Goal: Task Accomplishment & Management: Manage account settings

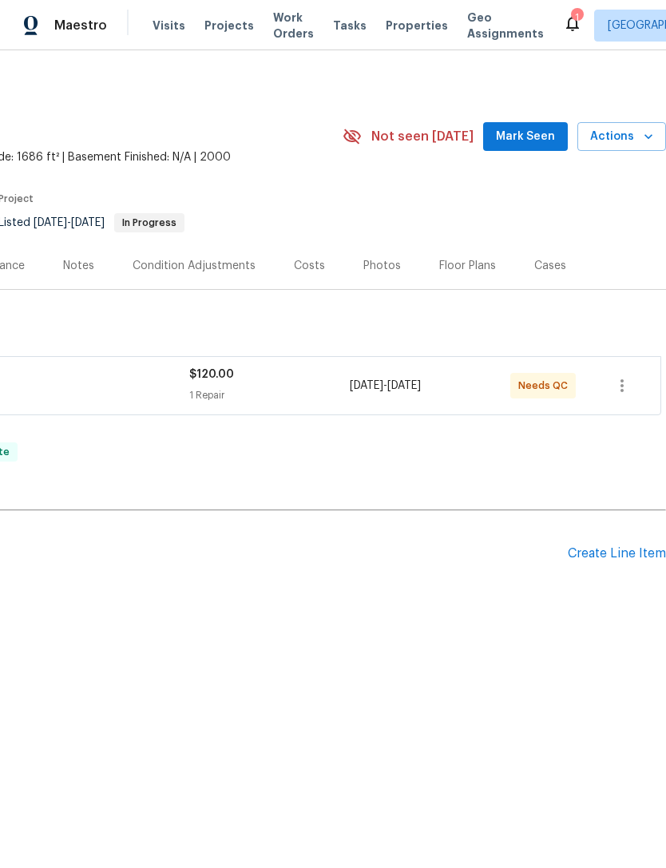
scroll to position [0, 236]
click at [644, 135] on icon "button" at bounding box center [649, 137] width 16 height 16
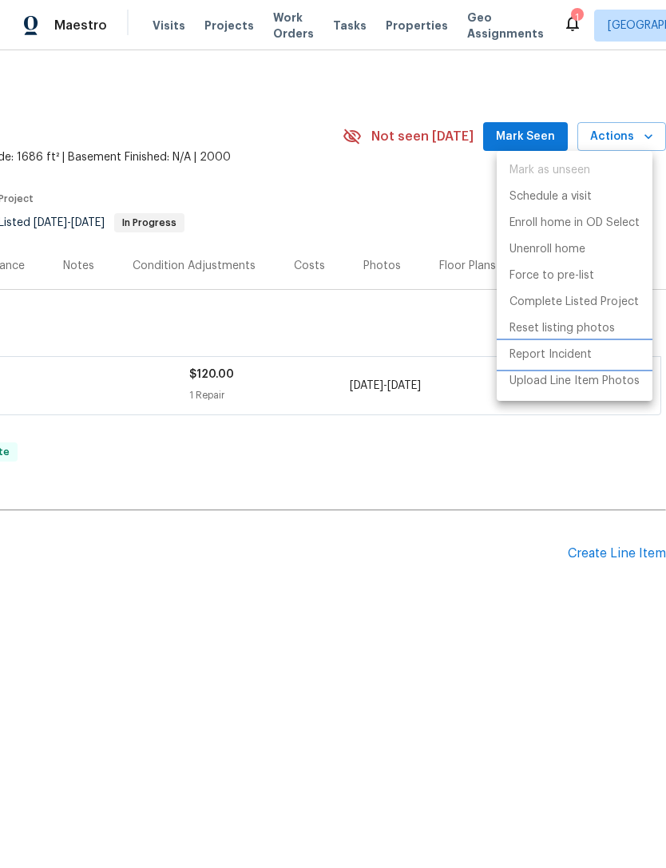
click at [587, 360] on p "Report Incident" at bounding box center [551, 355] width 82 height 17
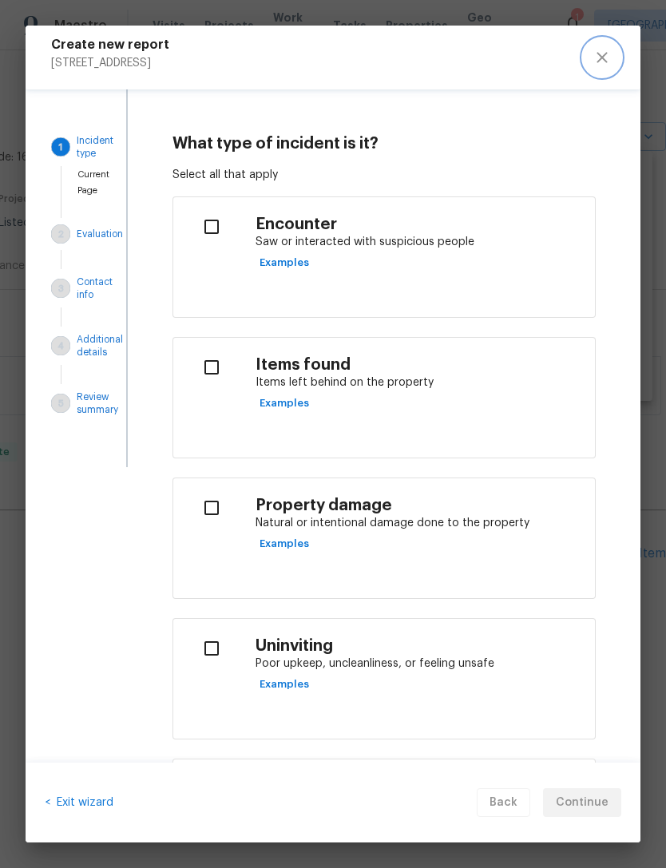
click at [605, 67] on button "close" at bounding box center [602, 57] width 38 height 38
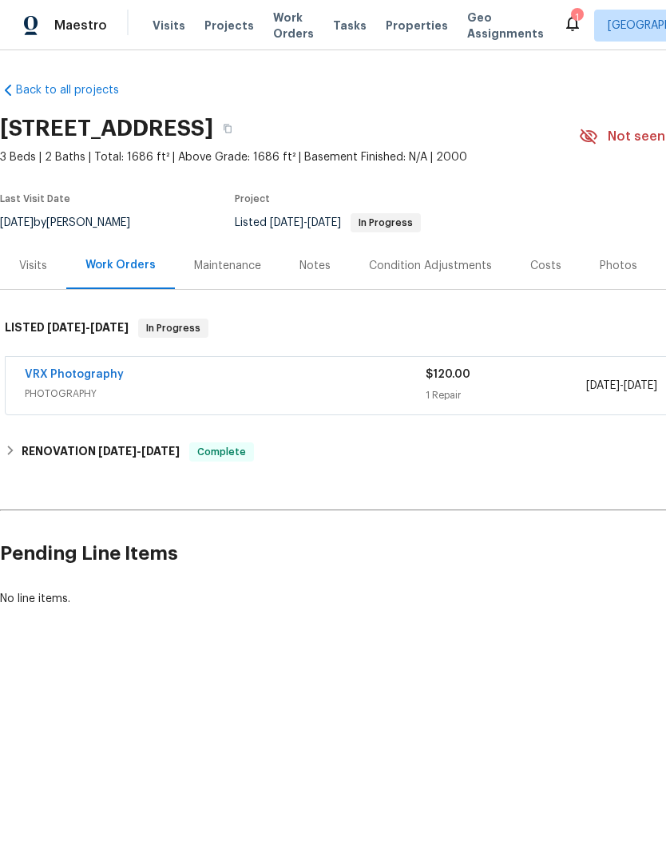
click at [395, 25] on span "Properties" at bounding box center [417, 26] width 62 height 16
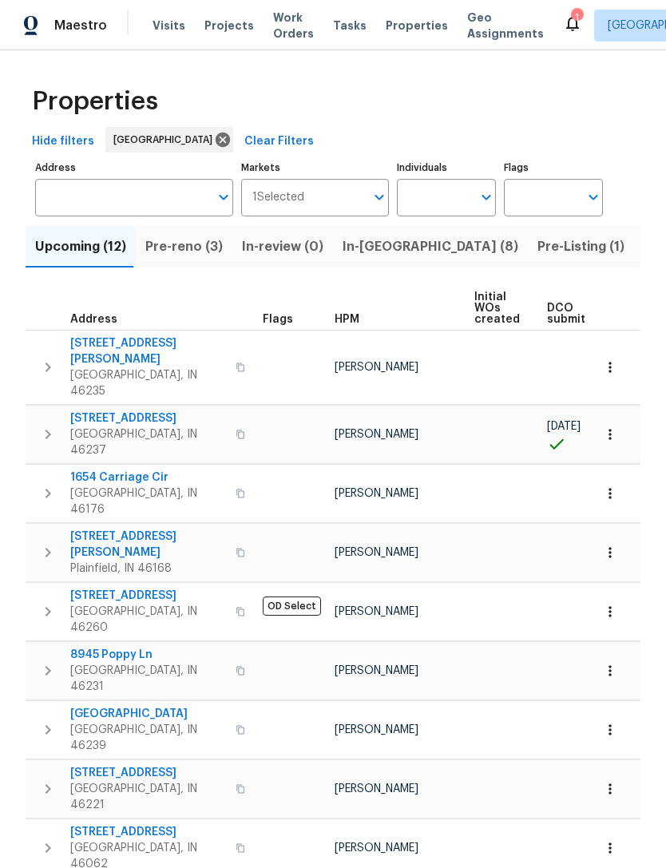
click at [63, 201] on input "Address" at bounding box center [122, 198] width 174 height 38
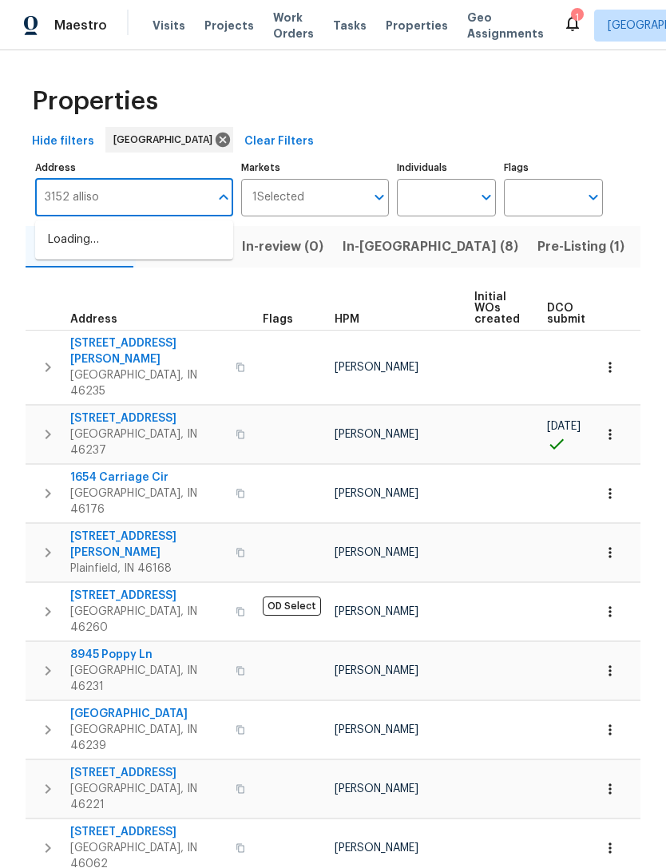
type input "3152 allison"
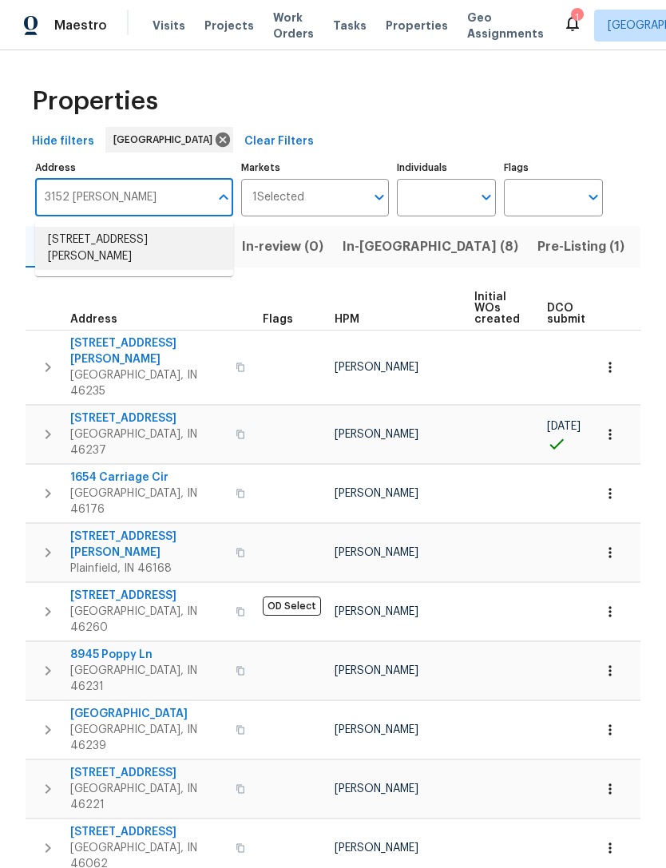
click at [86, 251] on li "3152 Allison Ave Indianapolis IN 46224" at bounding box center [134, 248] width 198 height 43
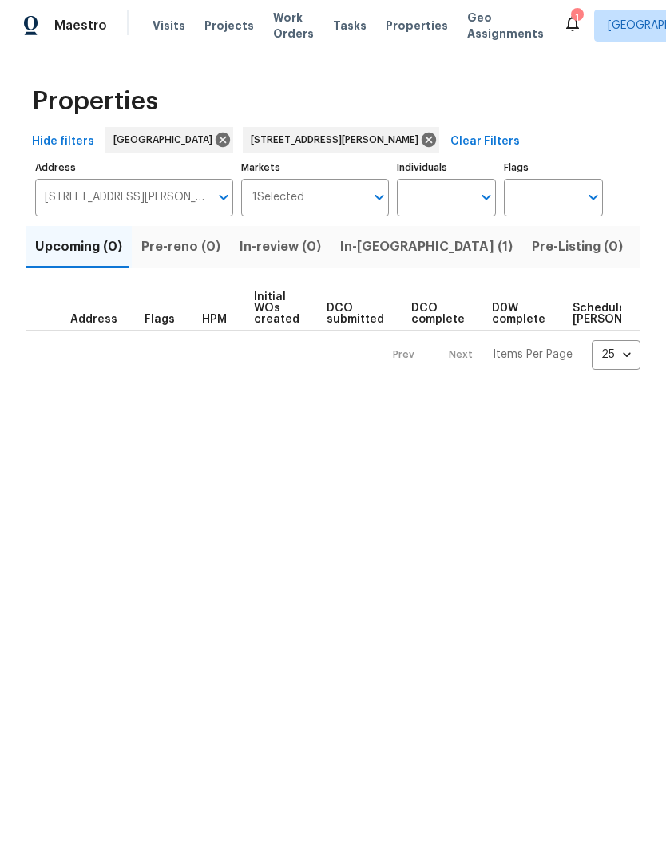
click at [346, 256] on span "In-reno (1)" at bounding box center [426, 247] width 173 height 22
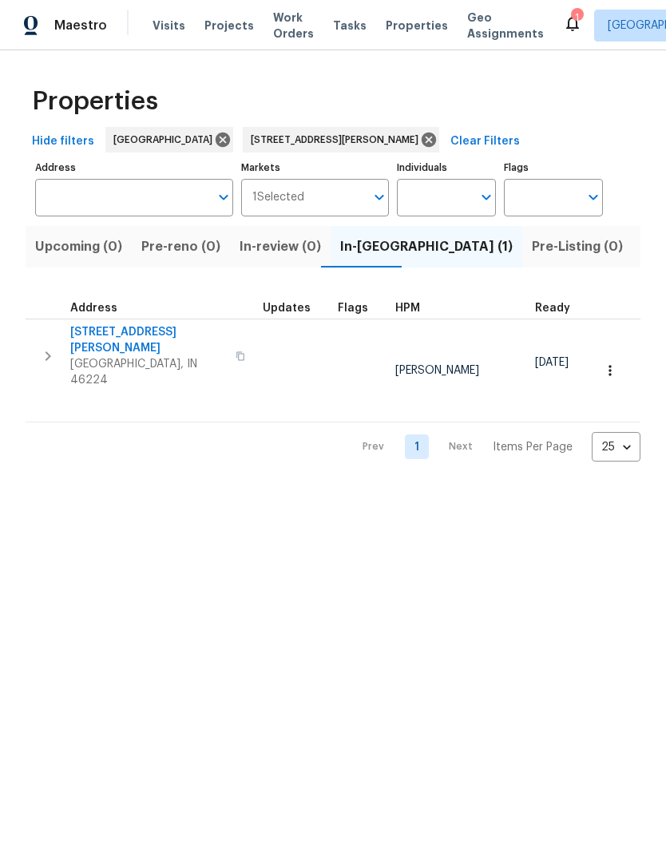
type input "3152 Allison Ave Indianapolis IN 46224"
click at [98, 335] on span "[STREET_ADDRESS][PERSON_NAME]" at bounding box center [148, 340] width 156 height 32
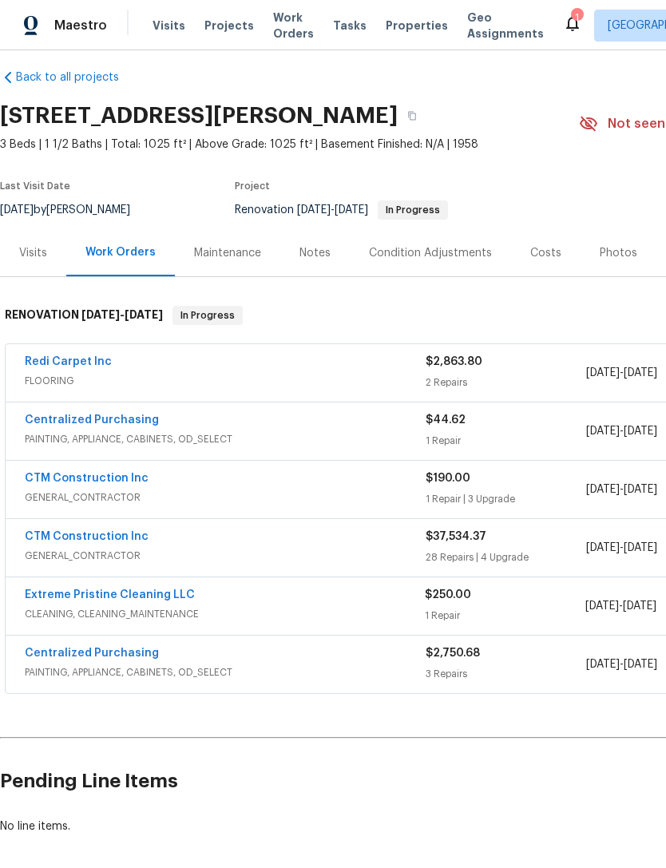
scroll to position [12, 0]
click at [74, 423] on link "Centralized Purchasing" at bounding box center [92, 420] width 134 height 11
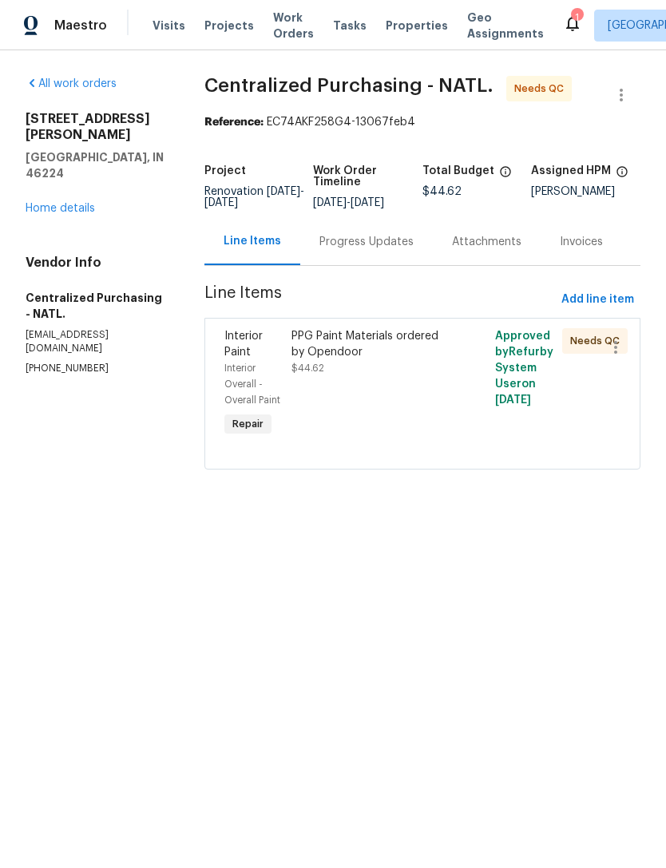
click at [52, 203] on link "Home details" at bounding box center [61, 208] width 70 height 11
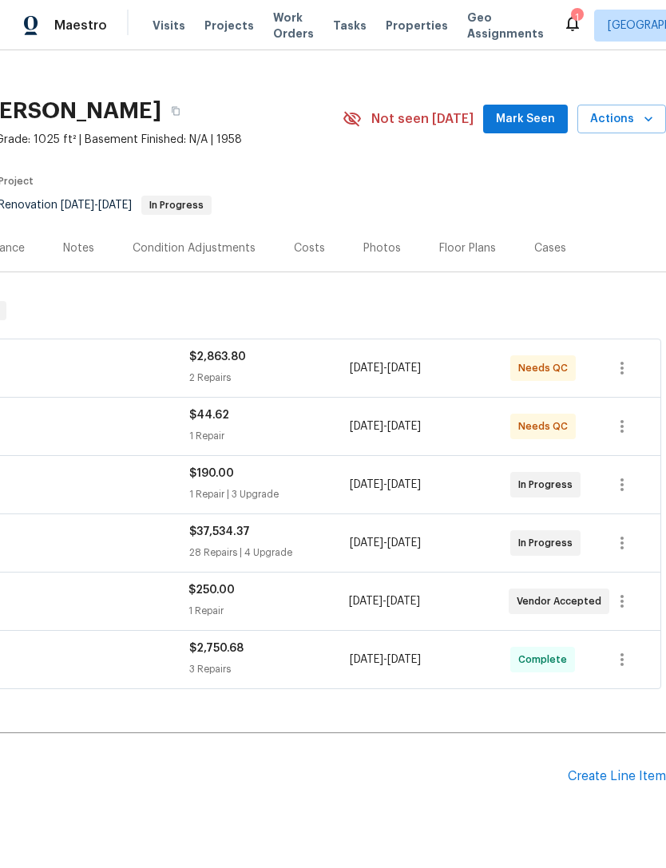
scroll to position [18, 236]
click at [615, 437] on button "button" at bounding box center [622, 426] width 38 height 38
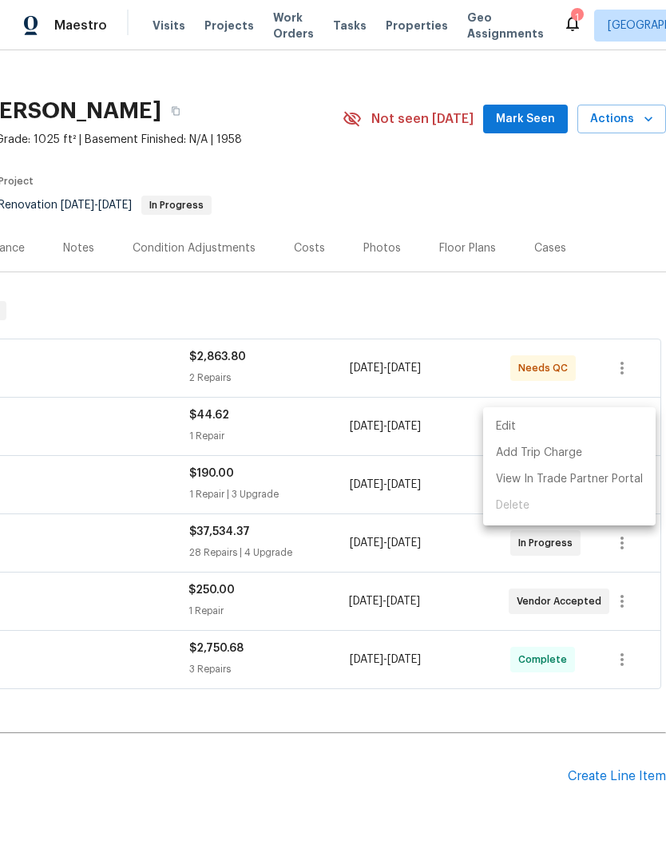
click at [161, 426] on div at bounding box center [333, 434] width 666 height 868
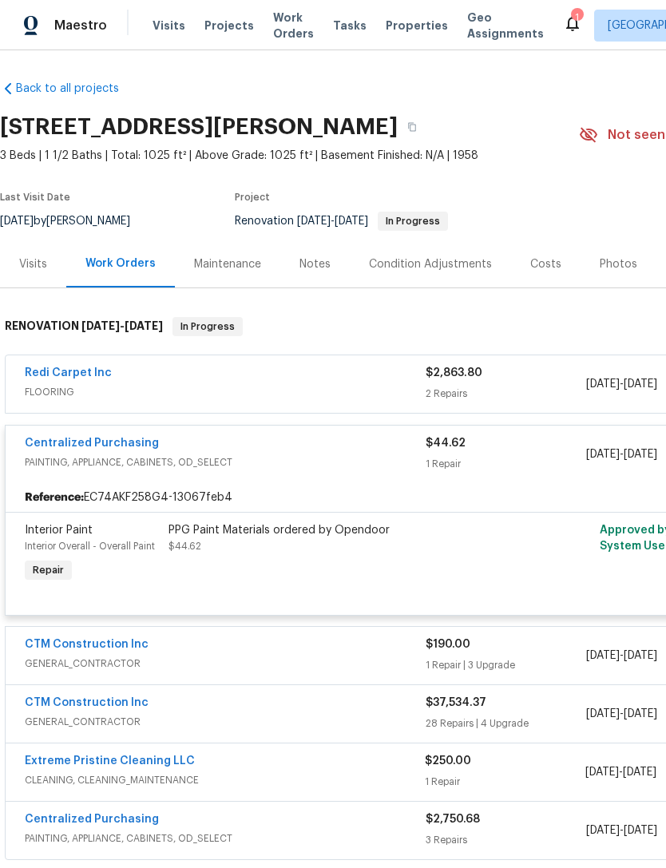
scroll to position [0, 0]
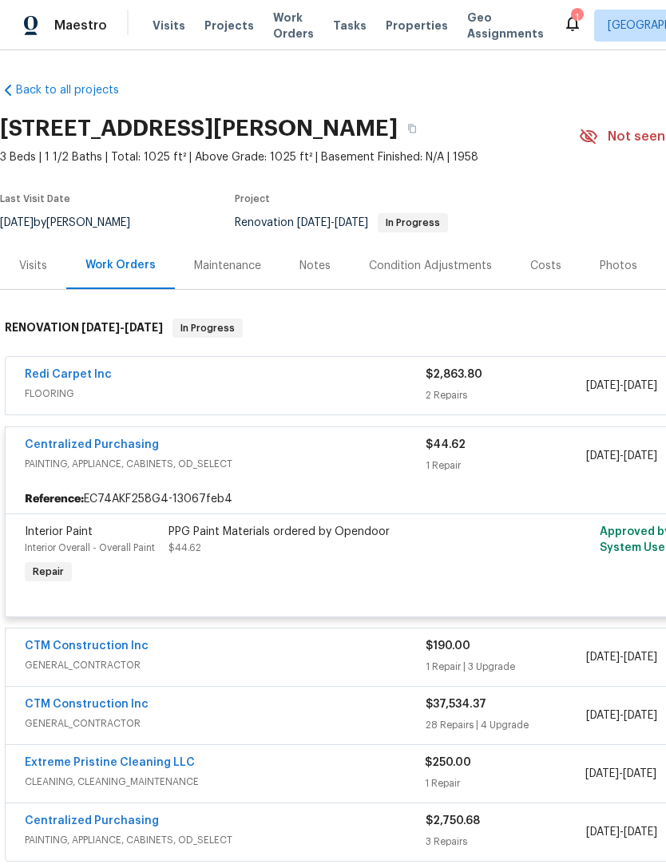
click at [57, 449] on link "Centralized Purchasing" at bounding box center [92, 444] width 134 height 11
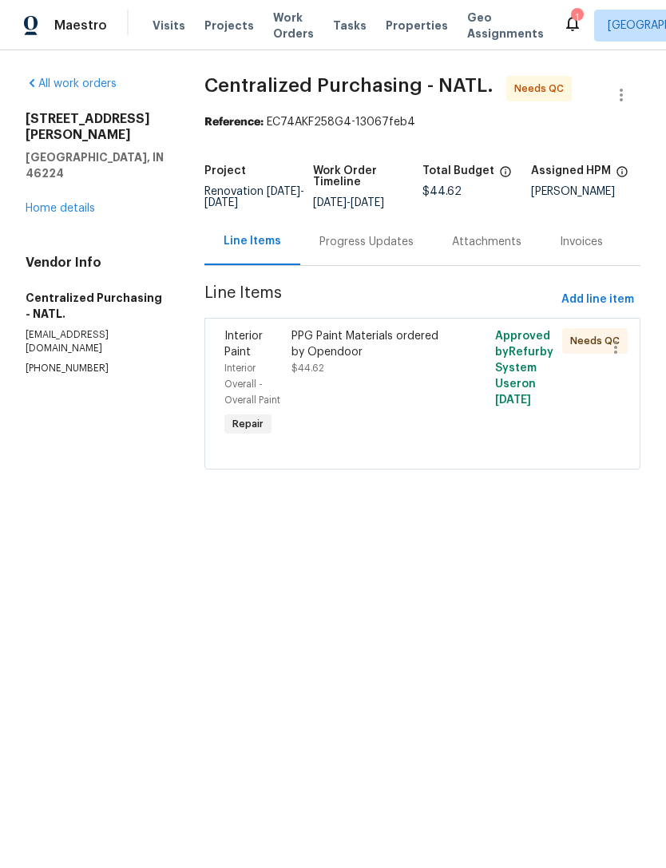
click at [283, 380] on div "Interior Overall - Overall Paint" at bounding box center [253, 384] width 58 height 48
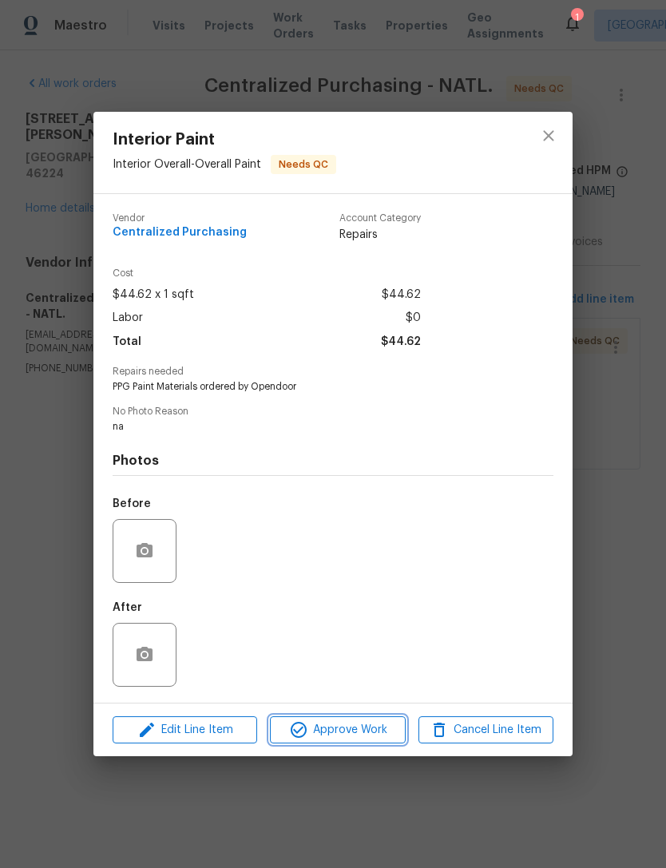
click at [295, 721] on button "Approve Work" at bounding box center [337, 731] width 135 height 28
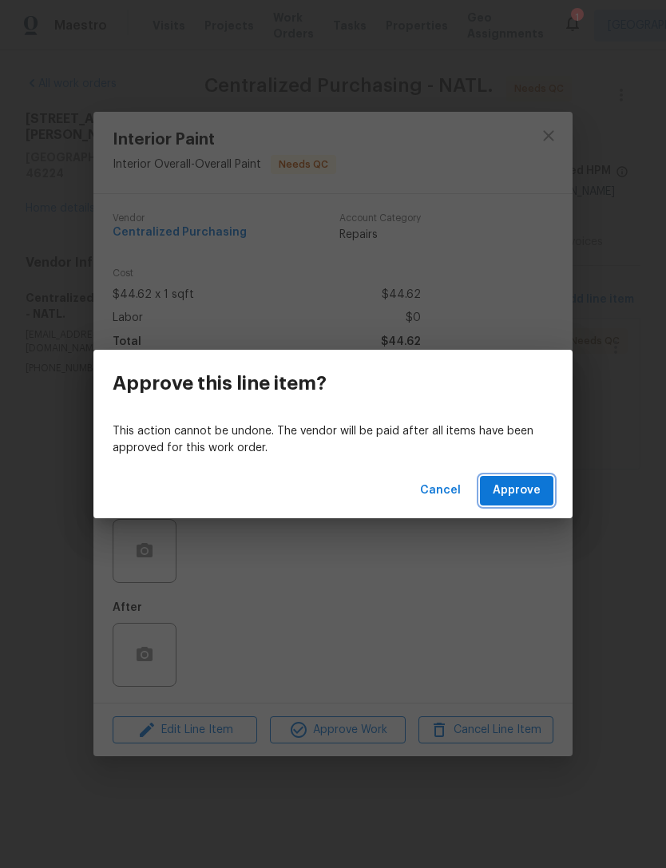
click at [533, 490] on span "Approve" at bounding box center [517, 491] width 48 height 20
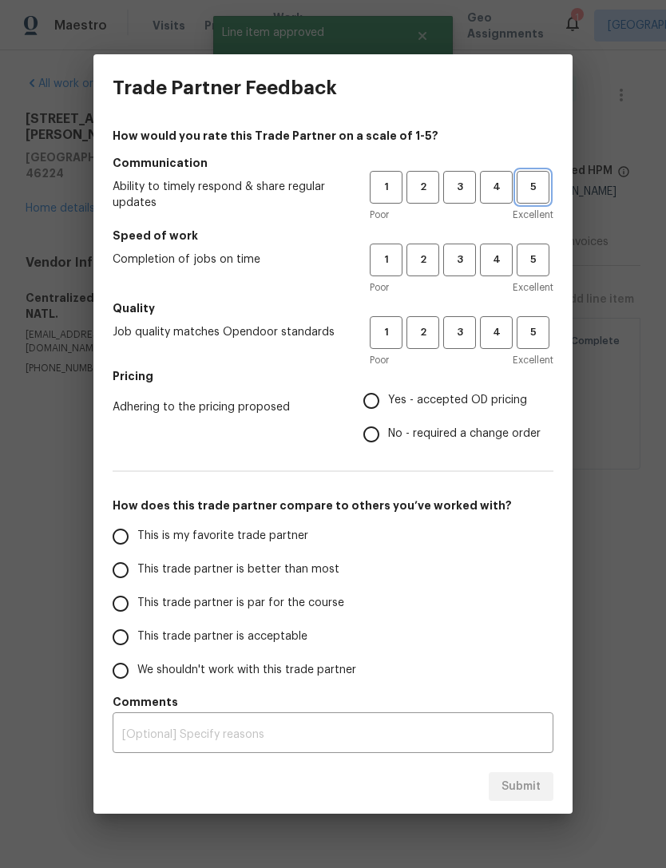
click at [525, 201] on button "5" at bounding box center [533, 187] width 33 height 33
click at [542, 254] on span "5" at bounding box center [533, 260] width 30 height 18
click at [547, 340] on span "5" at bounding box center [533, 333] width 30 height 18
click at [131, 535] on input "This is my favorite trade partner" at bounding box center [121, 537] width 34 height 34
radio input "true"
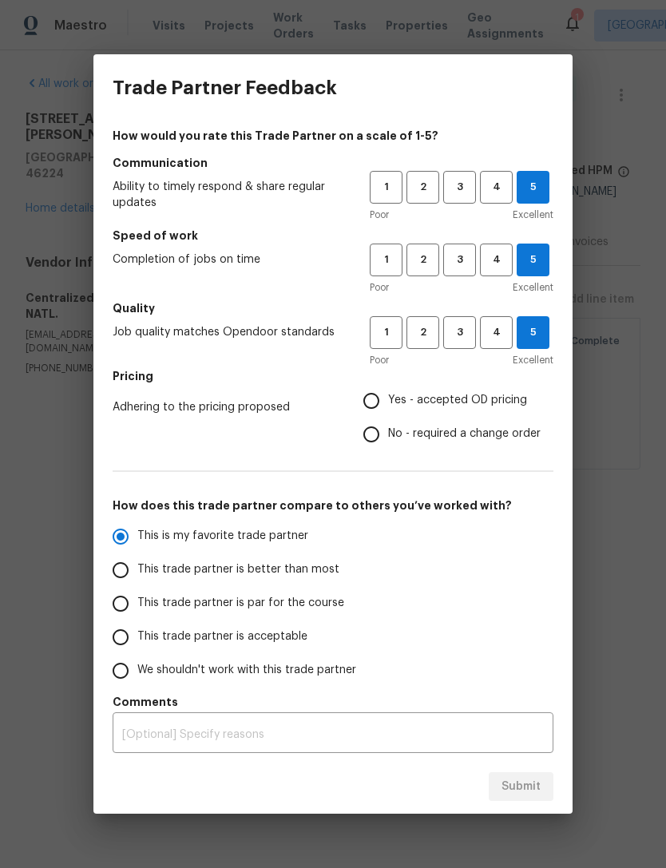
click at [424, 726] on div "x ​" at bounding box center [333, 735] width 441 height 37
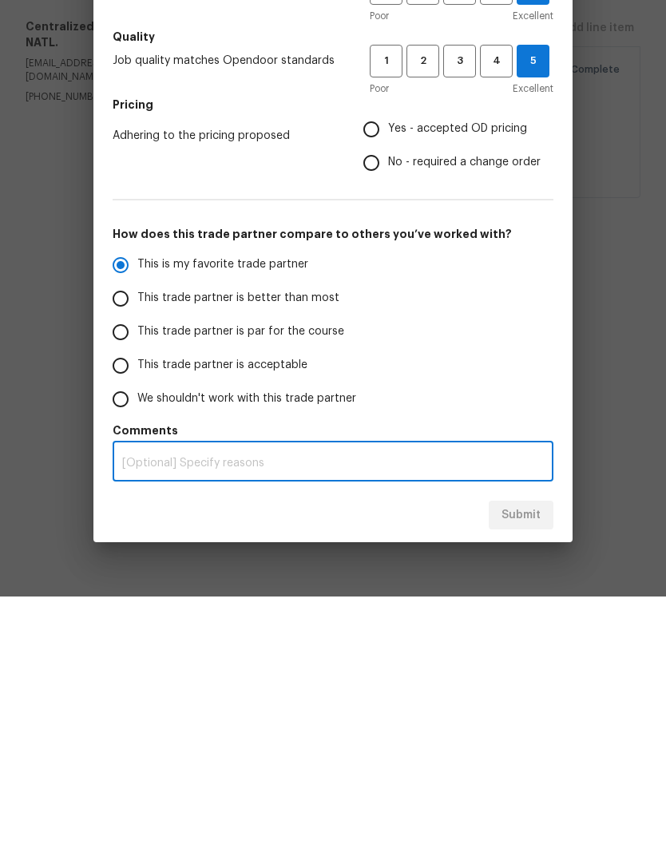
click at [518, 520] on div "This is my favorite trade partner This trade partner is better than most This t…" at bounding box center [333, 604] width 441 height 168
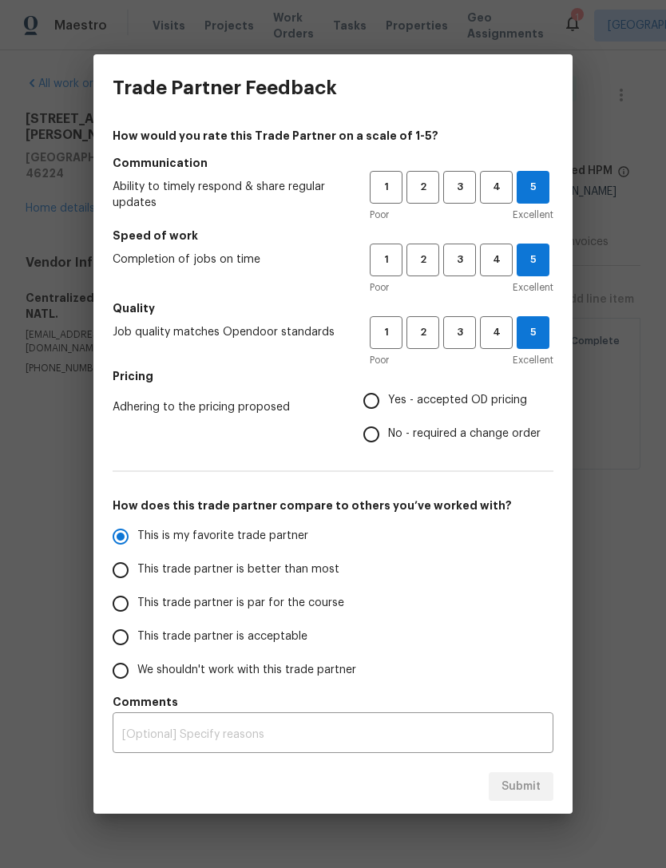
click at [380, 398] on input "Yes - accepted OD pricing" at bounding box center [372, 401] width 34 height 34
click at [538, 792] on span "Submit" at bounding box center [521, 787] width 39 height 20
radio input "false"
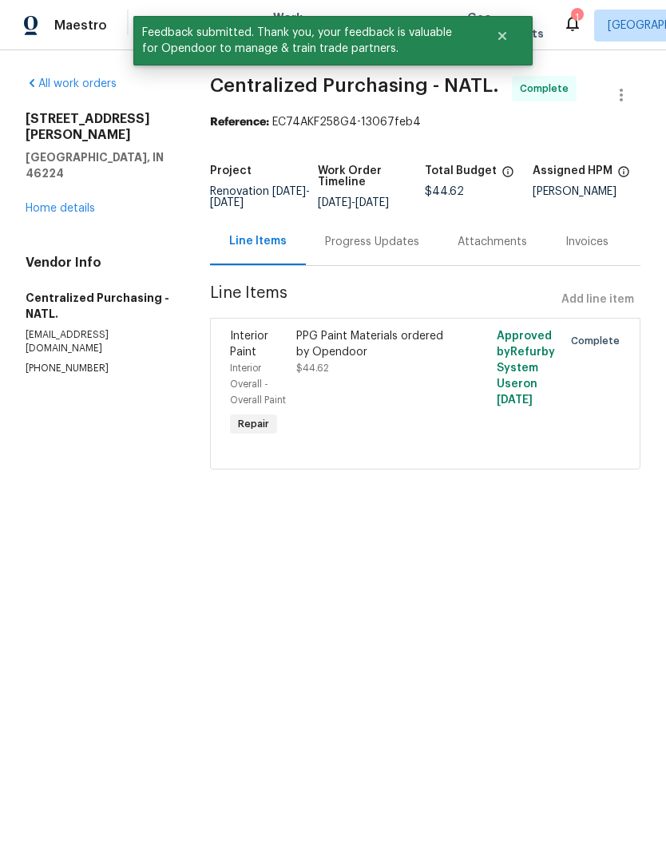
click at [58, 203] on link "Home details" at bounding box center [61, 208] width 70 height 11
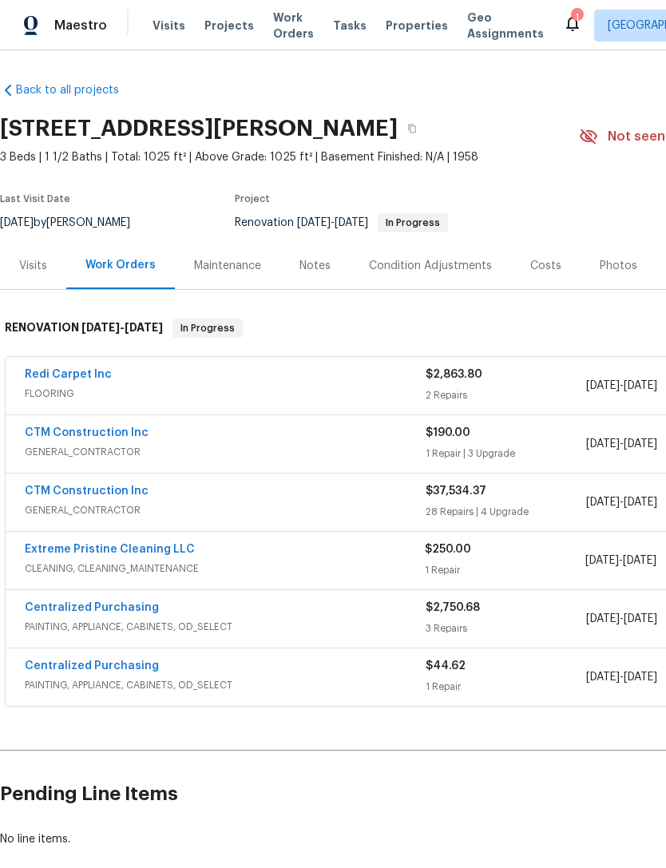
click at [162, 31] on span "Visits" at bounding box center [169, 26] width 33 height 16
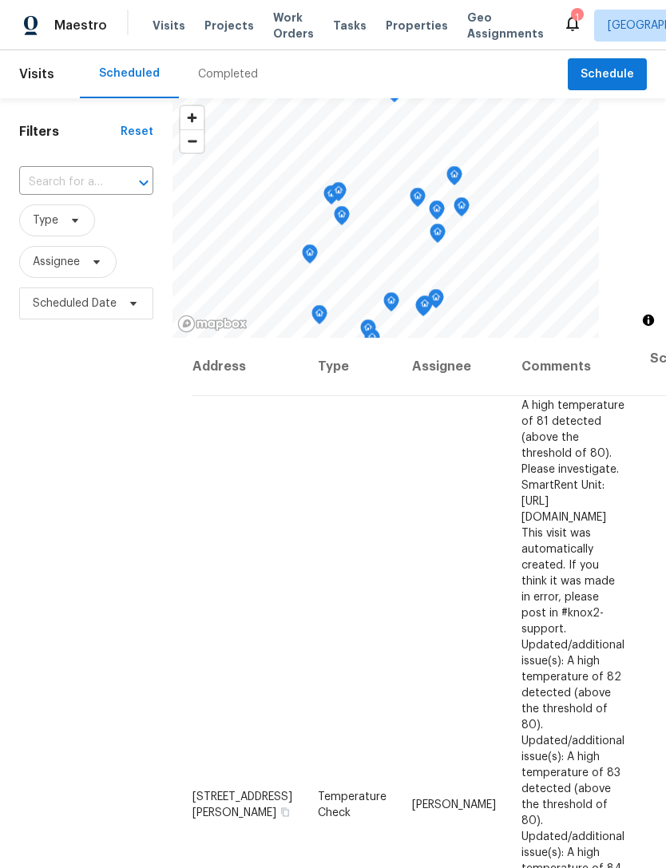
click at [46, 182] on input "text" at bounding box center [63, 182] width 89 height 25
type input "3152"
click at [62, 240] on li "[STREET_ADDRESS][PERSON_NAME]" at bounding box center [84, 227] width 133 height 43
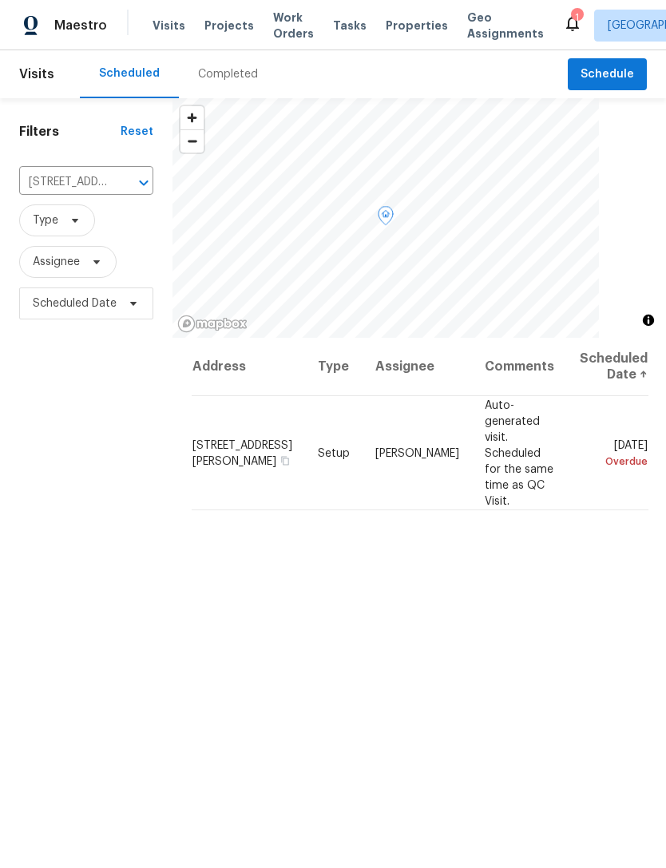
click at [0, 0] on icon at bounding box center [0, 0] width 0 height 0
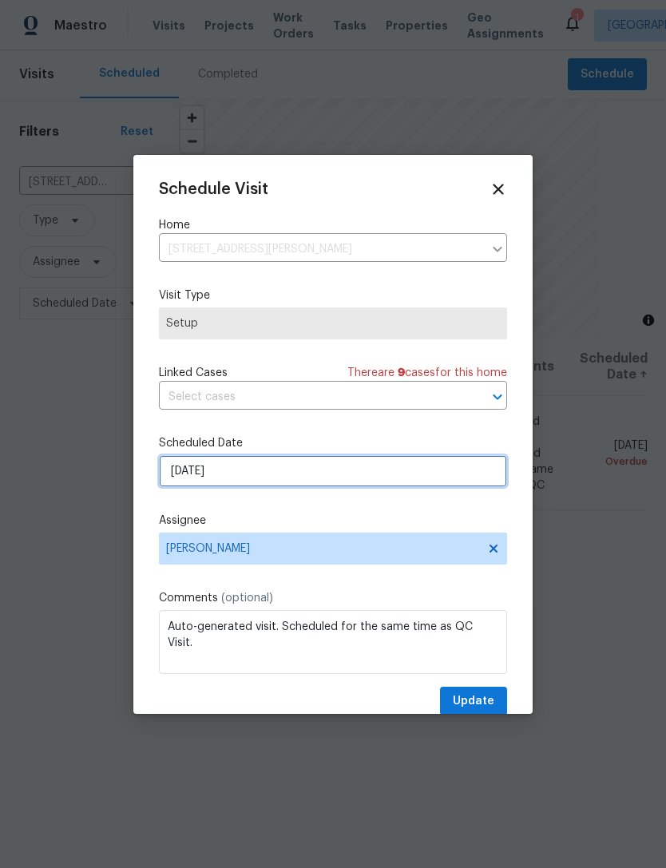
click at [179, 477] on input "9/18/2025" at bounding box center [333, 471] width 348 height 32
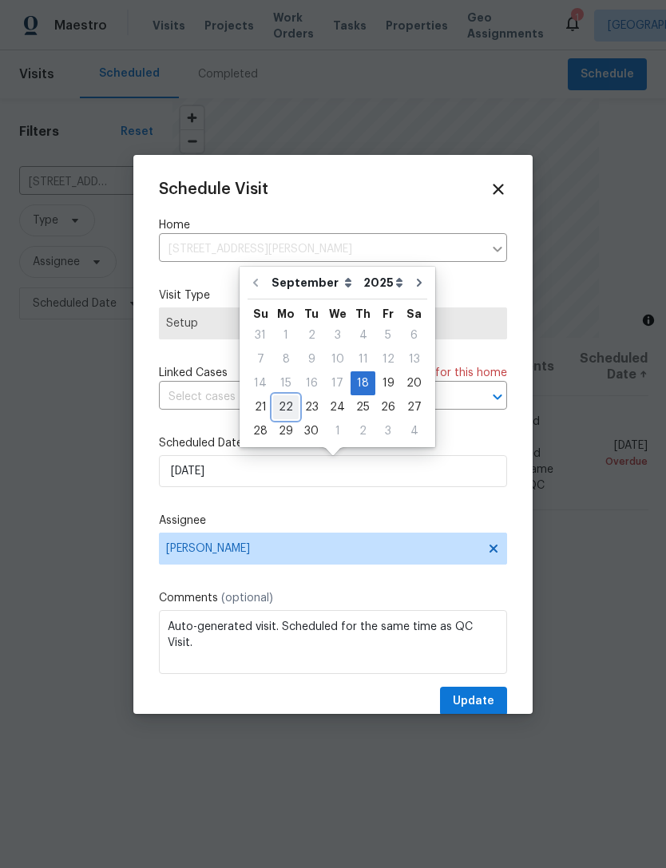
click at [284, 410] on div "22" at bounding box center [286, 407] width 26 height 22
type input "[DATE]"
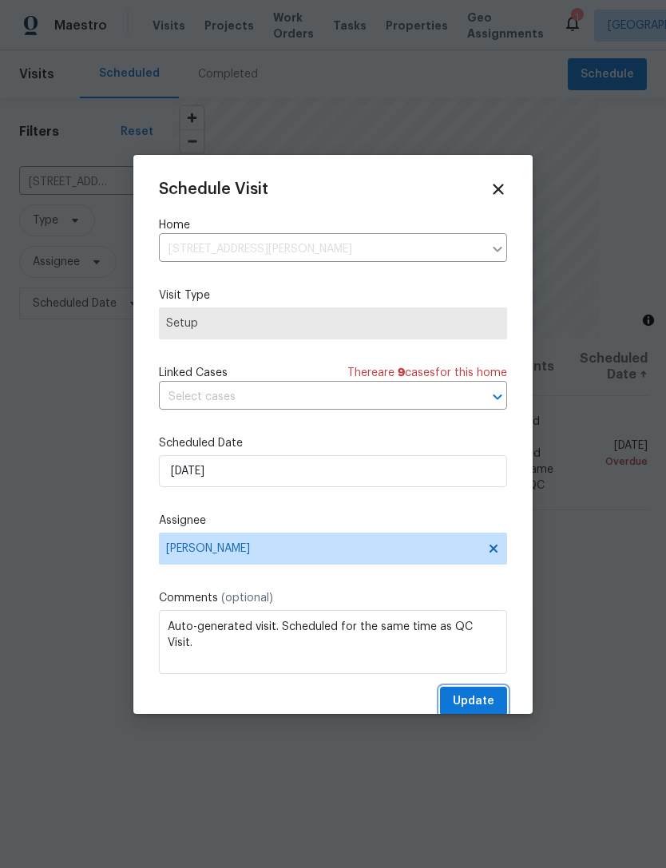
click at [485, 697] on span "Update" at bounding box center [474, 702] width 42 height 20
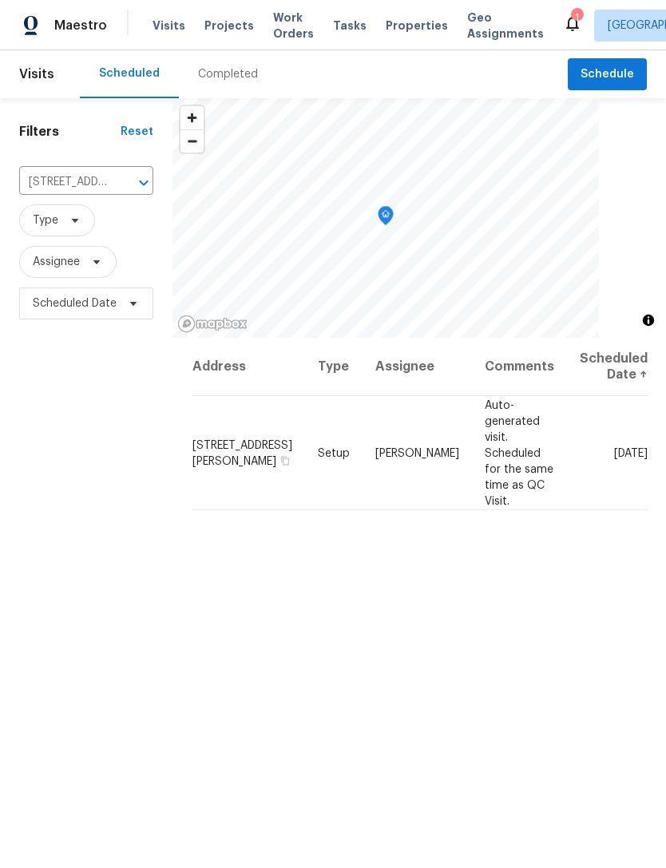
click at [123, 193] on button "Clear" at bounding box center [123, 183] width 22 height 22
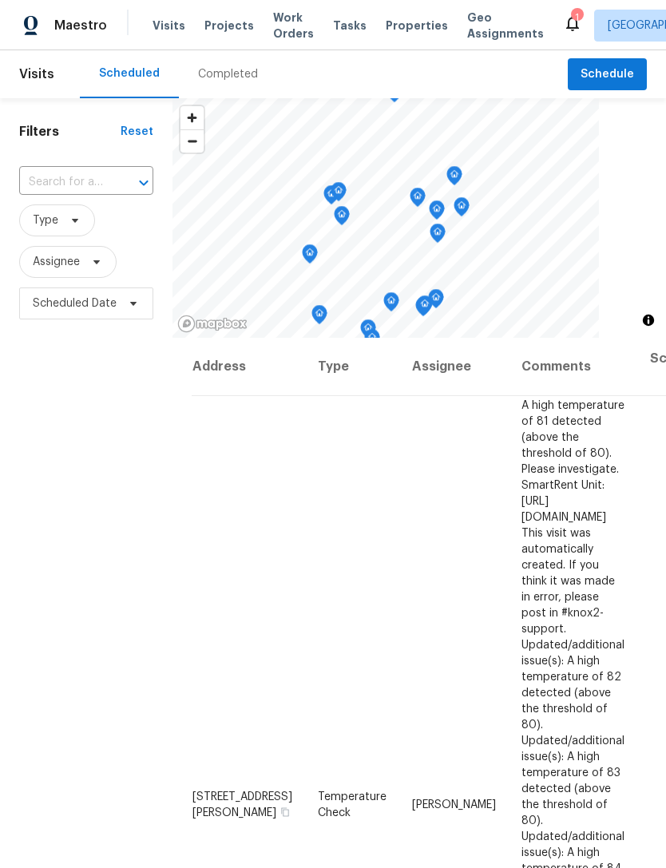
click at [50, 195] on input "text" at bounding box center [63, 182] width 89 height 25
type input "alsace"
click at [57, 232] on li "3630 Alsace Dr, Indianapolis, IN 46226" at bounding box center [84, 219] width 133 height 26
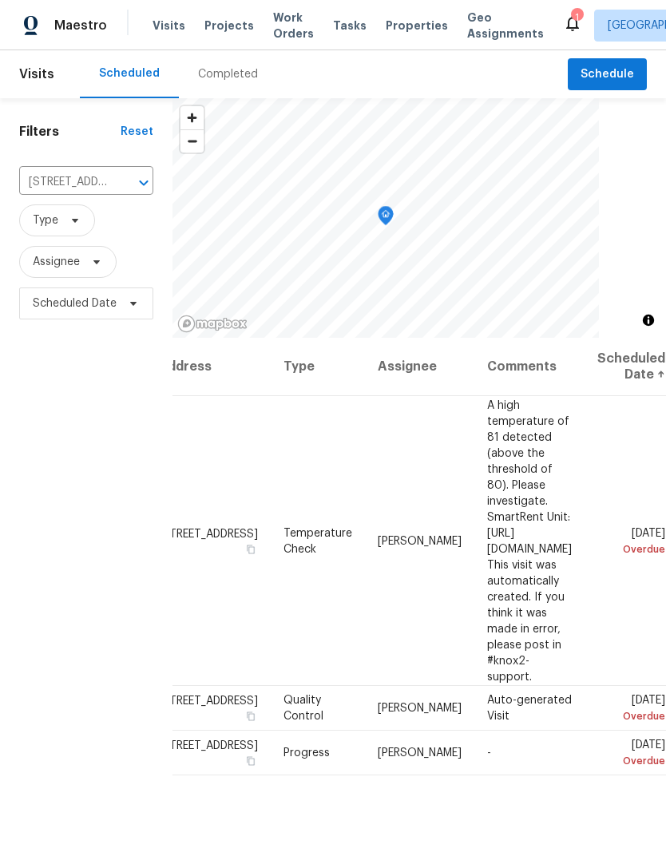
scroll to position [0, 138]
click at [0, 0] on icon at bounding box center [0, 0] width 0 height 0
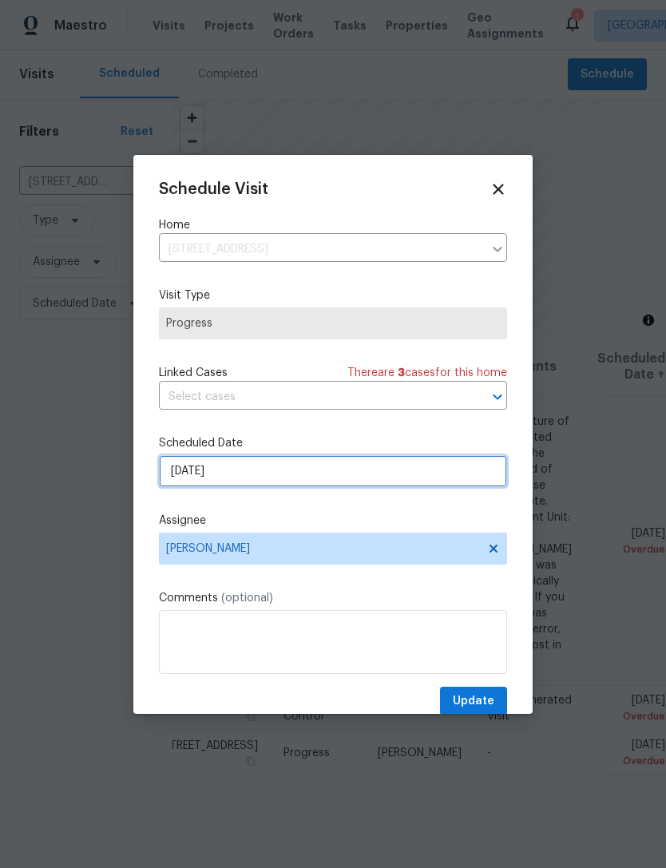
click at [181, 472] on input "9/19/2025" at bounding box center [333, 471] width 348 height 32
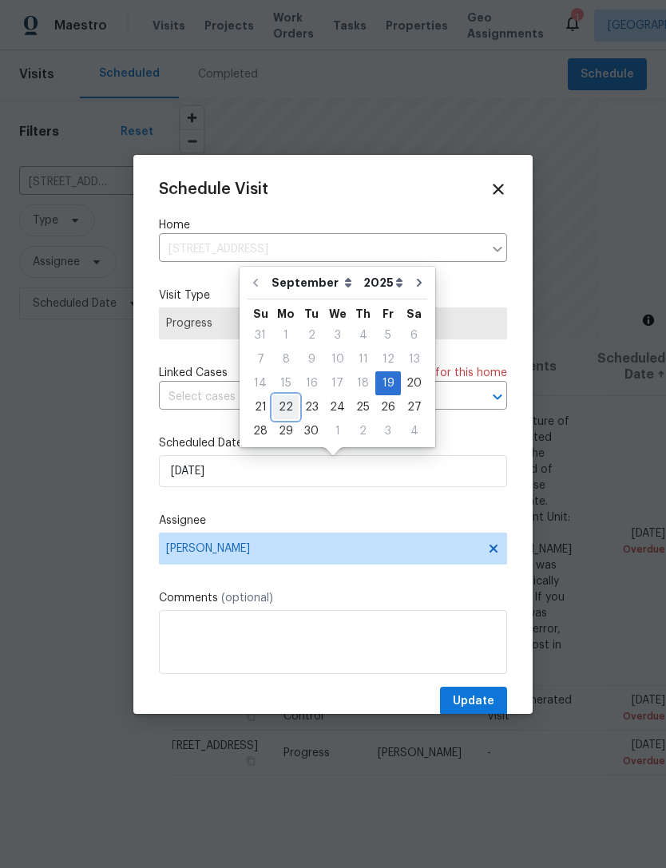
click at [279, 402] on div "22" at bounding box center [286, 407] width 26 height 22
type input "[DATE]"
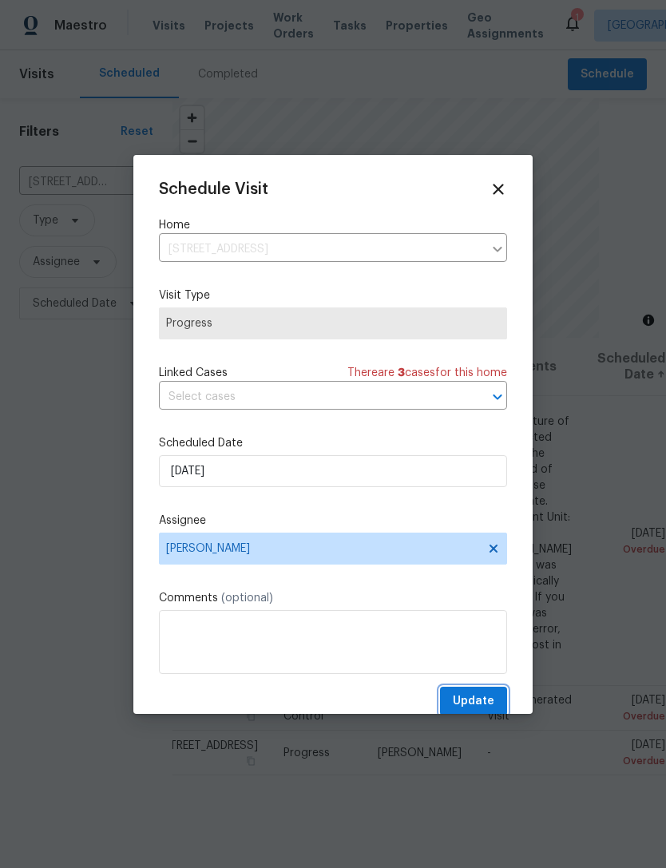
click at [489, 697] on span "Update" at bounding box center [474, 702] width 42 height 20
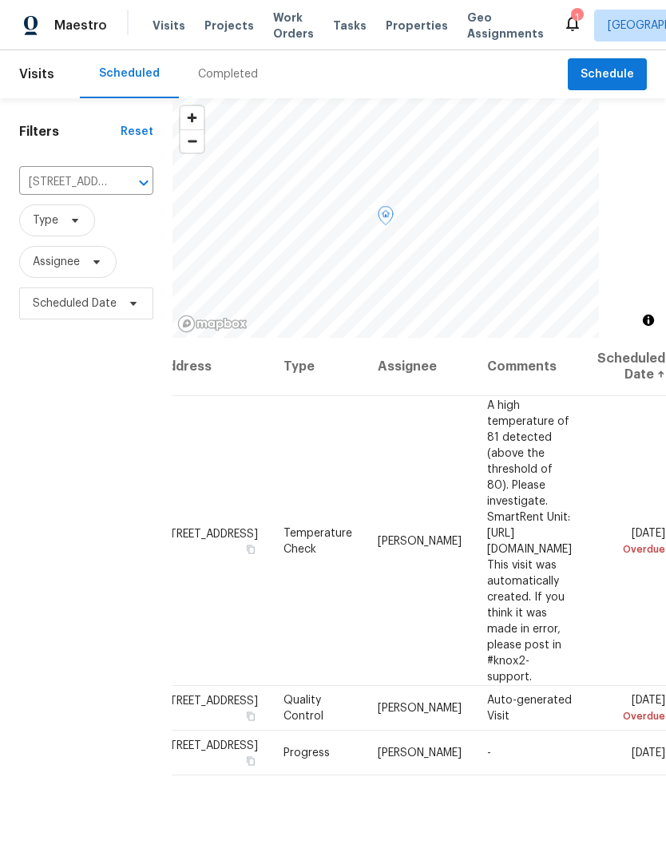
click at [378, 703] on span "[PERSON_NAME]" at bounding box center [420, 708] width 84 height 11
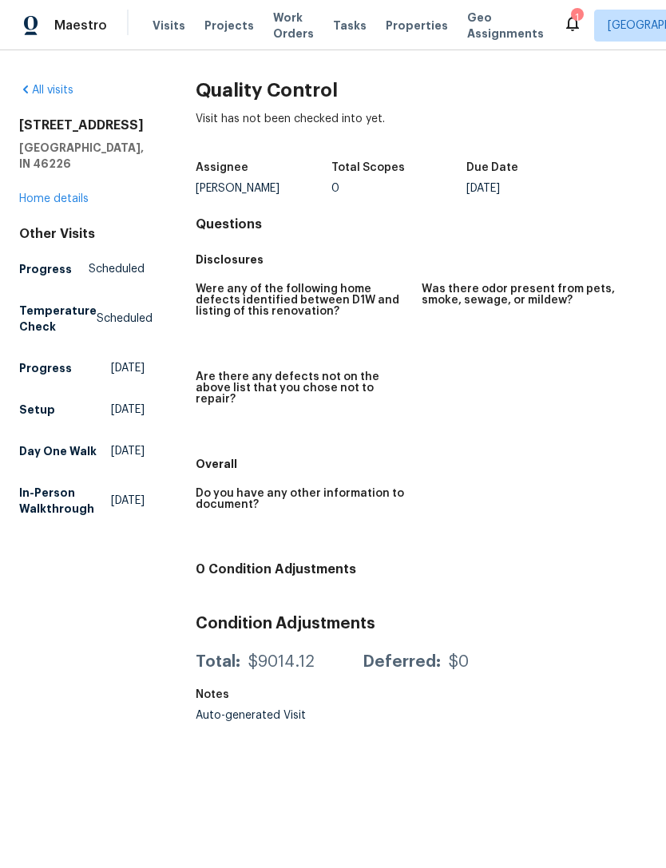
click at [48, 193] on link "Home details" at bounding box center [54, 198] width 70 height 11
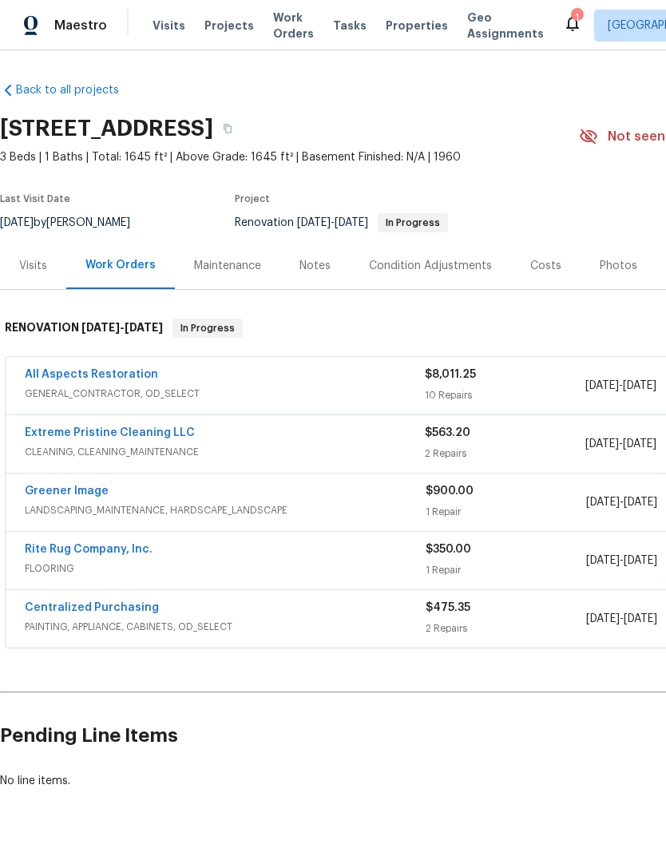
click at [168, 23] on span "Visits" at bounding box center [169, 26] width 33 height 16
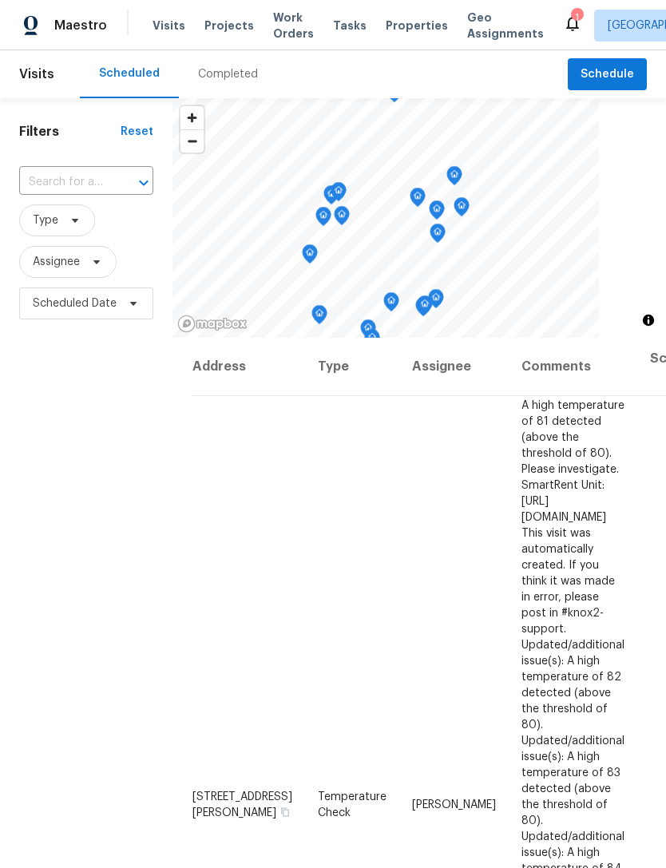
click at [54, 185] on input "text" at bounding box center [63, 182] width 89 height 25
type input "3630"
click at [54, 228] on li "3630 Alsace Dr, Indianapolis, IN 46226" at bounding box center [84, 219] width 133 height 26
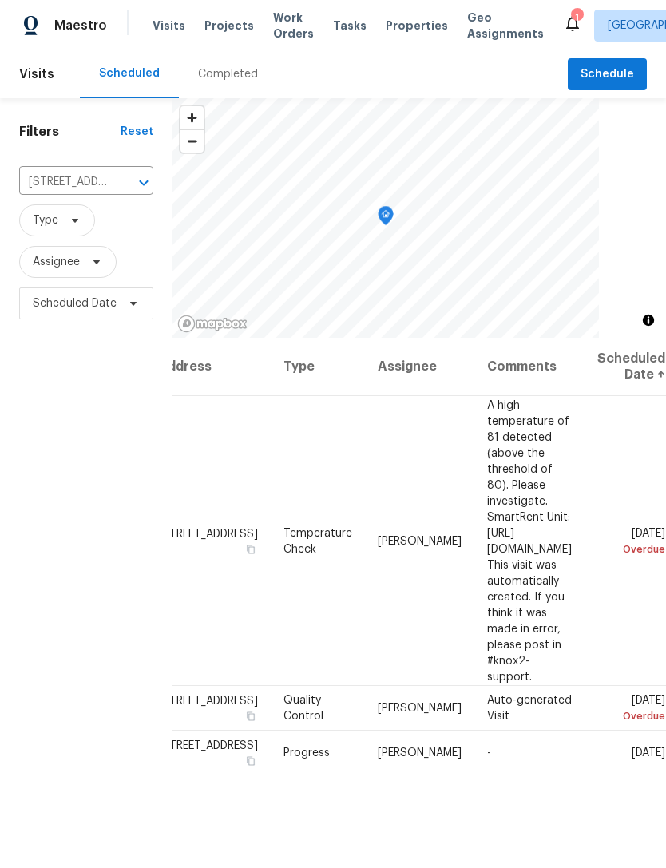
scroll to position [0, 138]
click at [0, 0] on icon at bounding box center [0, 0] width 0 height 0
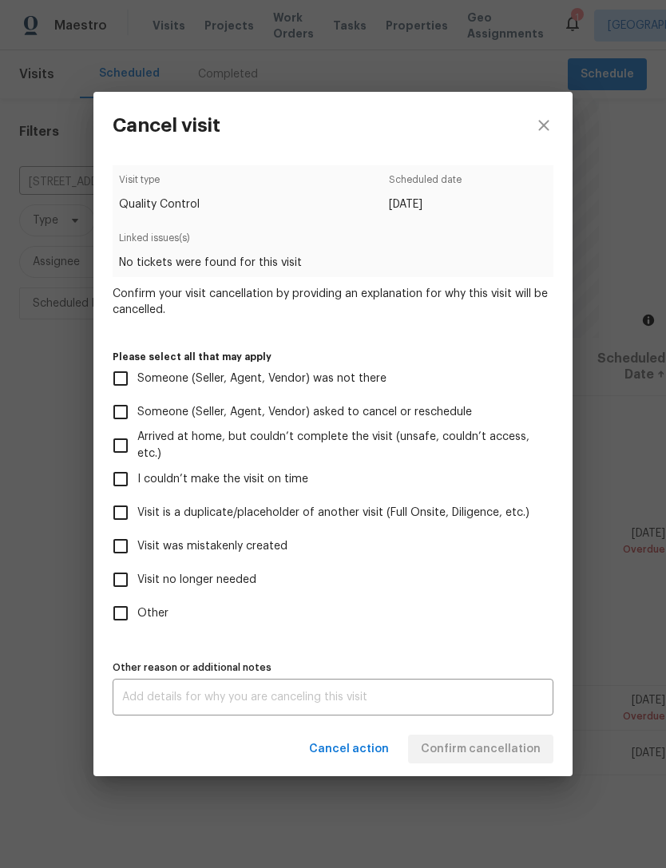
click at [123, 516] on input "Visit is a duplicate/placeholder of another visit (Full Onsite, Diligence, etc.)" at bounding box center [121, 513] width 34 height 34
checkbox input "true"
click at [137, 703] on textarea at bounding box center [333, 697] width 422 height 11
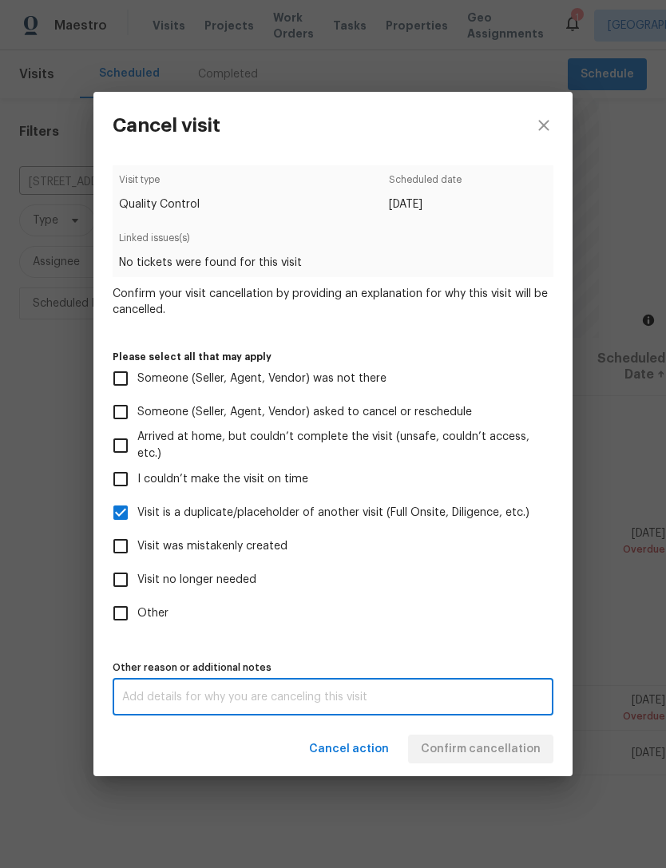
scroll to position [51, 0]
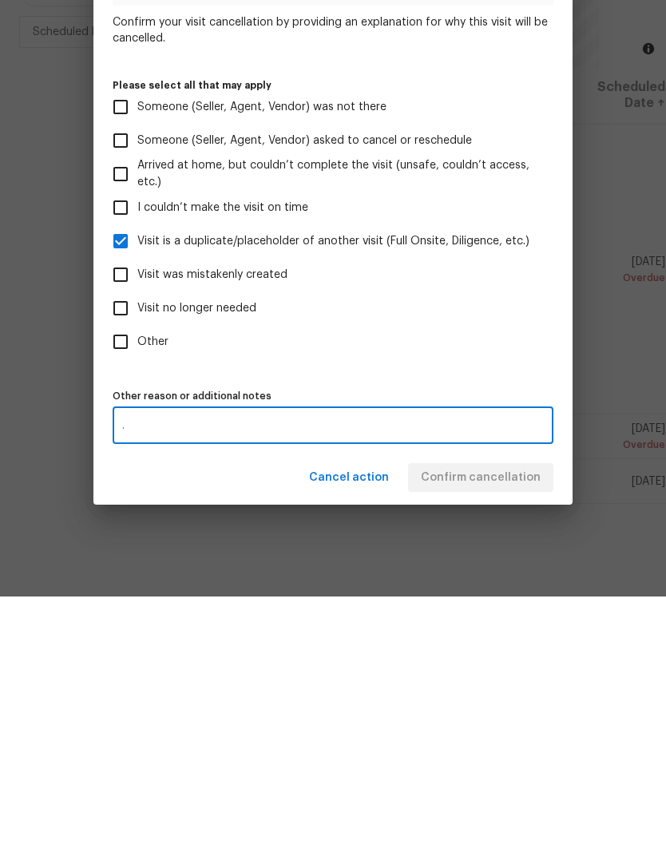
type textarea "."
click at [510, 597] on label "Other" at bounding box center [322, 614] width 437 height 34
click at [137, 597] on input "Other" at bounding box center [121, 614] width 34 height 34
checkbox input "true"
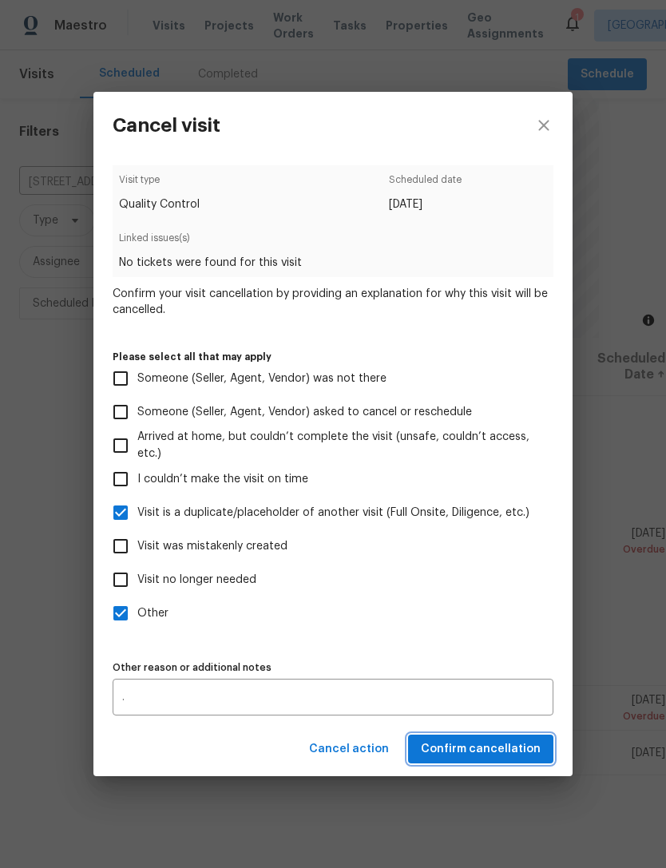
click at [513, 757] on span "Confirm cancellation" at bounding box center [481, 750] width 120 height 20
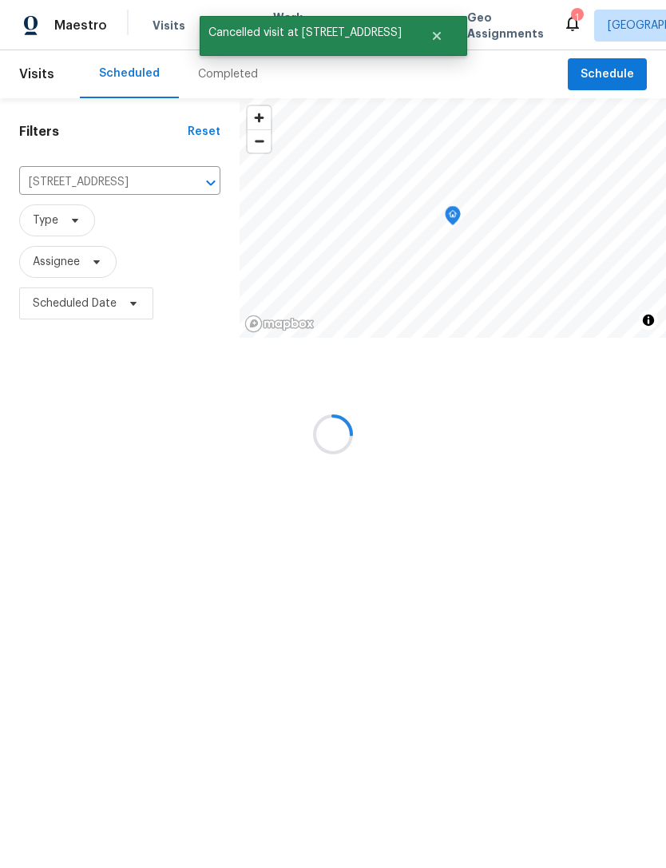
scroll to position [0, 0]
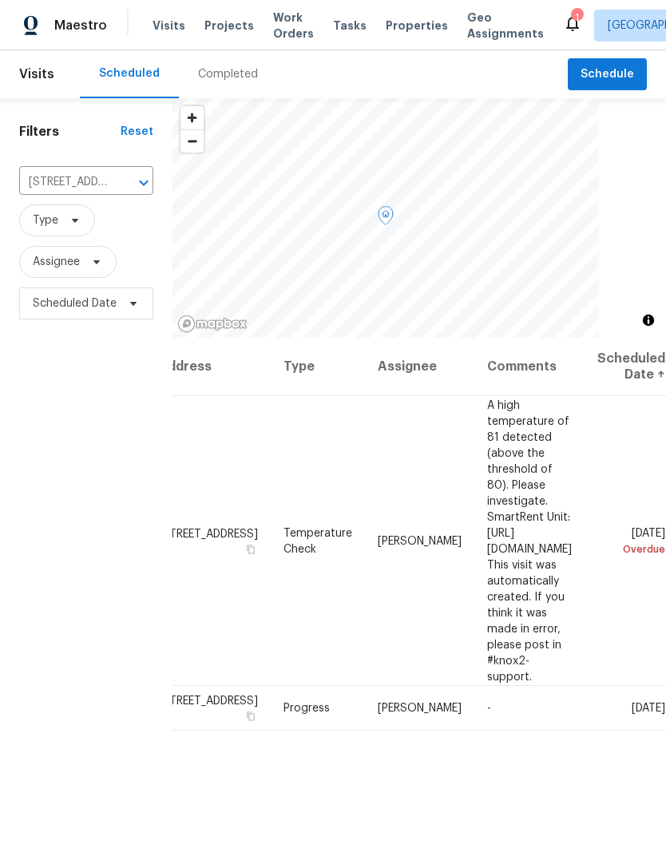
click at [271, 454] on td "Temperature Check" at bounding box center [318, 541] width 94 height 290
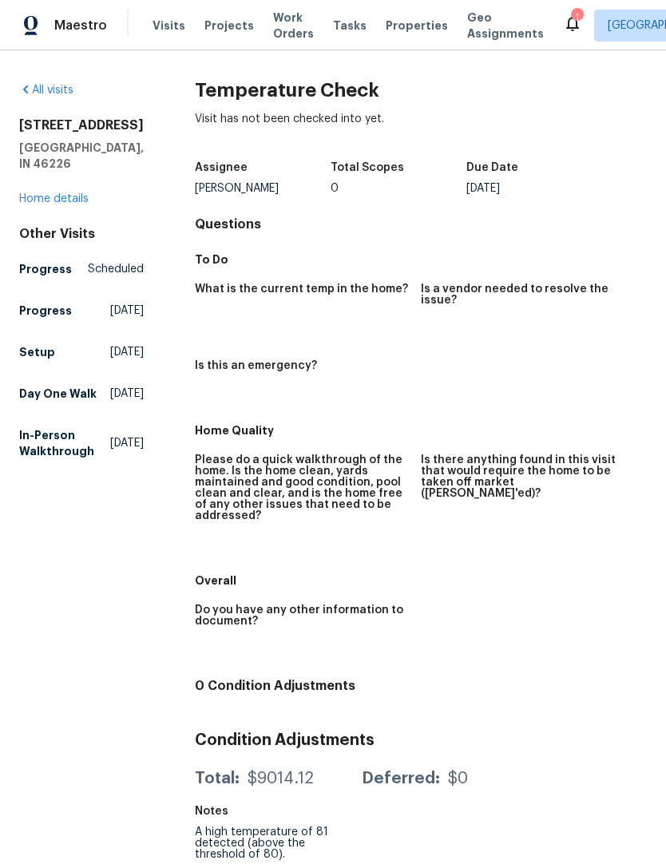
click at [48, 202] on link "Home details" at bounding box center [54, 198] width 70 height 11
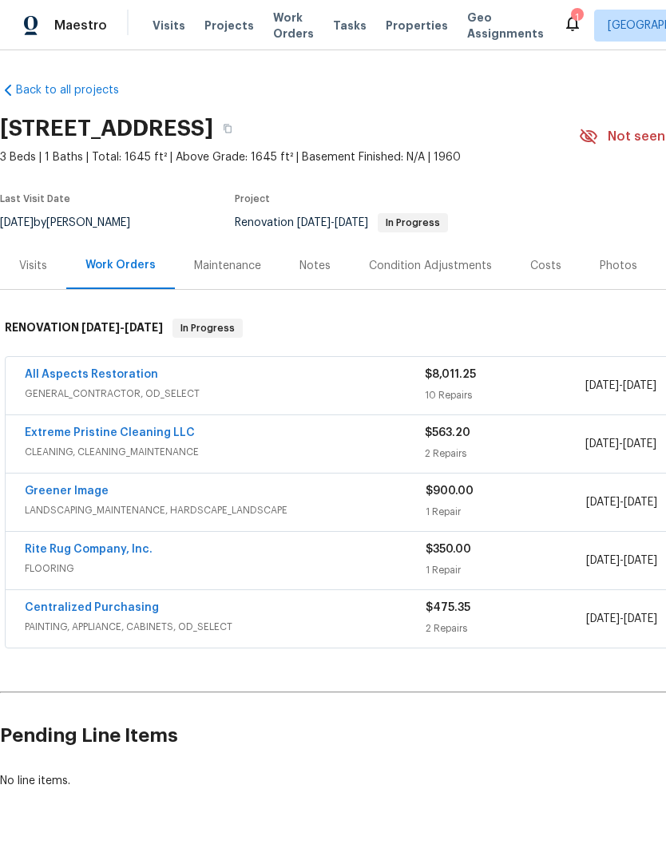
click at [165, 18] on span "Visits" at bounding box center [169, 26] width 33 height 16
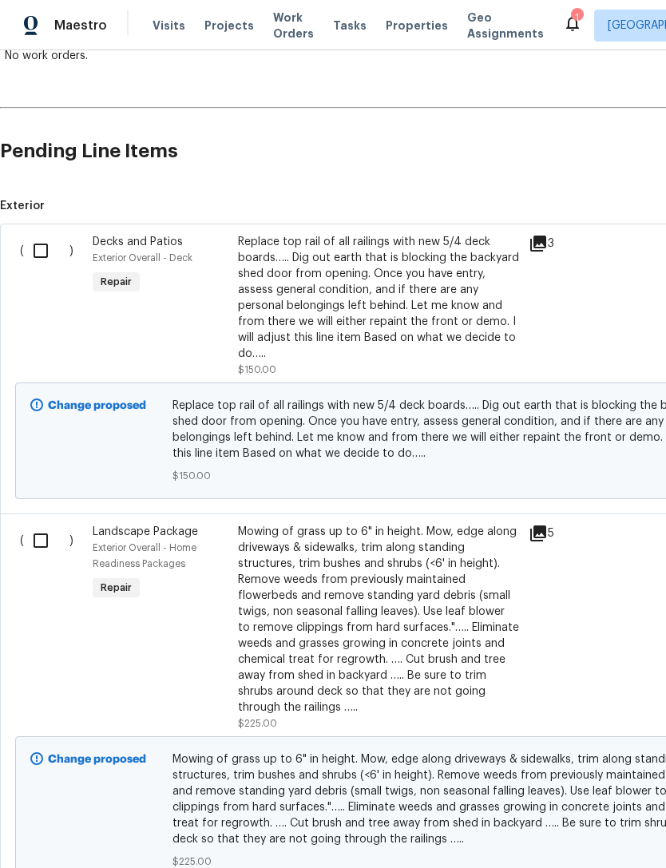
scroll to position [310, 0]
click at [43, 256] on input "checkbox" at bounding box center [47, 250] width 46 height 34
checkbox input "true"
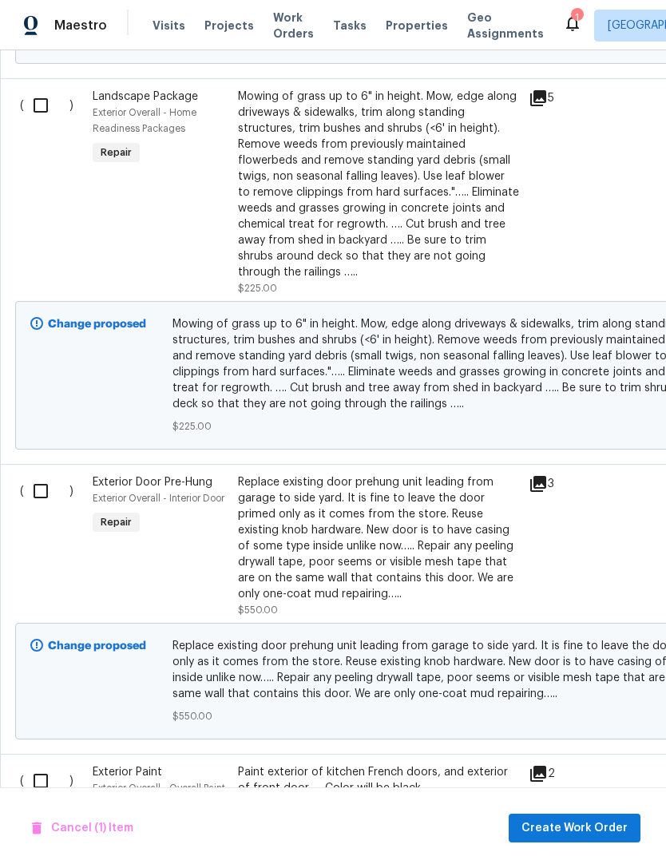
scroll to position [747, 0]
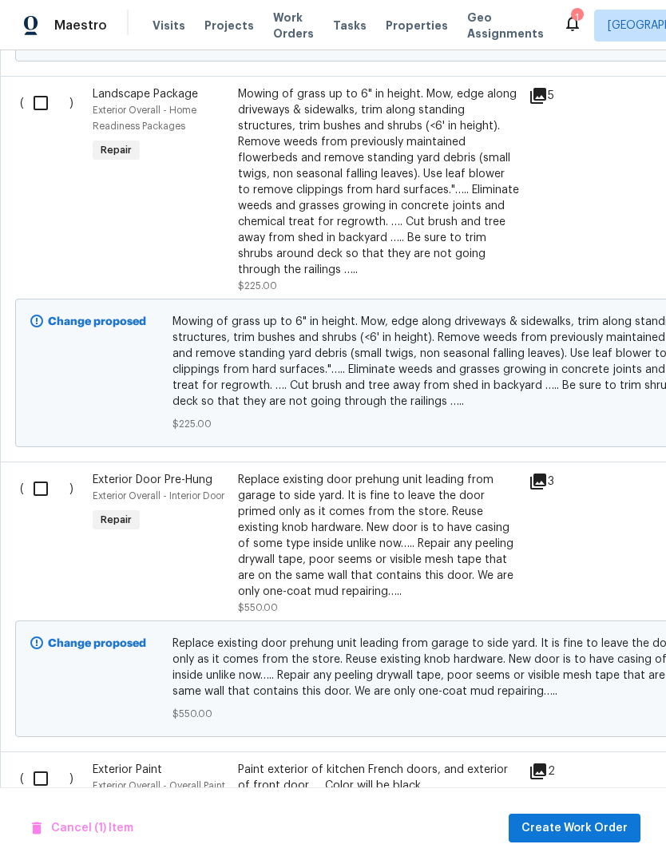
click at [38, 479] on input "checkbox" at bounding box center [47, 489] width 46 height 34
checkbox input "true"
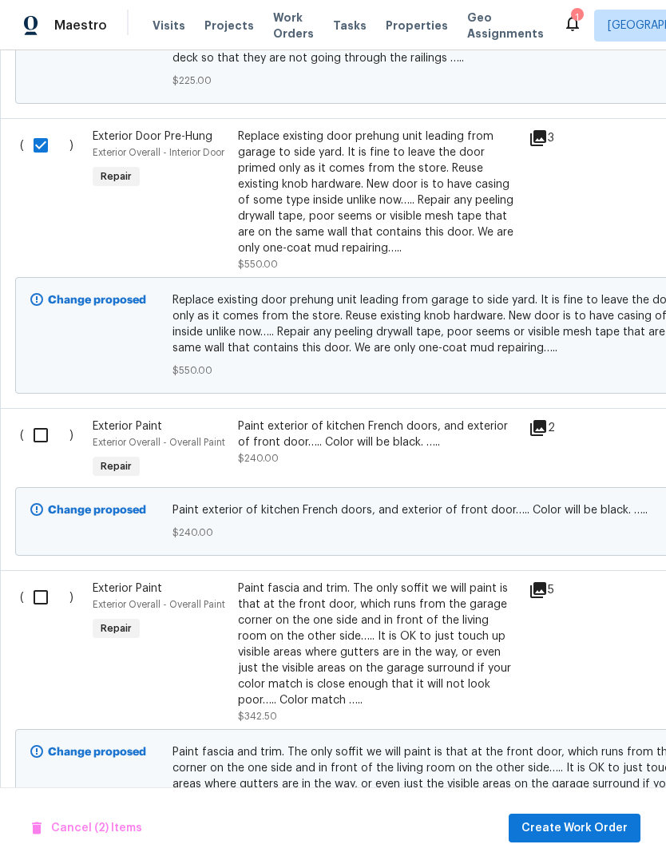
scroll to position [1090, 0]
click at [42, 431] on input "checkbox" at bounding box center [47, 436] width 46 height 34
checkbox input "true"
click at [43, 587] on input "checkbox" at bounding box center [47, 598] width 46 height 34
checkbox input "true"
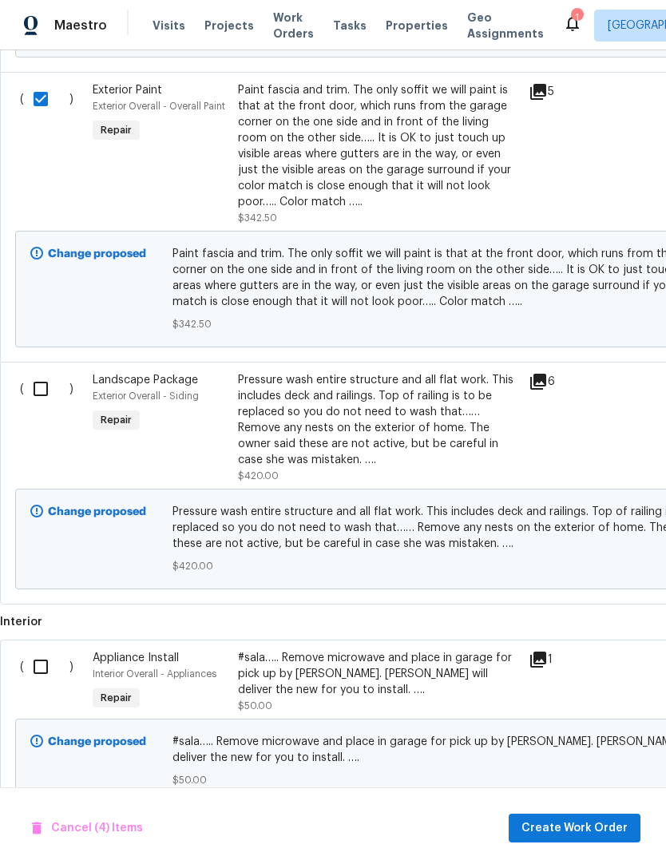
scroll to position [1619, 0]
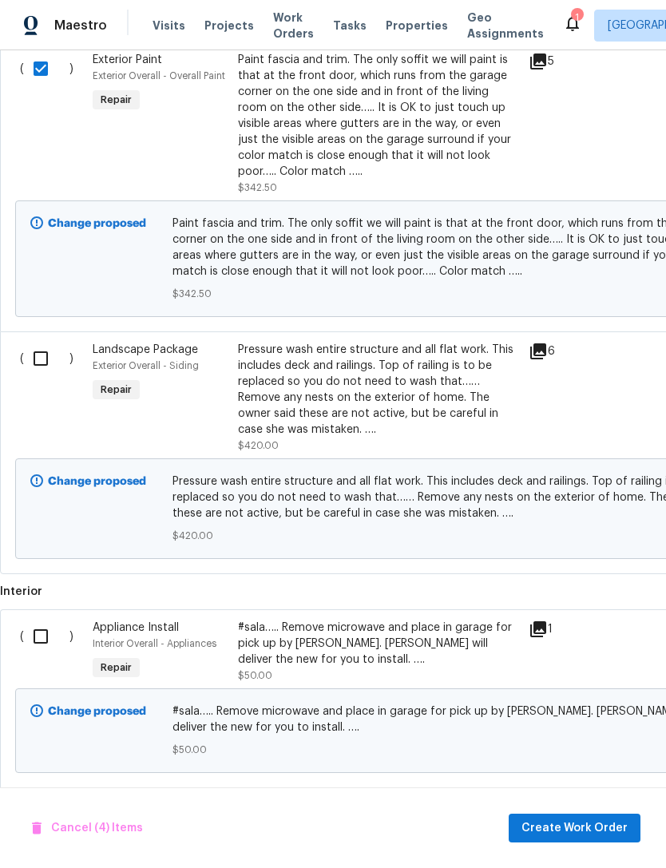
click at [46, 348] on input "checkbox" at bounding box center [47, 359] width 46 height 34
click at [46, 344] on input "checkbox" at bounding box center [47, 359] width 46 height 34
checkbox input "false"
click at [41, 636] on input "checkbox" at bounding box center [47, 637] width 46 height 34
checkbox input "true"
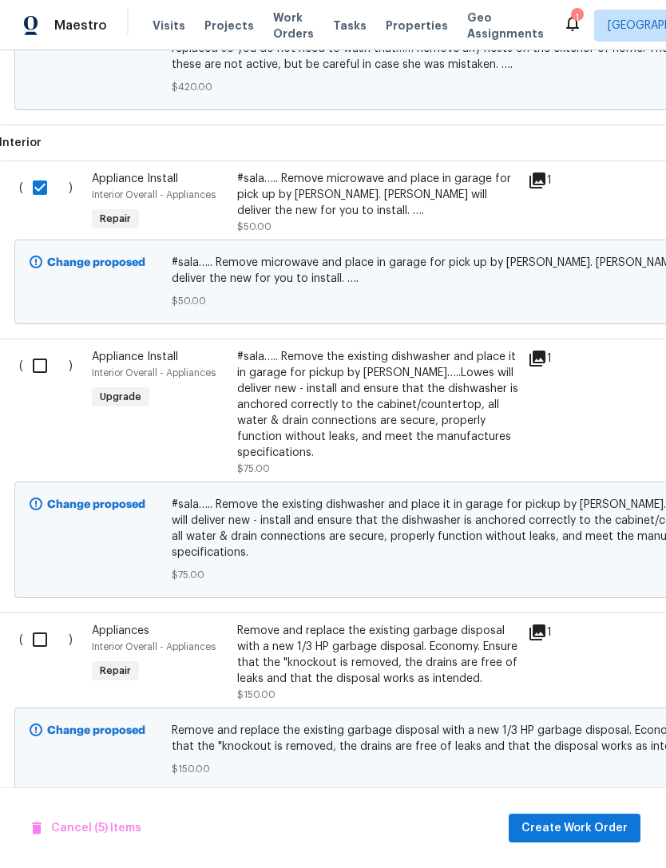
scroll to position [2069, 1]
click at [42, 352] on input "checkbox" at bounding box center [46, 365] width 46 height 34
checkbox input "true"
click at [45, 622] on input "checkbox" at bounding box center [46, 639] width 46 height 34
checkbox input "true"
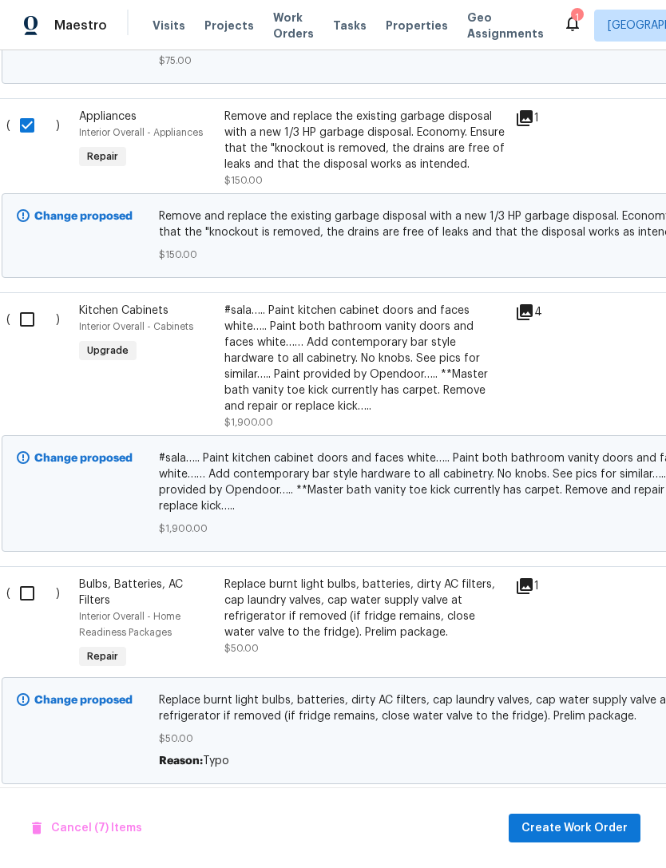
scroll to position [2584, 14]
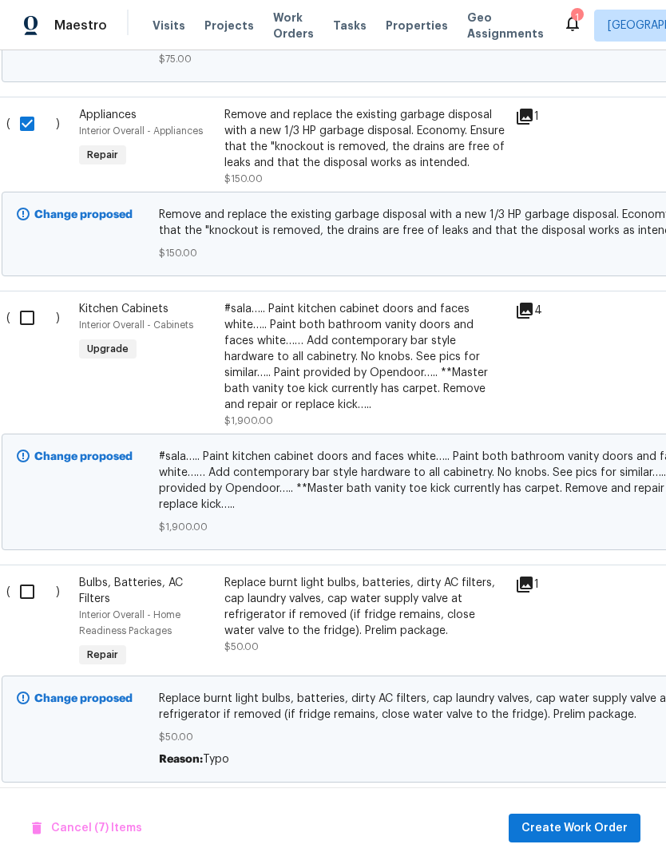
click at [34, 301] on input "checkbox" at bounding box center [33, 318] width 46 height 34
checkbox input "true"
click at [41, 575] on input "checkbox" at bounding box center [33, 592] width 46 height 34
checkbox input "true"
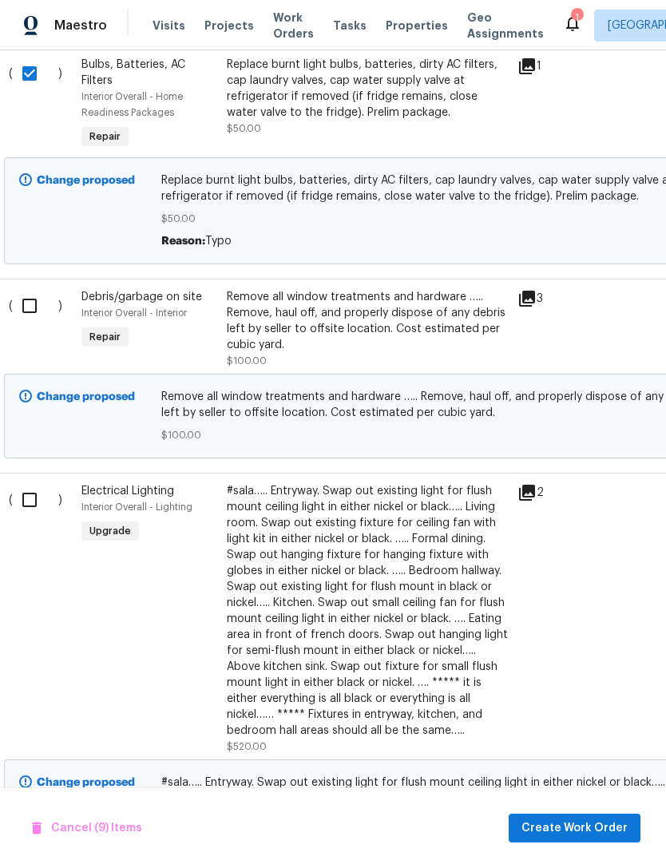
scroll to position [3124, 11]
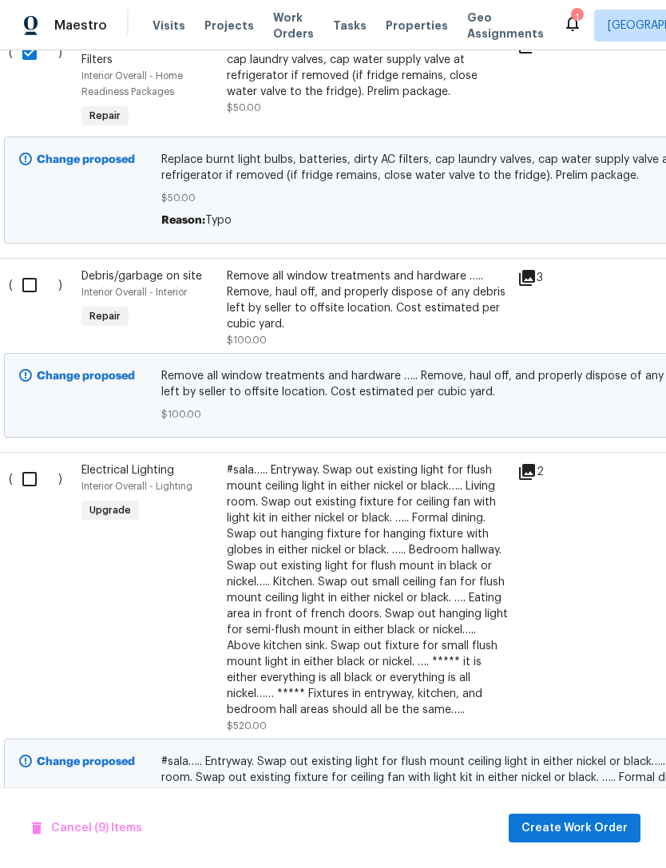
click at [31, 268] on input "checkbox" at bounding box center [36, 285] width 46 height 34
checkbox input "true"
click at [36, 469] on input "checkbox" at bounding box center [36, 480] width 46 height 34
checkbox input "true"
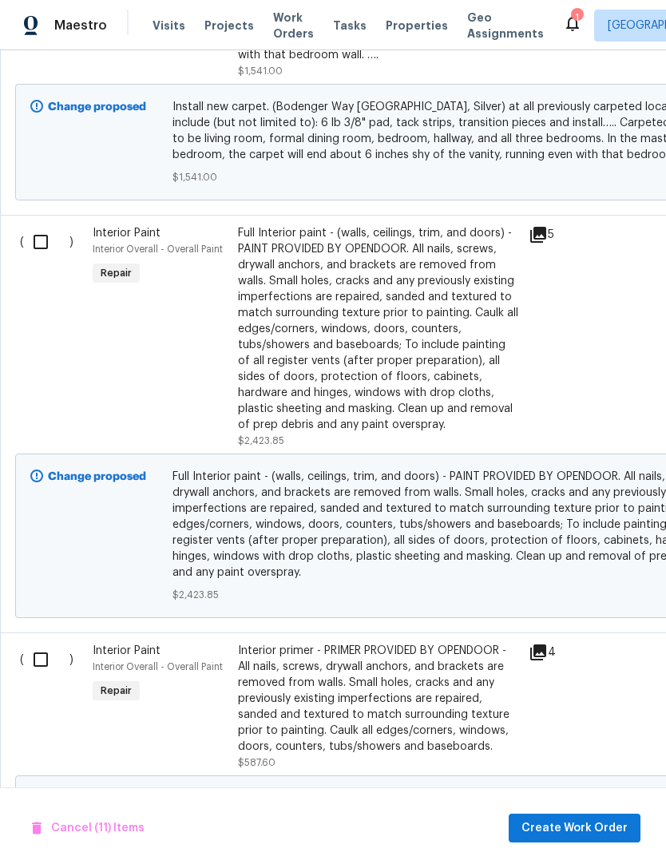
scroll to position [4415, 0]
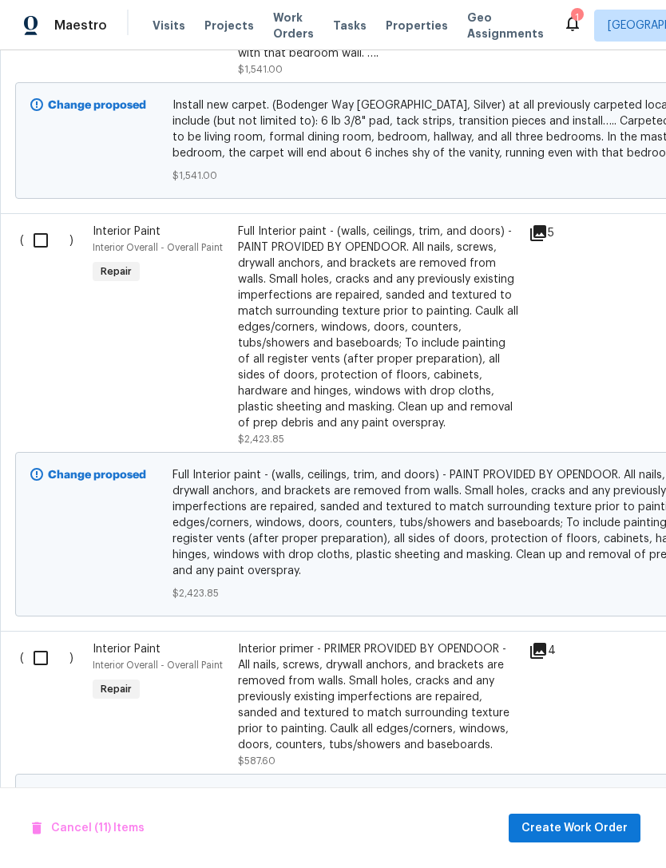
click at [44, 224] on input "checkbox" at bounding box center [47, 241] width 46 height 34
checkbox input "true"
click at [44, 641] on input "checkbox" at bounding box center [47, 658] width 46 height 34
checkbox input "true"
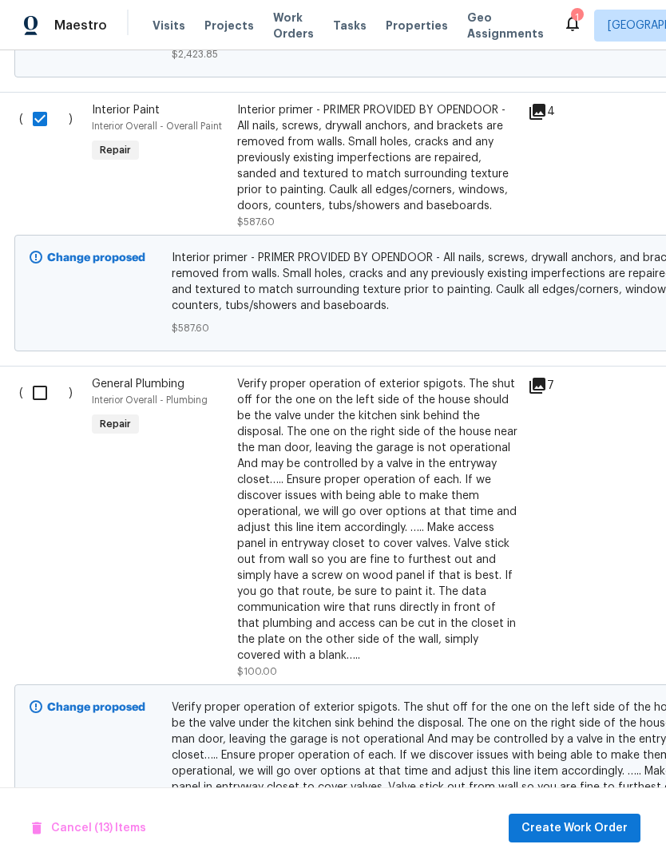
scroll to position [4972, 1]
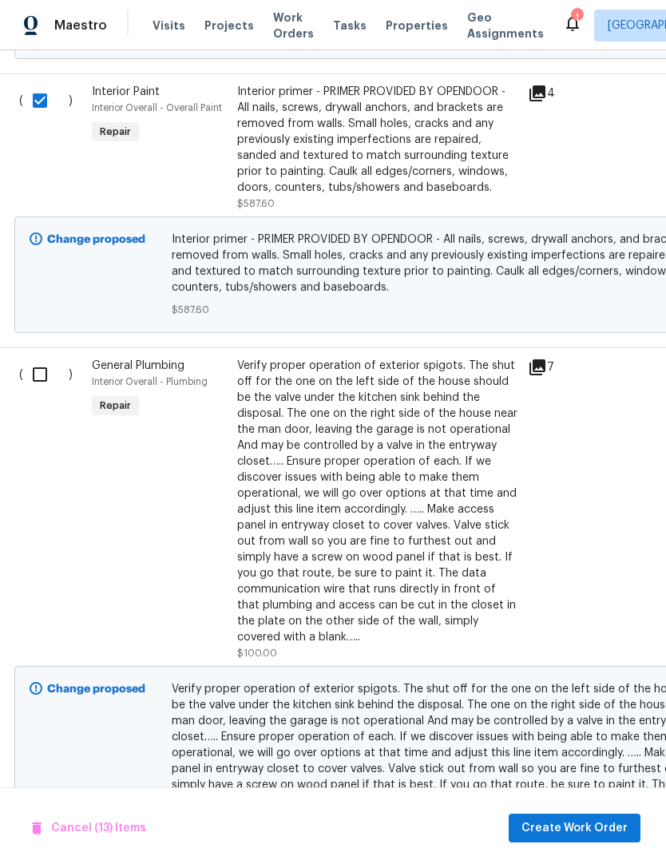
click at [46, 358] on input "checkbox" at bounding box center [46, 375] width 46 height 34
checkbox input "true"
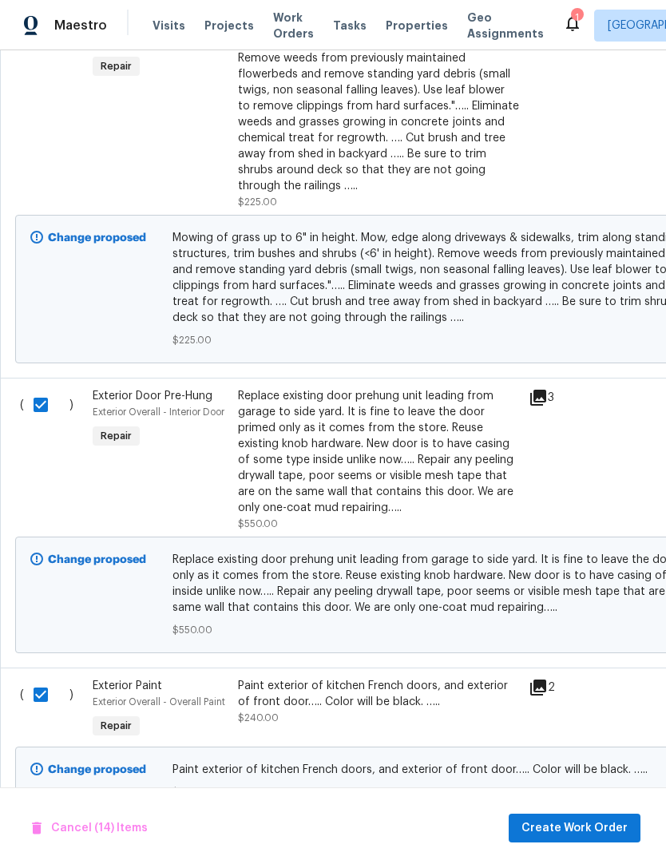
scroll to position [0, 0]
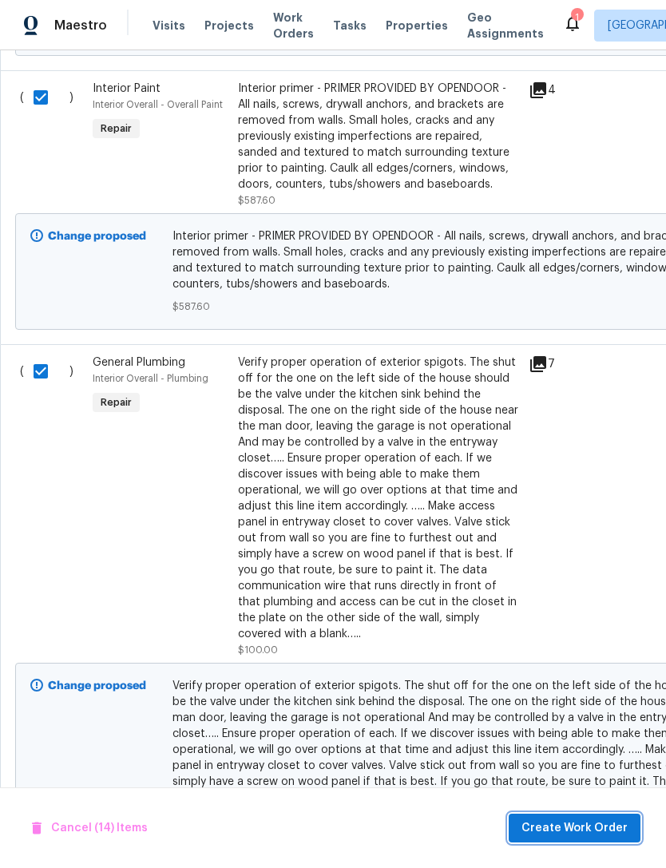
click at [603, 822] on span "Create Work Order" at bounding box center [575, 829] width 106 height 20
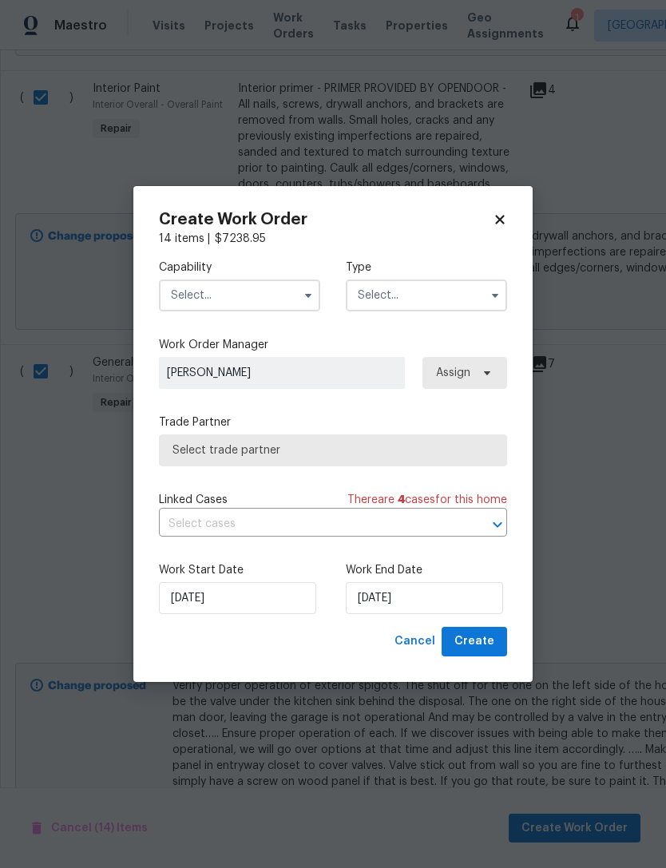
click at [177, 303] on input "text" at bounding box center [239, 296] width 161 height 32
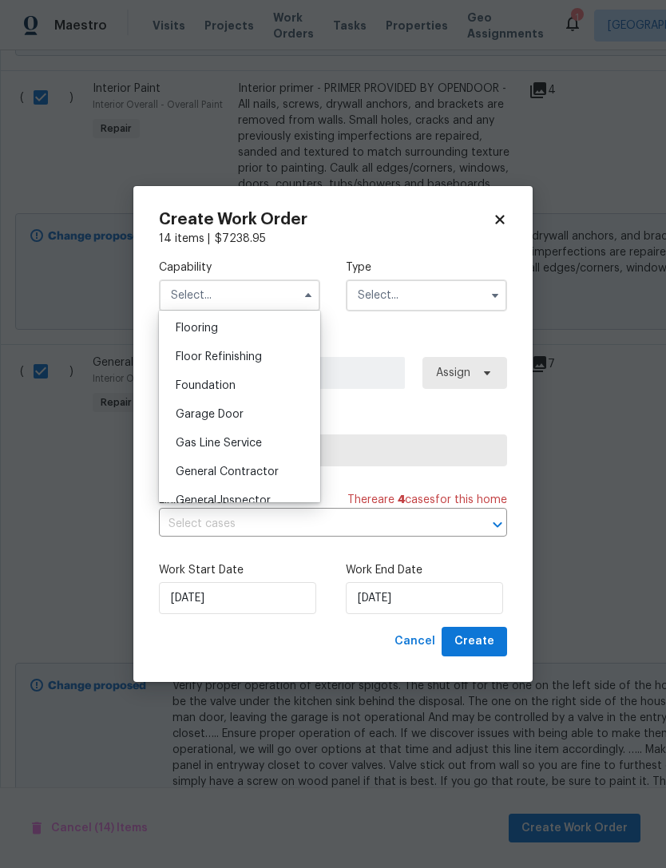
click at [208, 471] on span "General Contractor" at bounding box center [227, 472] width 103 height 11
type input "General Contractor"
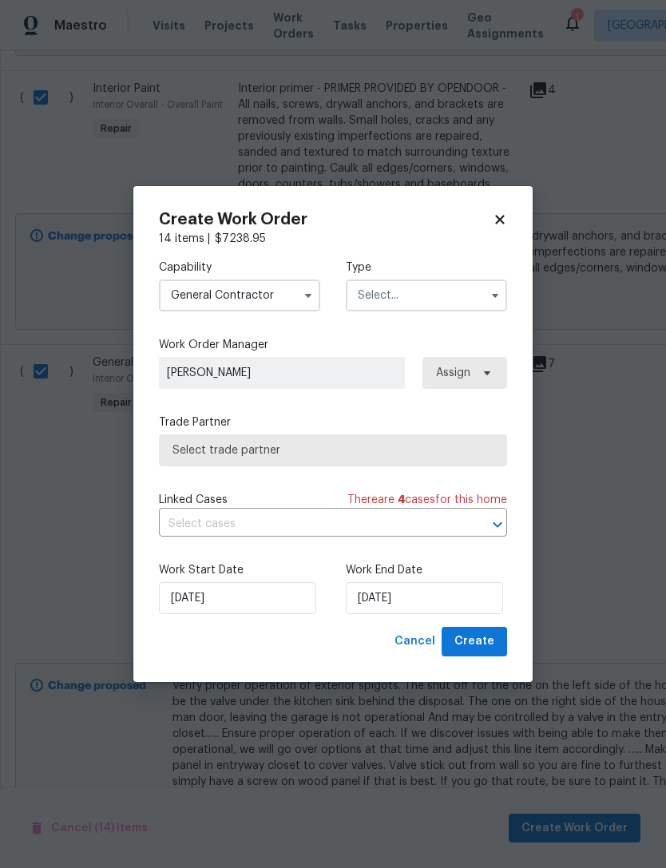
click at [372, 302] on input "text" at bounding box center [426, 296] width 161 height 32
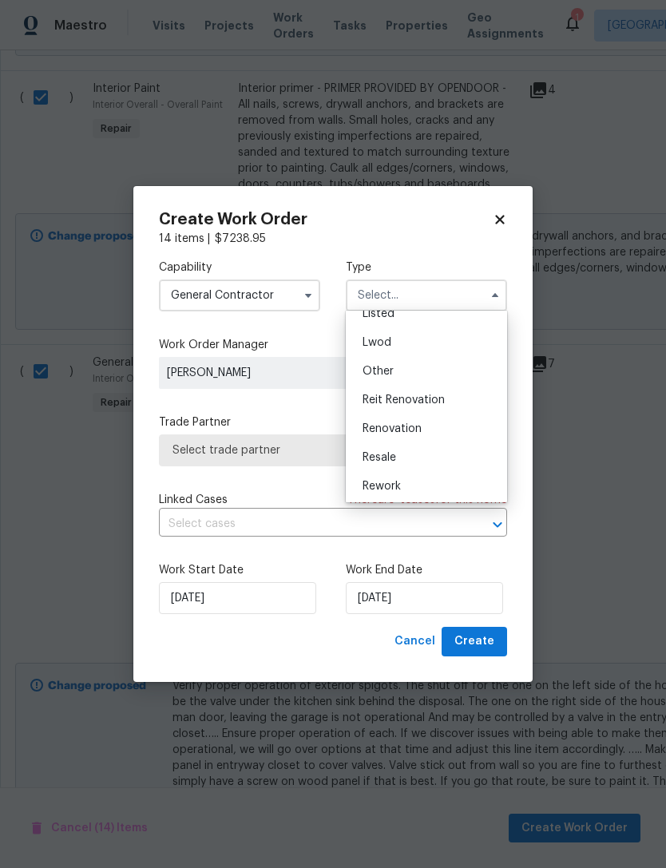
click at [378, 435] on div "Renovation" at bounding box center [426, 429] width 153 height 29
type input "Renovation"
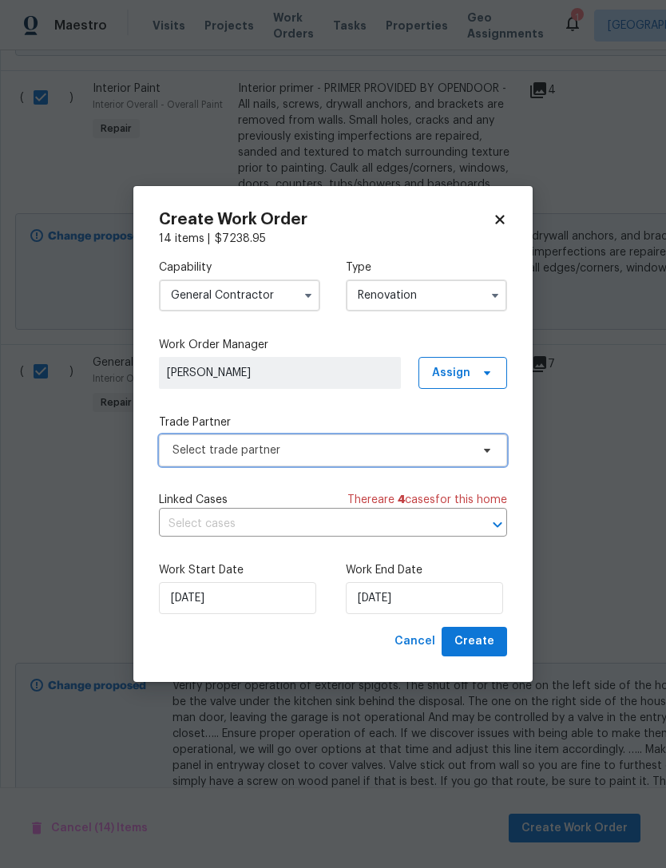
click at [181, 456] on span "Select trade partner" at bounding box center [322, 451] width 298 height 16
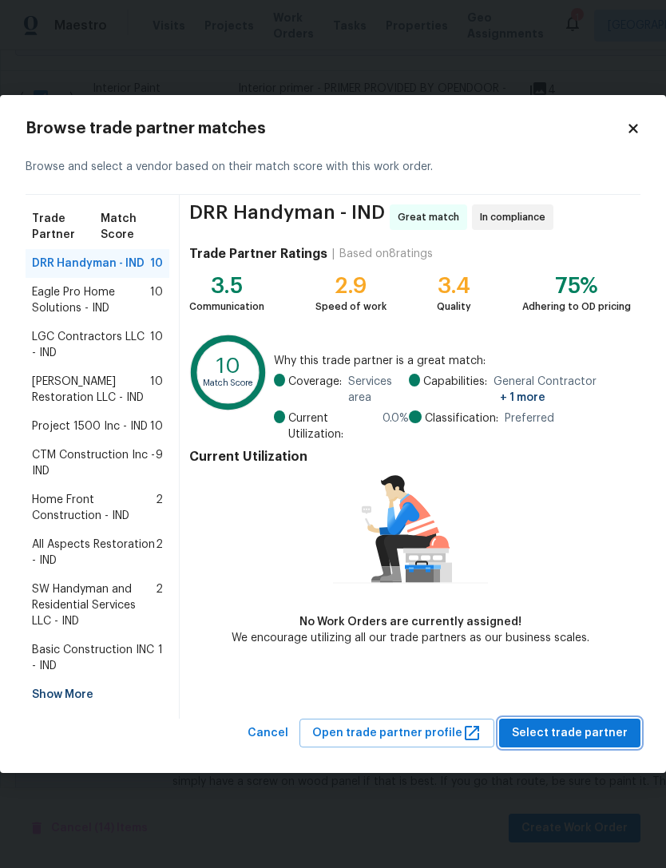
click at [546, 731] on span "Select trade partner" at bounding box center [570, 734] width 116 height 20
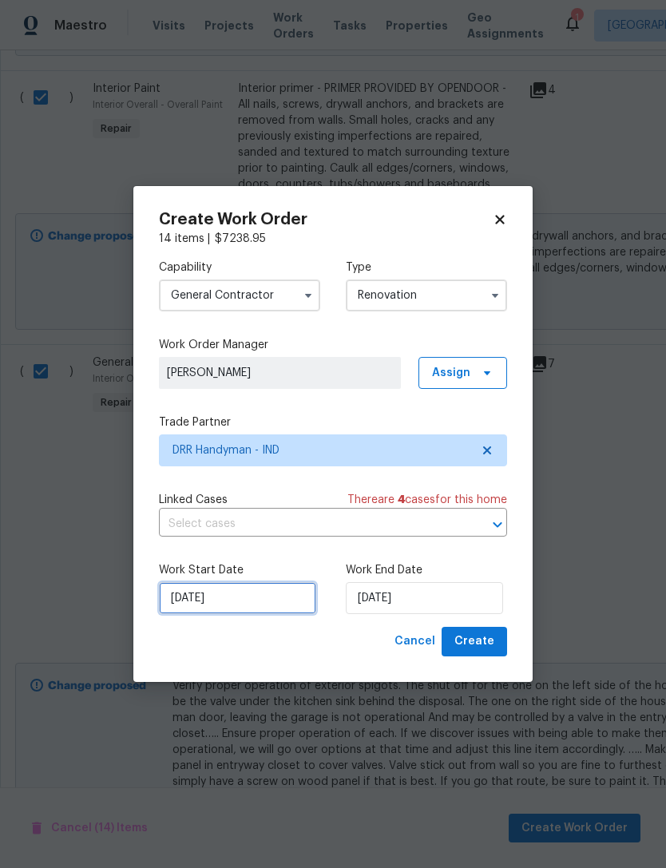
click at [182, 604] on input "9/23/2025" at bounding box center [237, 598] width 157 height 32
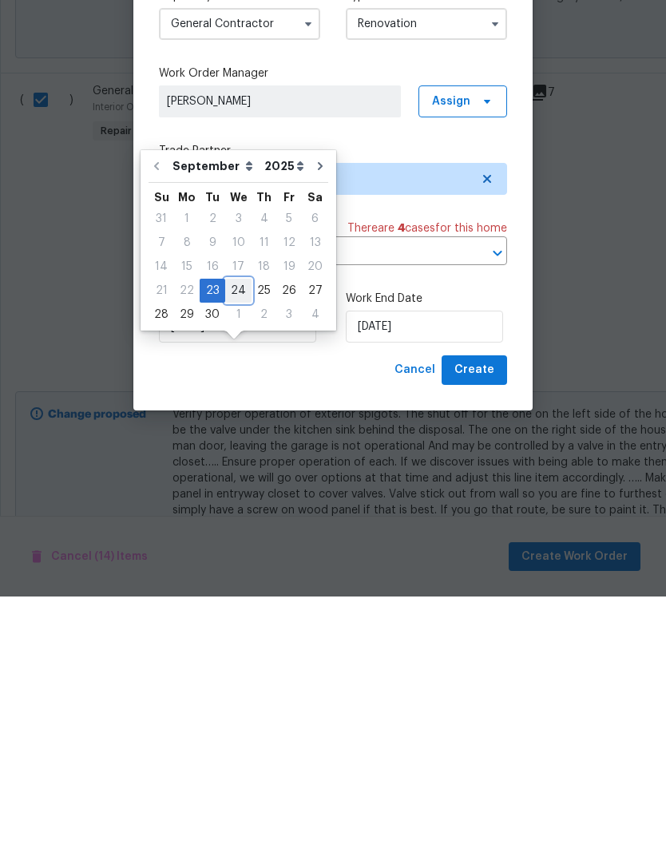
click at [236, 551] on div "24" at bounding box center [238, 562] width 26 height 22
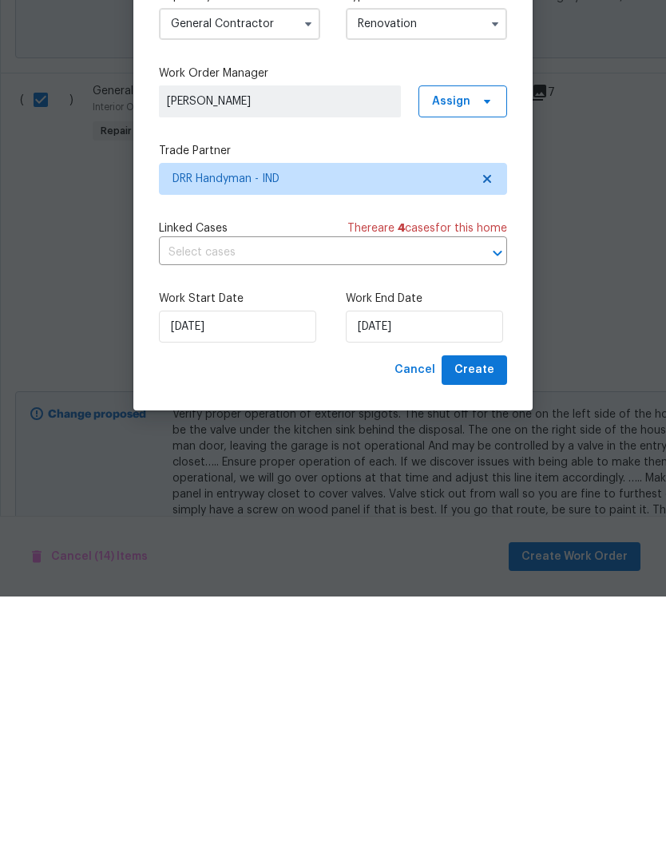
type input "[DATE]"
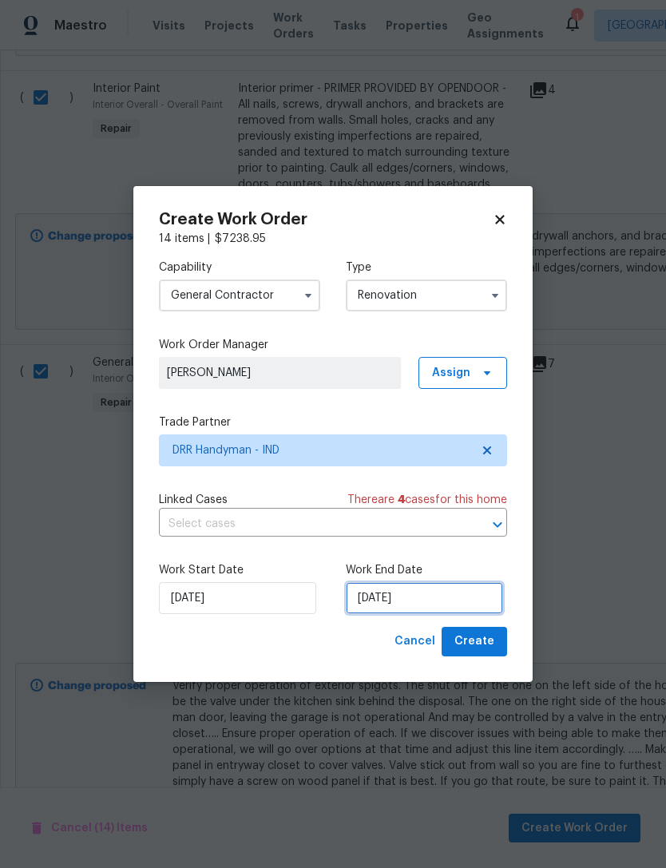
click at [434, 594] on input "[DATE]" at bounding box center [424, 598] width 157 height 32
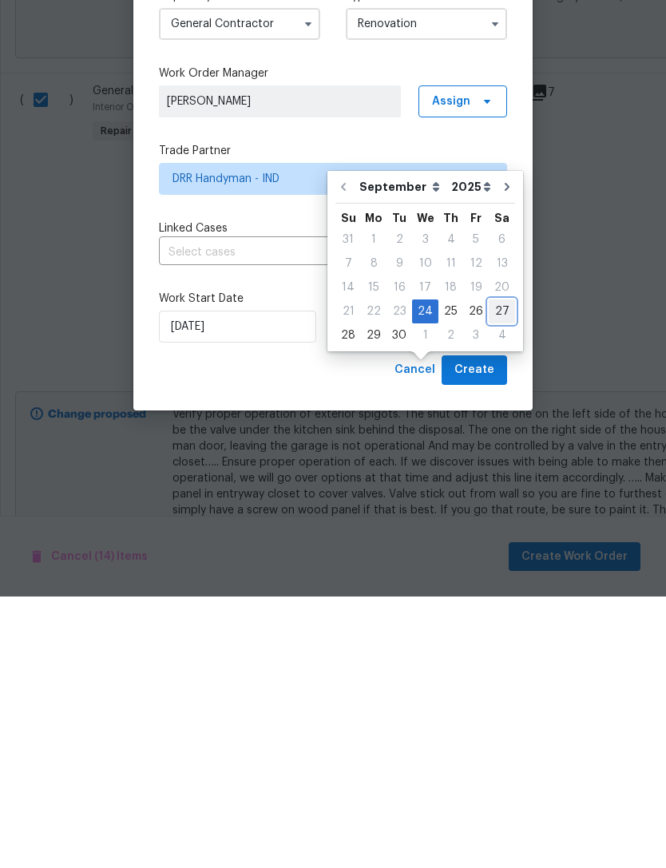
click at [494, 572] on div "27" at bounding box center [502, 583] width 26 height 22
type input "9/27/2025"
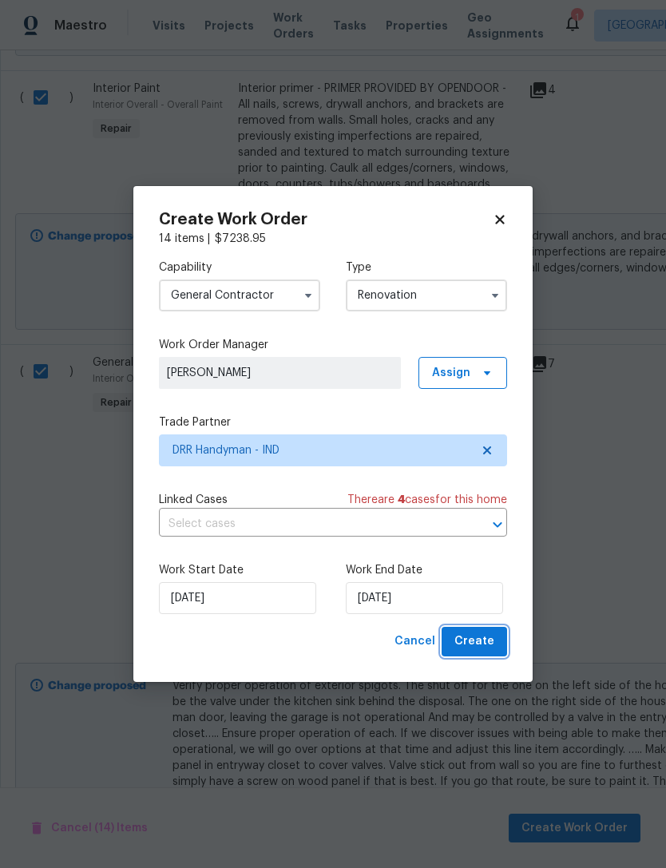
click at [495, 637] on button "Create" at bounding box center [475, 642] width 66 height 30
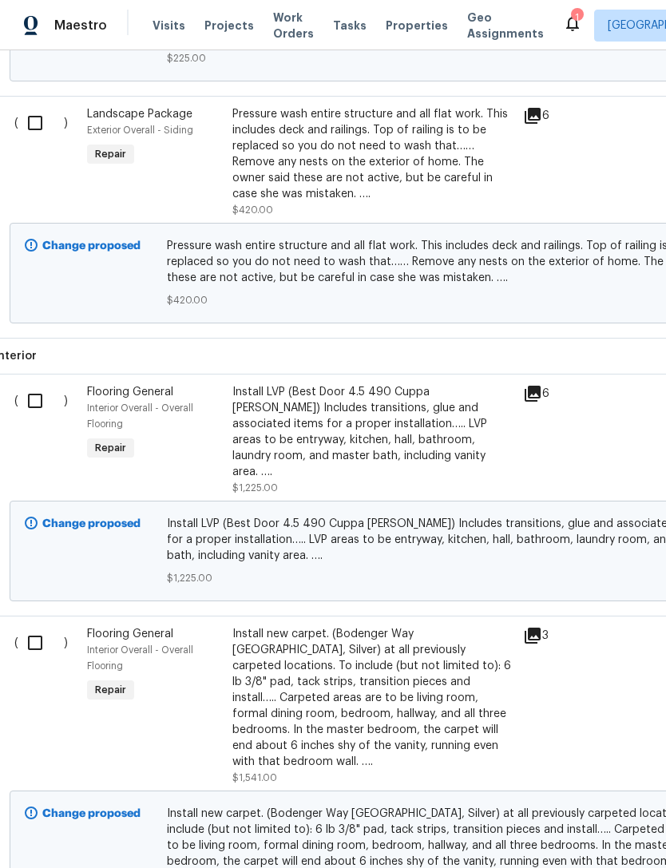
scroll to position [909, 6]
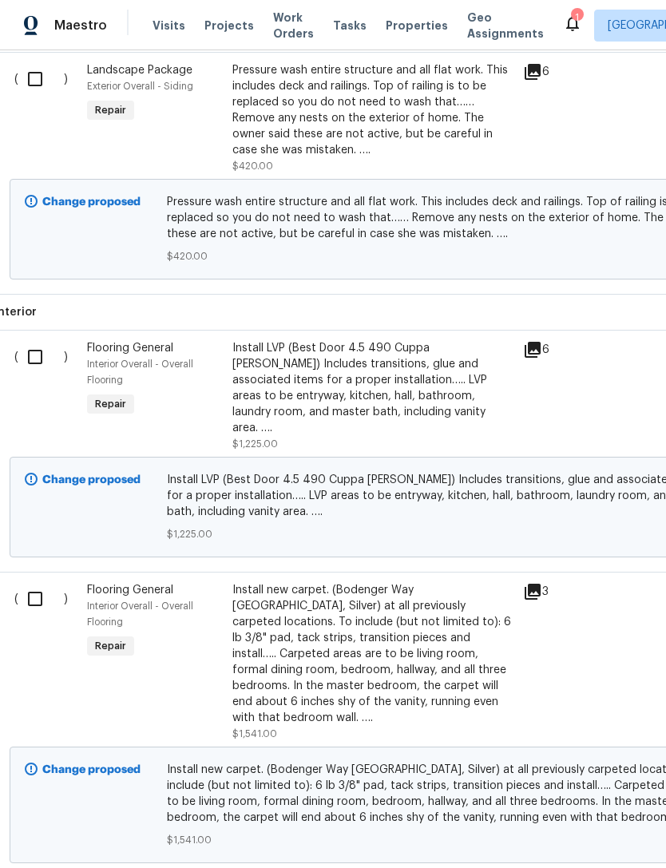
click at [33, 355] on input "checkbox" at bounding box center [41, 357] width 46 height 34
checkbox input "true"
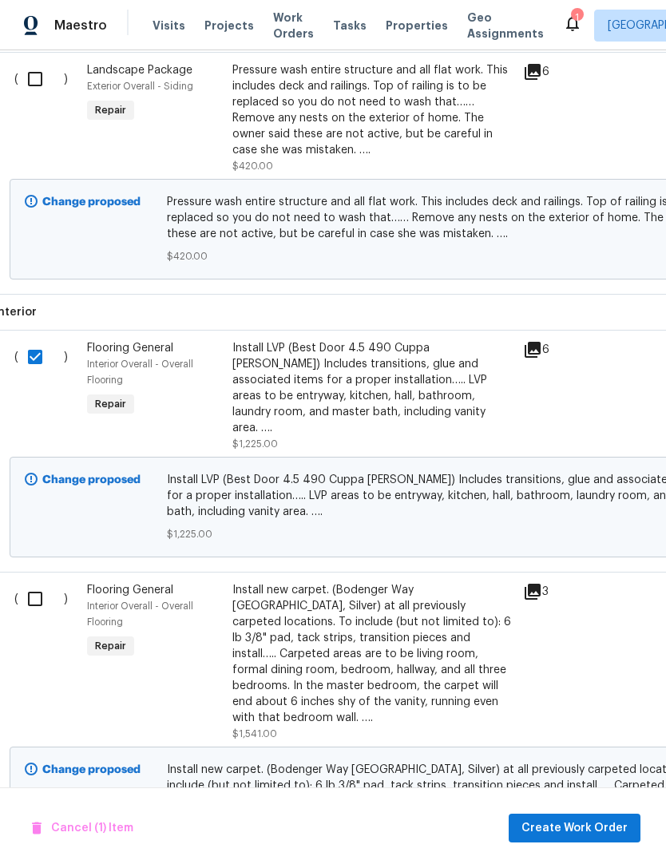
click at [34, 586] on input "checkbox" at bounding box center [41, 599] width 46 height 34
checkbox input "true"
click at [610, 824] on span "Create Work Order" at bounding box center [575, 829] width 106 height 20
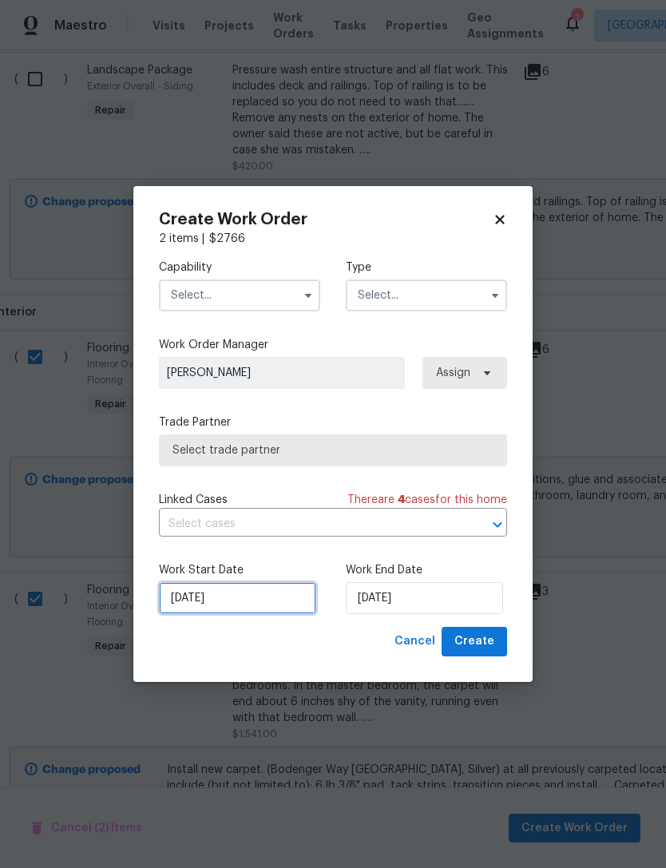
click at [177, 602] on input "9/23/2025" at bounding box center [237, 598] width 157 height 32
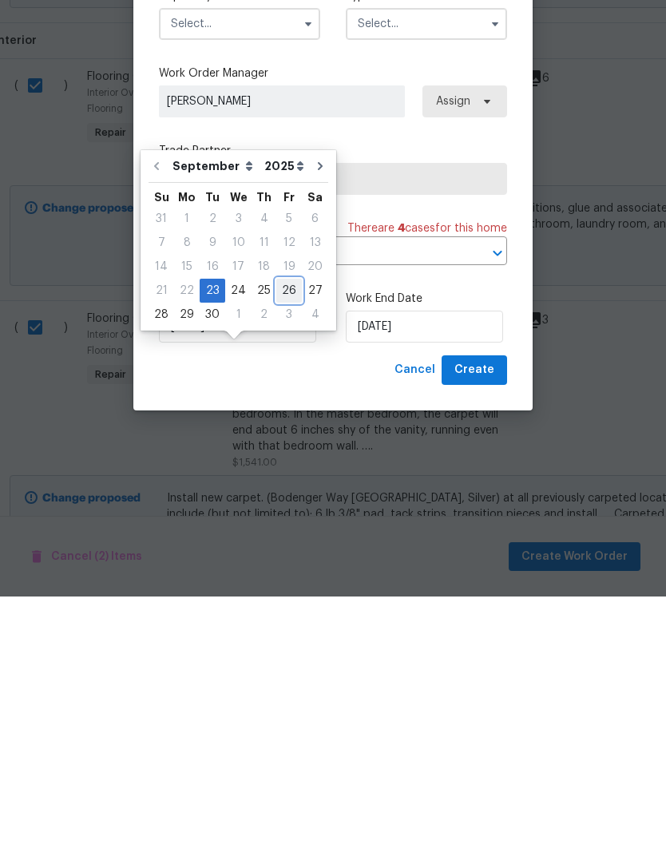
click at [280, 551] on div "26" at bounding box center [289, 562] width 26 height 22
type input "[DATE]"
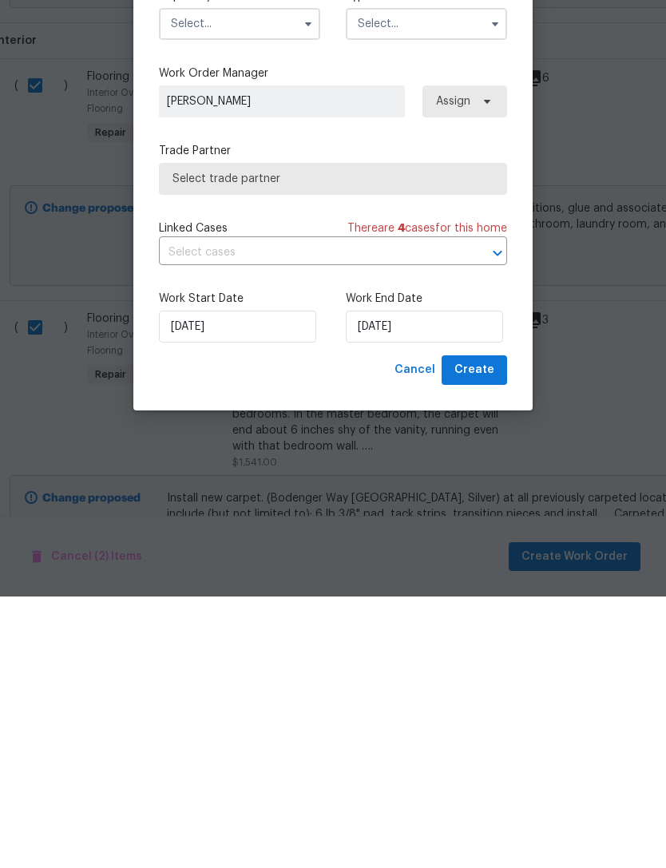
scroll to position [51, 0]
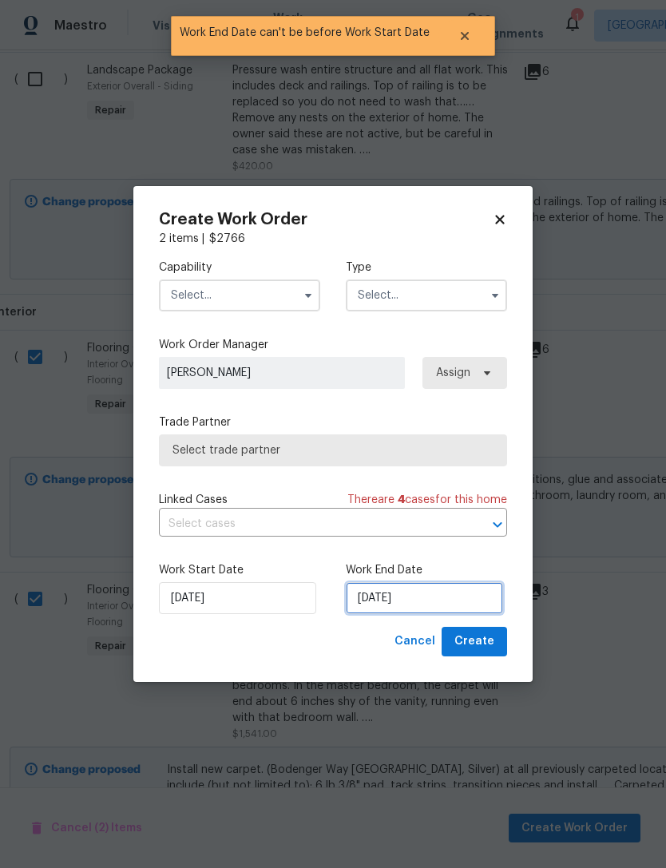
click at [461, 596] on input "[DATE]" at bounding box center [424, 598] width 157 height 32
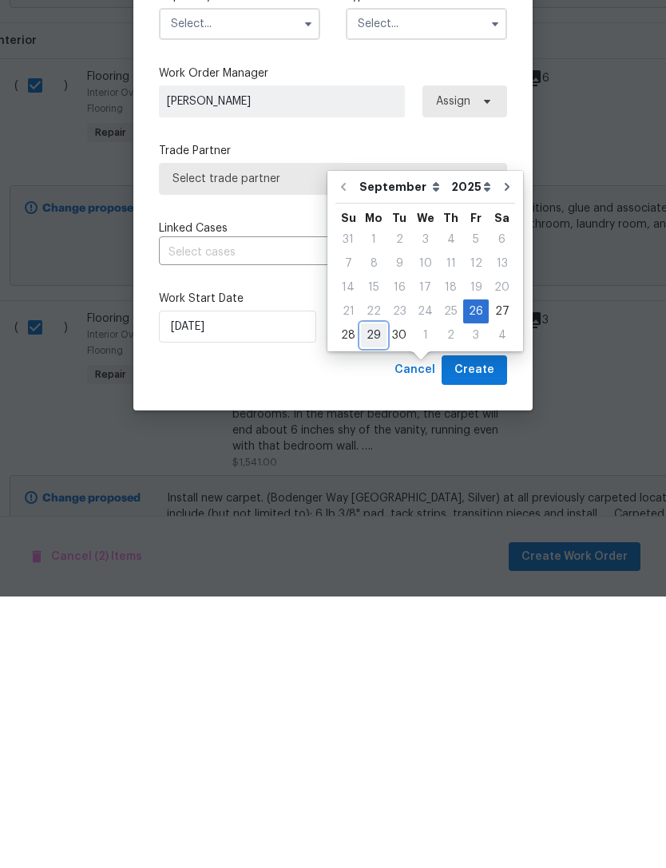
click at [368, 596] on div "29" at bounding box center [374, 607] width 26 height 22
type input "9/29/2025"
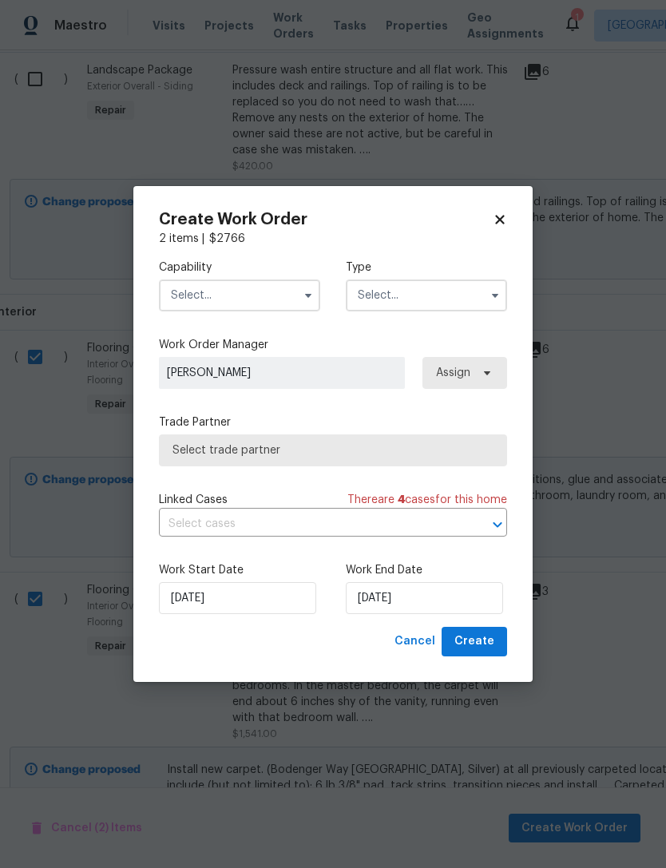
click at [177, 288] on input "text" at bounding box center [239, 296] width 161 height 32
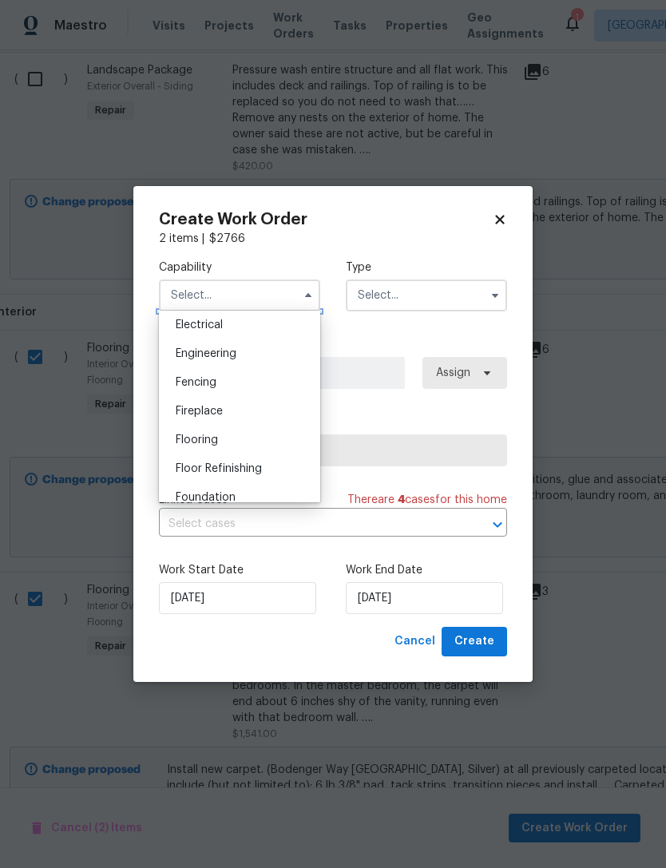
scroll to position [510, 0]
click at [187, 435] on span "Flooring" at bounding box center [197, 439] width 42 height 11
type input "Flooring"
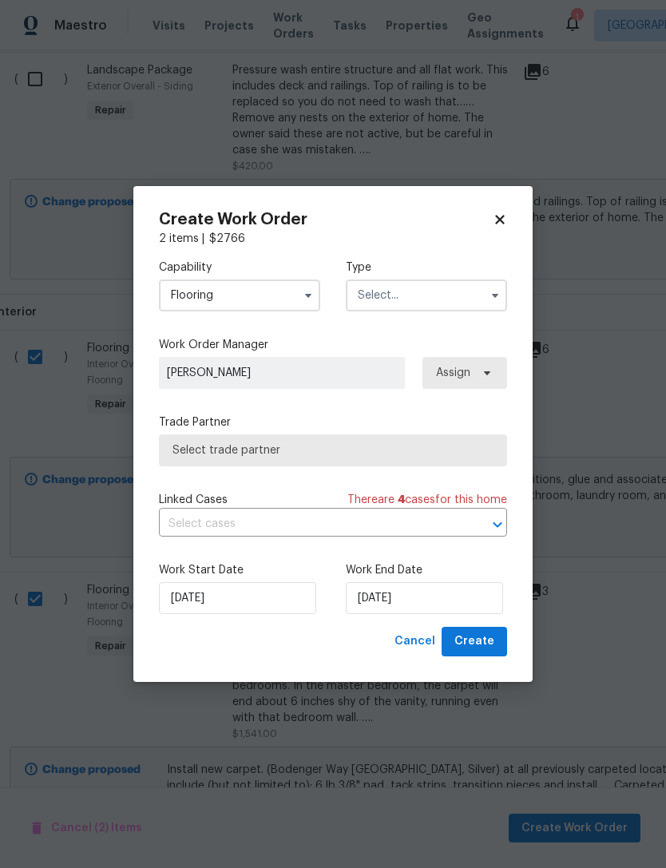
click at [184, 455] on span "Select trade partner" at bounding box center [333, 451] width 321 height 16
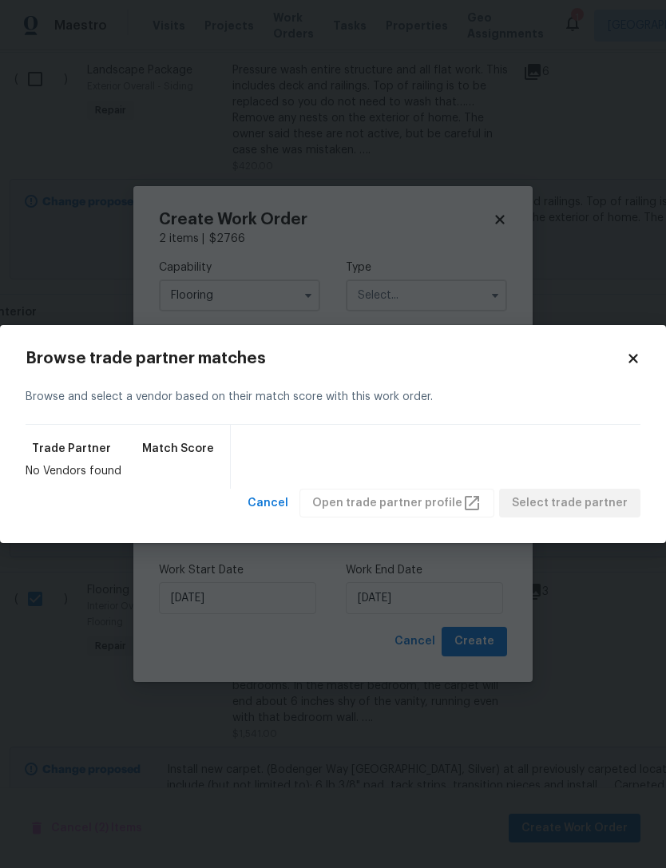
click at [622, 367] on div "Browse trade partner matches Browse and select a vendor based on their match sc…" at bounding box center [333, 435] width 615 height 168
click at [628, 367] on div "Browse trade partner matches Browse and select a vendor based on their match sc…" at bounding box center [333, 435] width 615 height 168
click at [620, 363] on h2 "Browse trade partner matches" at bounding box center [326, 359] width 601 height 16
click at [633, 357] on icon at bounding box center [633, 358] width 9 height 9
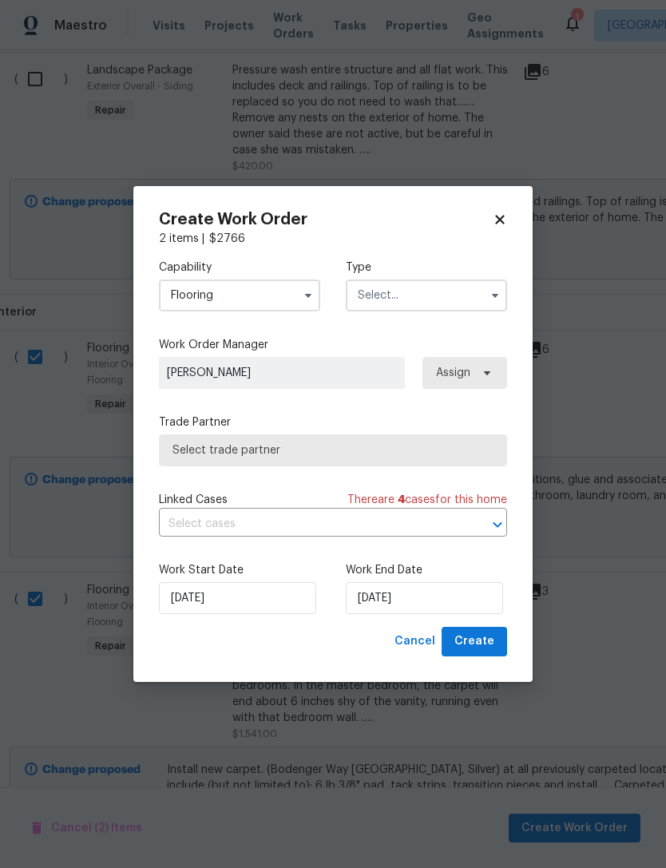
click at [387, 295] on input "text" at bounding box center [426, 296] width 161 height 32
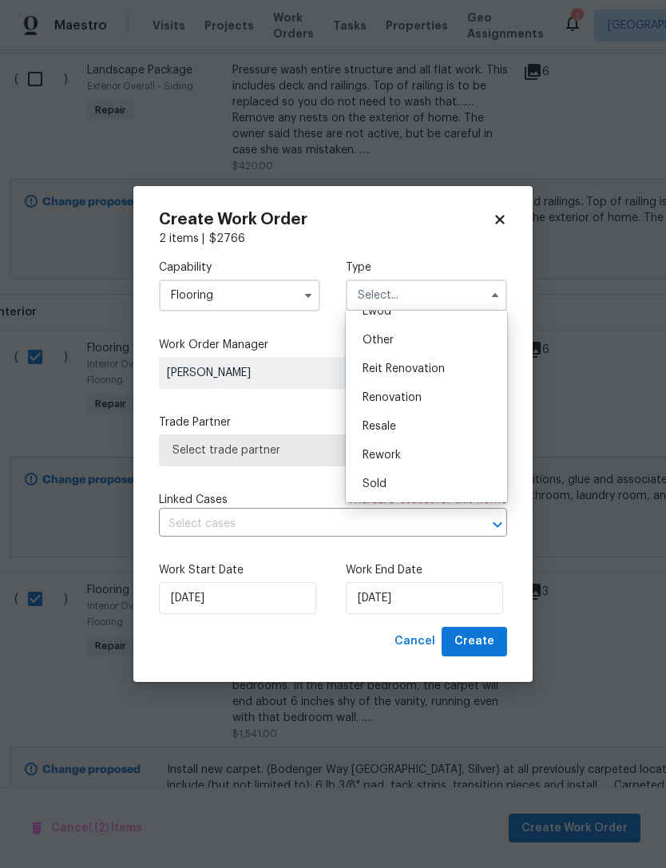
scroll to position [190, 0]
click at [374, 398] on span "Renovation" at bounding box center [392, 397] width 59 height 11
type input "Renovation"
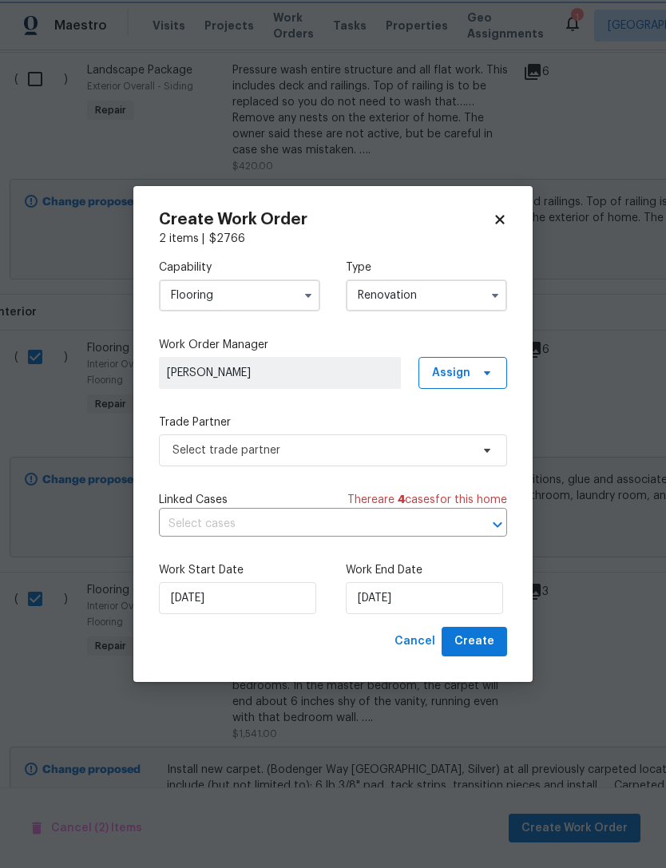
scroll to position [0, 0]
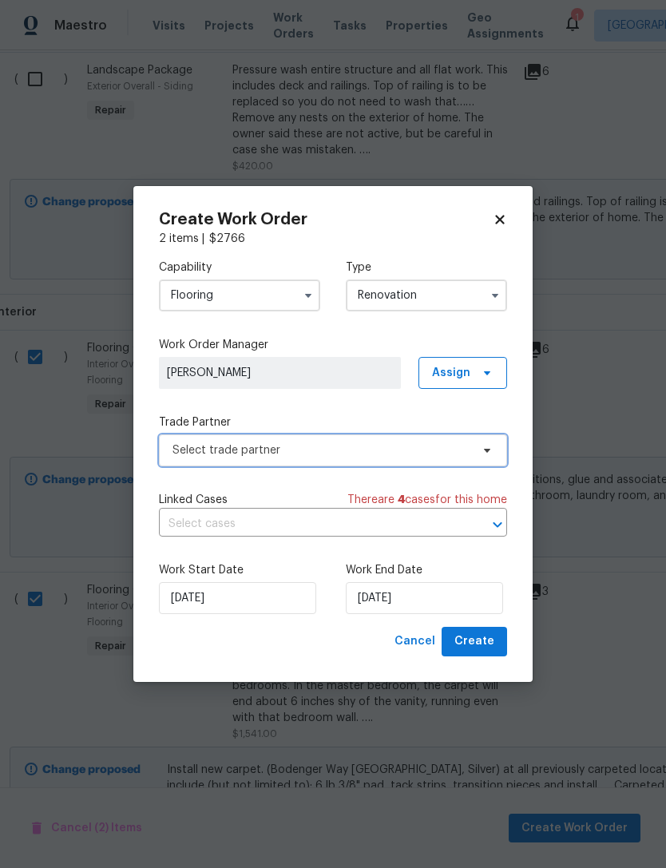
click at [183, 448] on span "Select trade partner" at bounding box center [322, 451] width 298 height 16
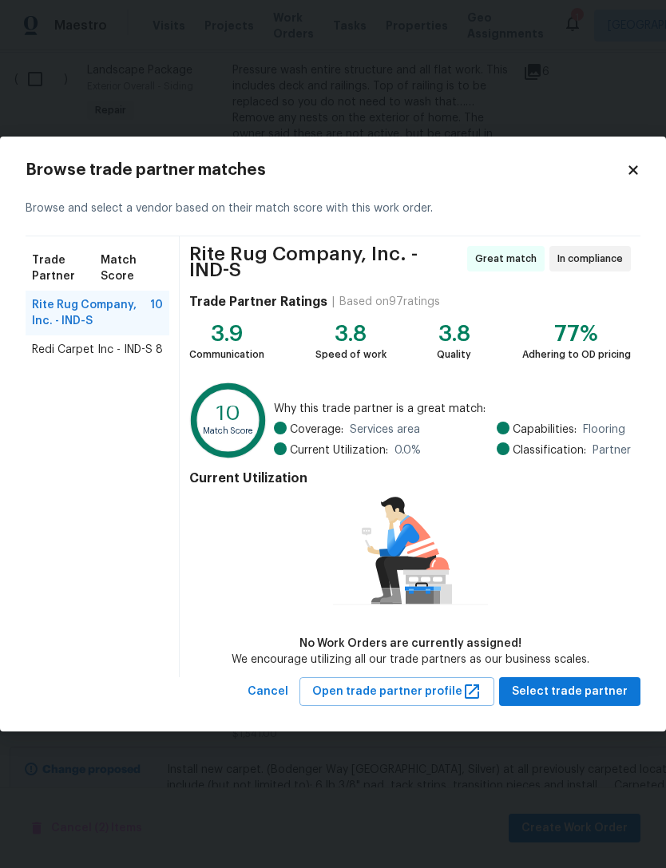
click at [57, 350] on span "Redi Carpet Inc - IND-S" at bounding box center [92, 350] width 121 height 16
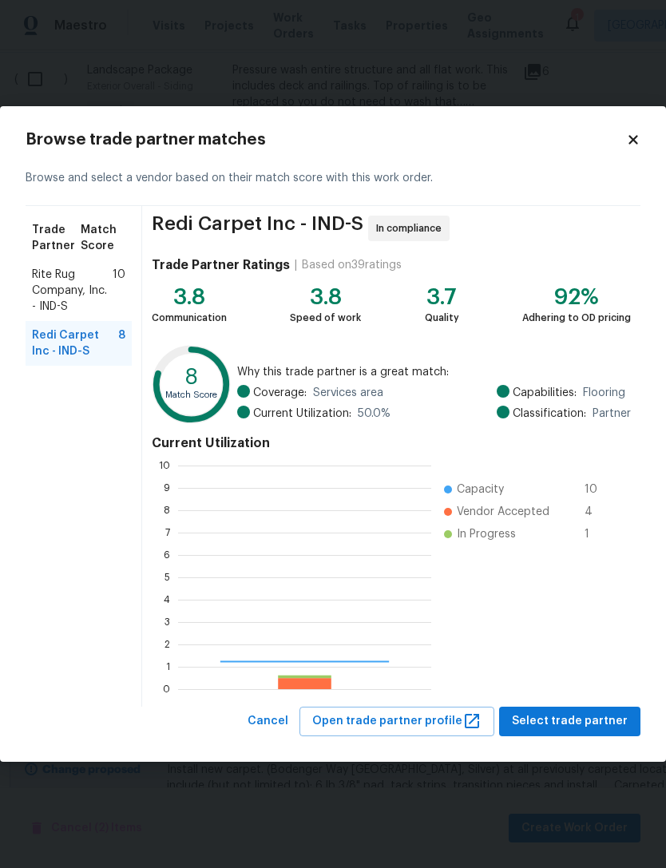
scroll to position [224, 253]
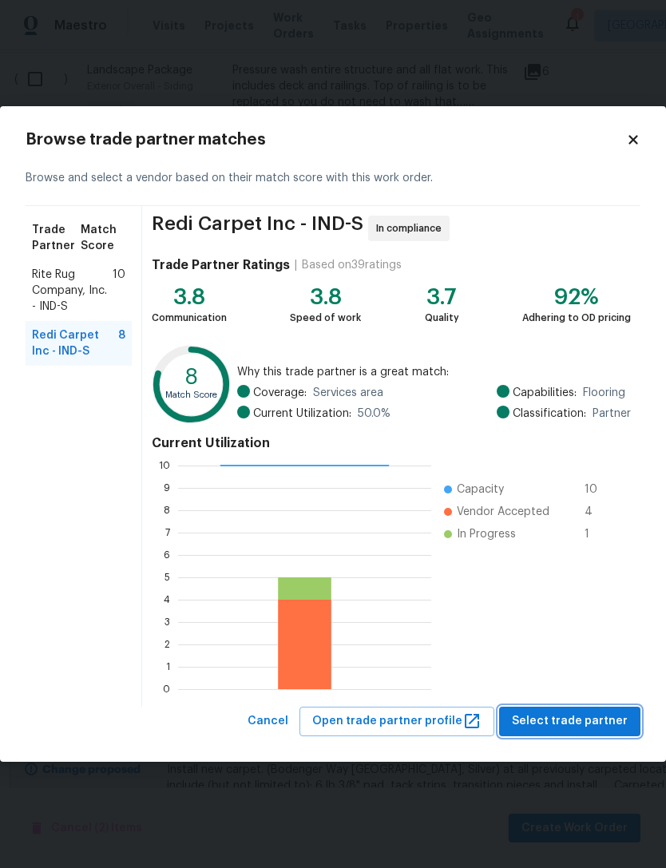
click at [558, 725] on span "Select trade partner" at bounding box center [570, 722] width 116 height 20
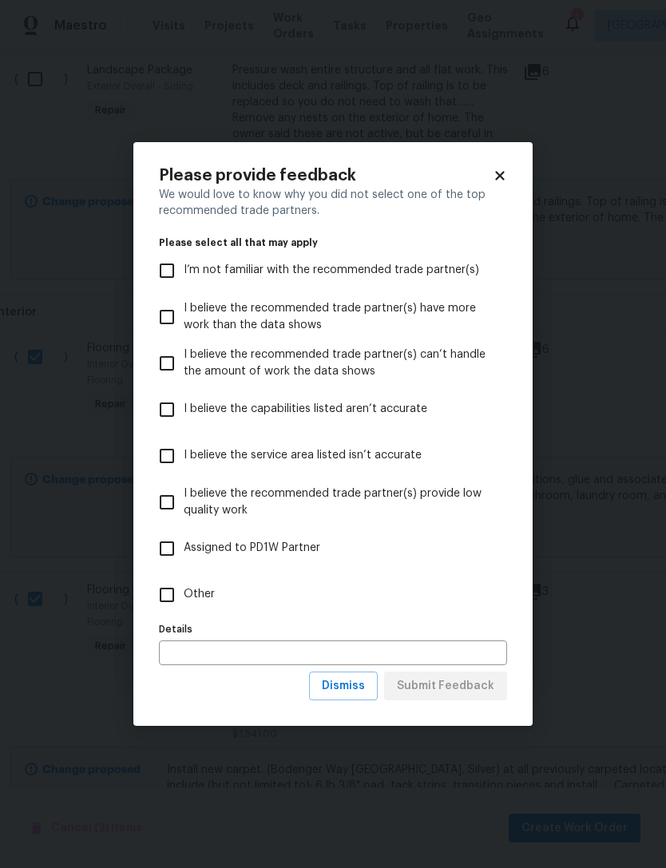
click at [167, 598] on input "Other" at bounding box center [167, 595] width 34 height 34
checkbox input "true"
click at [186, 657] on input "text" at bounding box center [333, 653] width 348 height 25
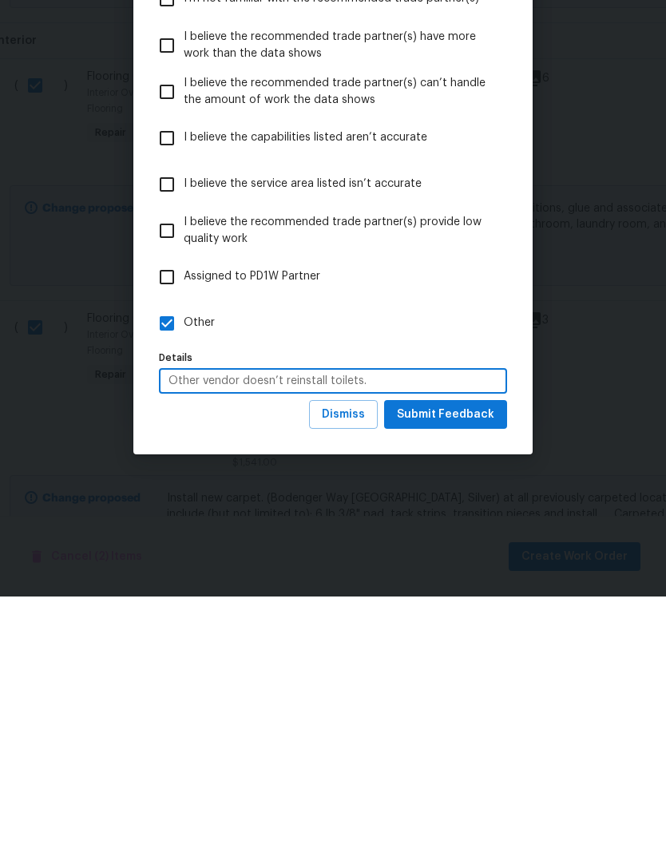
type input "Other vendor doesn’t reinstall toilets."
click at [482, 677] on span "Submit Feedback" at bounding box center [445, 687] width 97 height 20
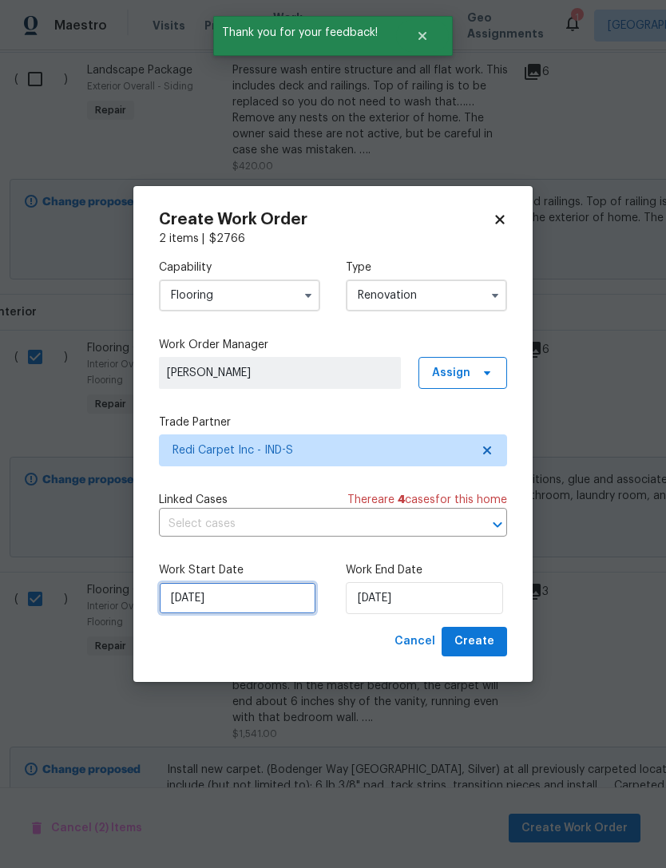
click at [187, 607] on input "[DATE]" at bounding box center [237, 598] width 157 height 32
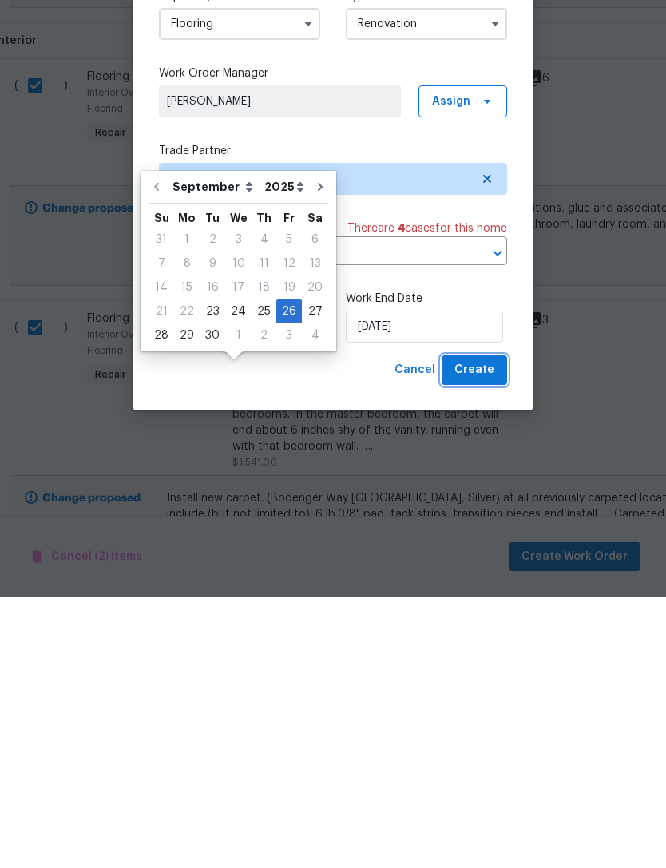
click at [506, 627] on button "Create" at bounding box center [475, 642] width 66 height 30
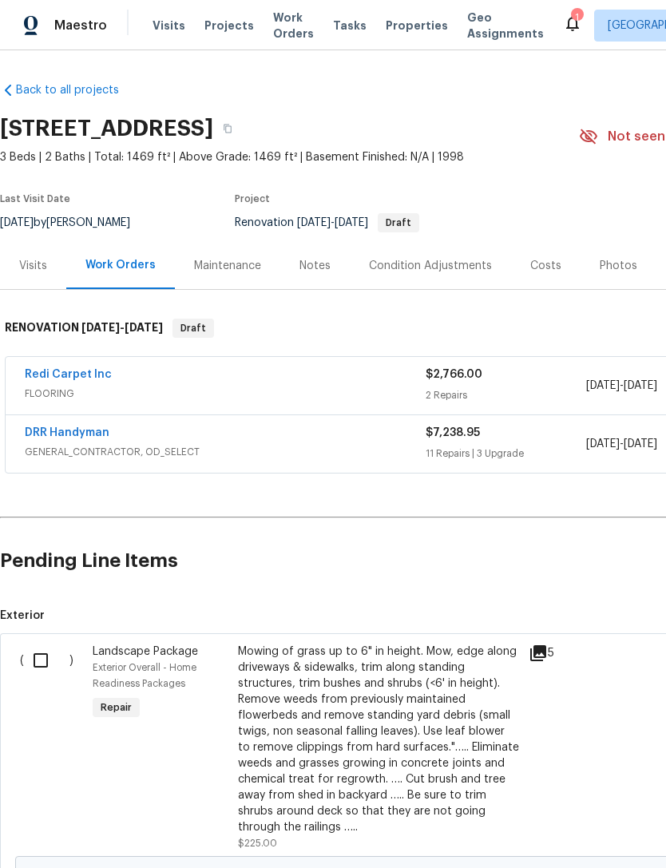
scroll to position [0, 0]
click at [40, 369] on link "Redi Carpet Inc" at bounding box center [68, 374] width 87 height 11
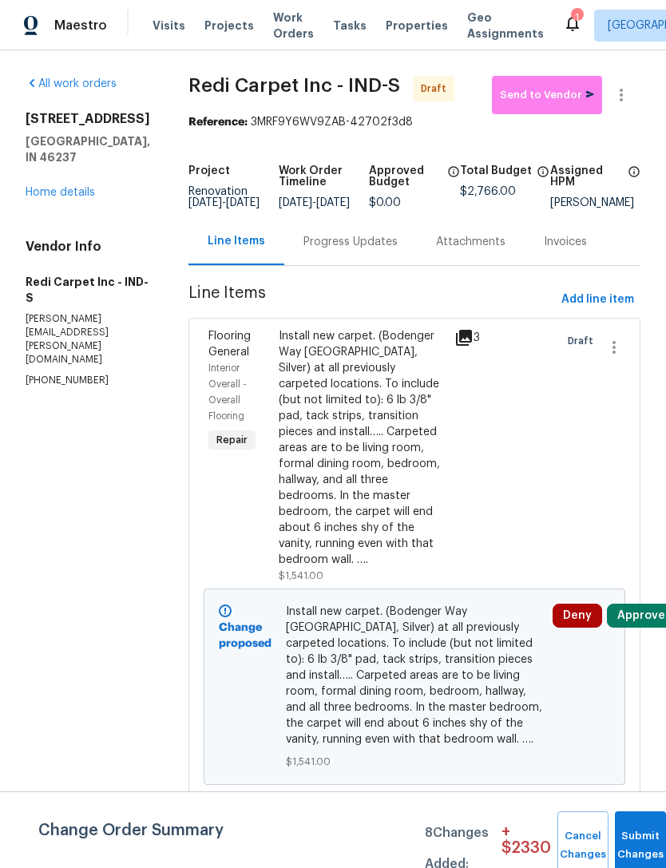
click at [340, 250] on div "Progress Updates" at bounding box center [351, 242] width 94 height 16
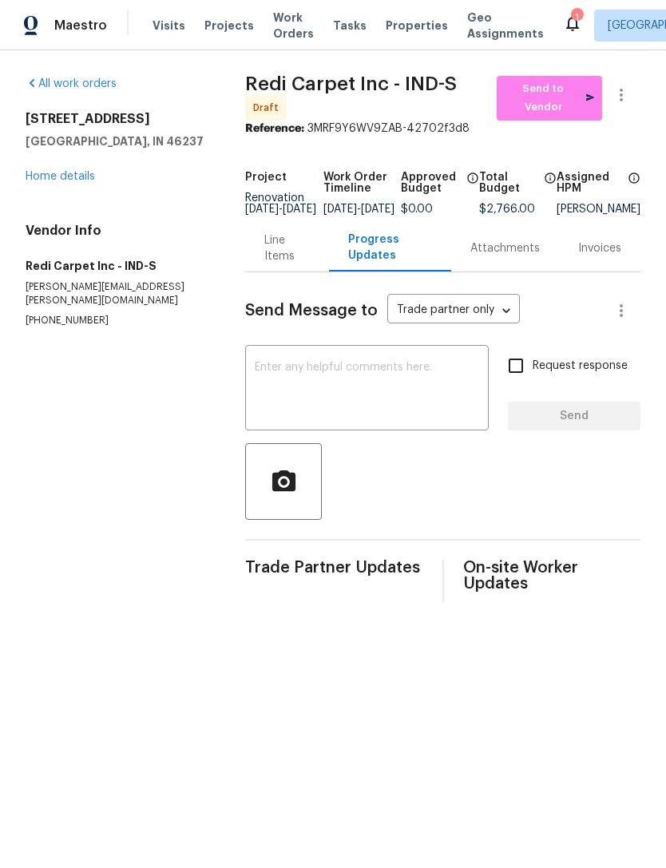
click at [254, 370] on div "x ​" at bounding box center [367, 389] width 244 height 81
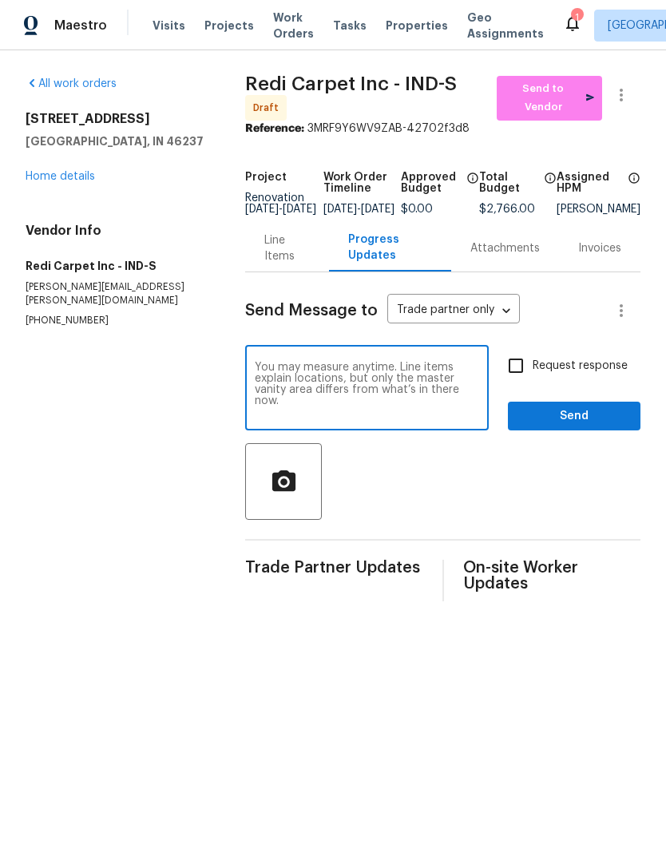
click at [273, 403] on textarea "You may measure anytime. Line items explain locations, but only the master vani…" at bounding box center [367, 390] width 224 height 56
click at [311, 418] on textarea "You may measure anytime. Line items explain locations, but only the master vani…" at bounding box center [367, 390] width 224 height 56
type textarea "You may measure anytime. Line items explain locations, but only the master vani…"
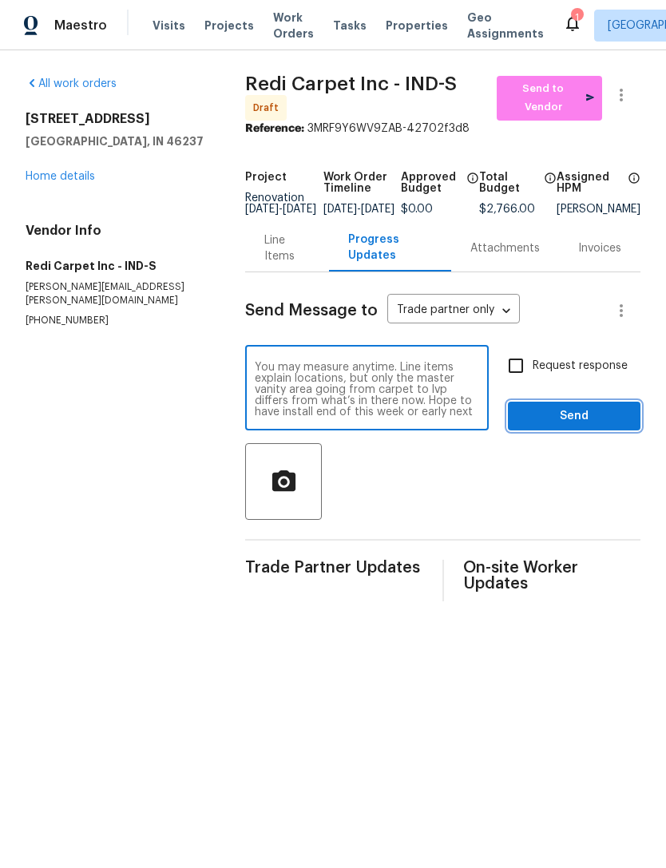
click at [587, 427] on span "Send" at bounding box center [574, 417] width 107 height 20
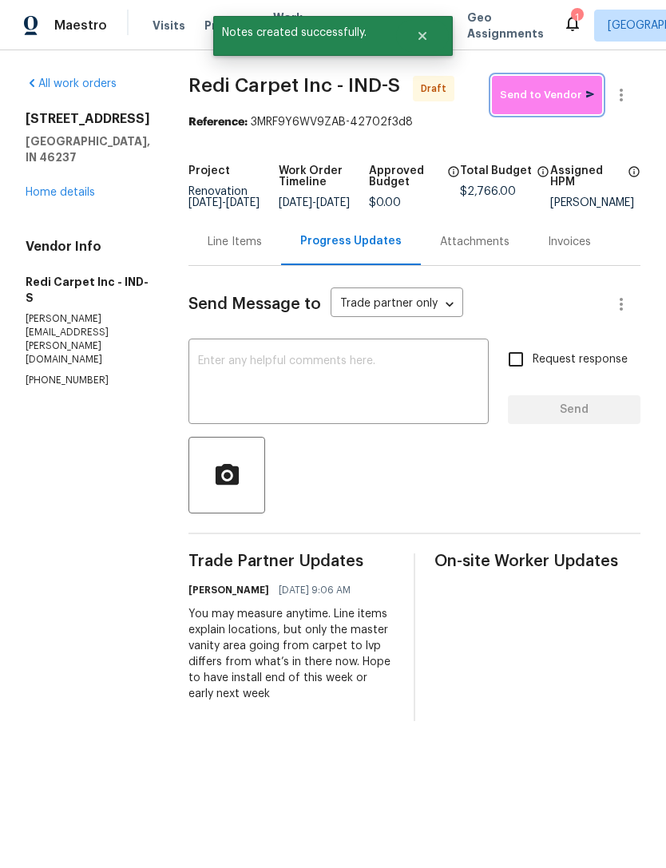
click at [554, 97] on span "Send to Vendor" at bounding box center [547, 95] width 94 height 18
click at [56, 187] on link "Home details" at bounding box center [61, 192] width 70 height 11
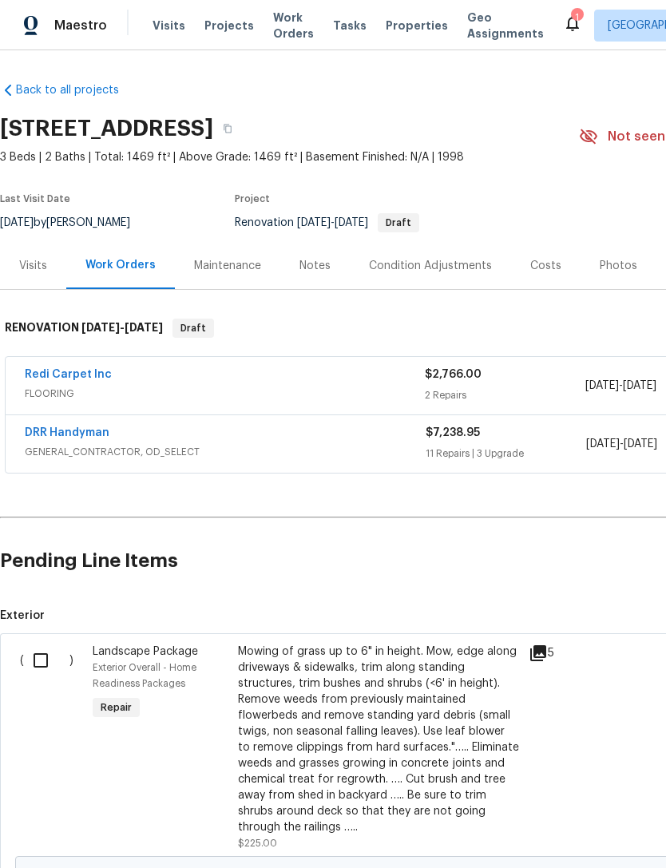
click at [73, 438] on link "DRR Handyman" at bounding box center [67, 432] width 85 height 11
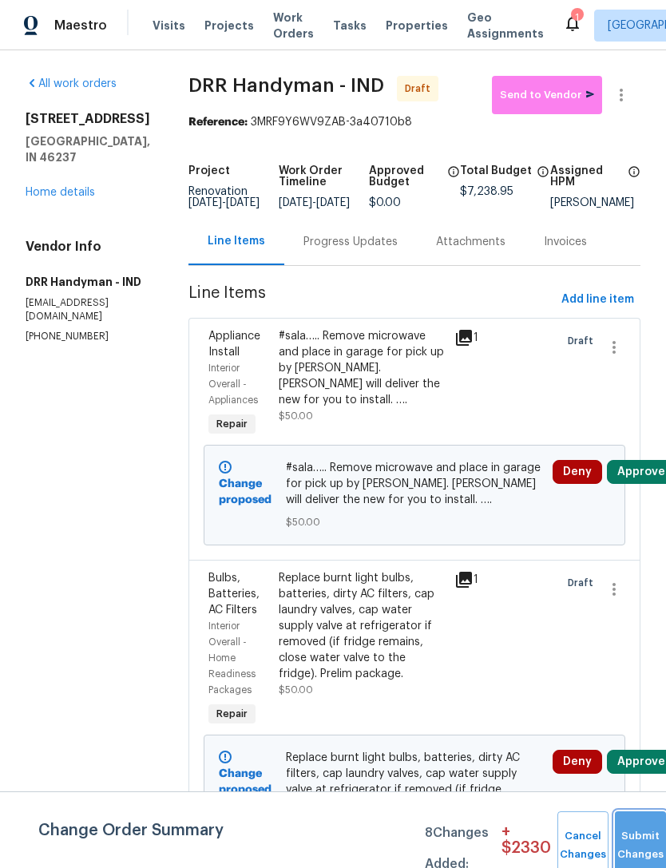
click at [625, 833] on button "Submit Changes" at bounding box center [640, 846] width 51 height 69
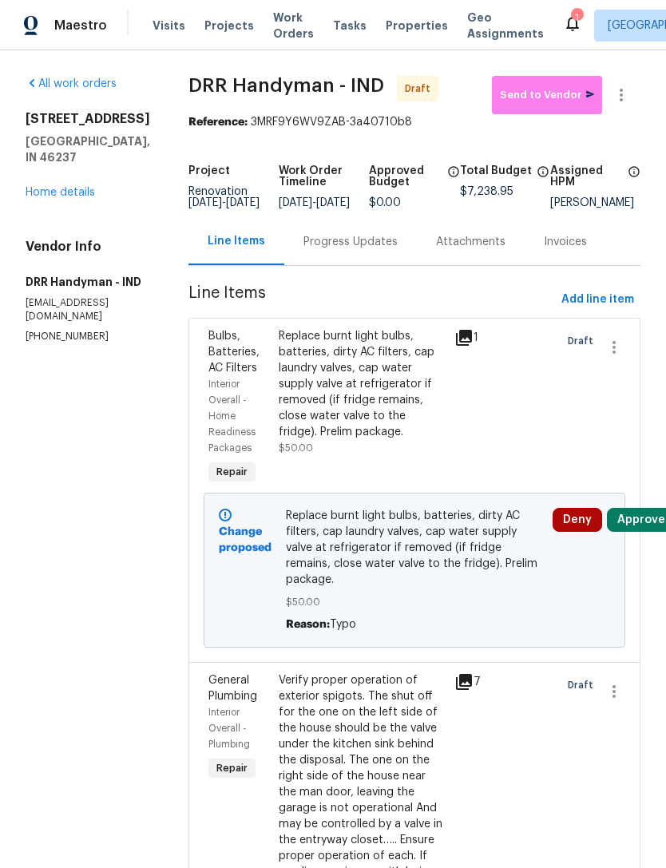
click at [55, 194] on link "Home details" at bounding box center [61, 192] width 70 height 11
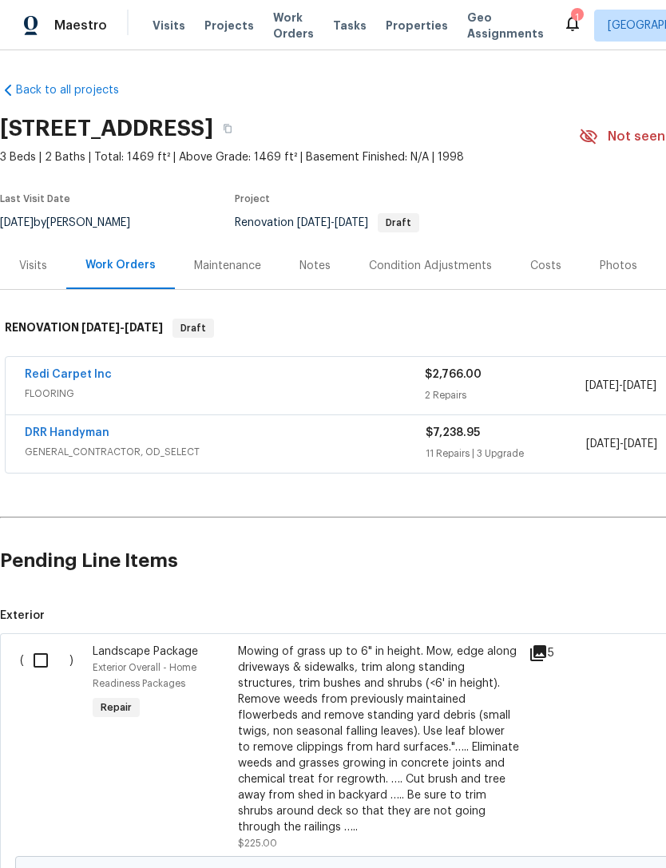
click at [50, 377] on link "Redi Carpet Inc" at bounding box center [68, 374] width 87 height 11
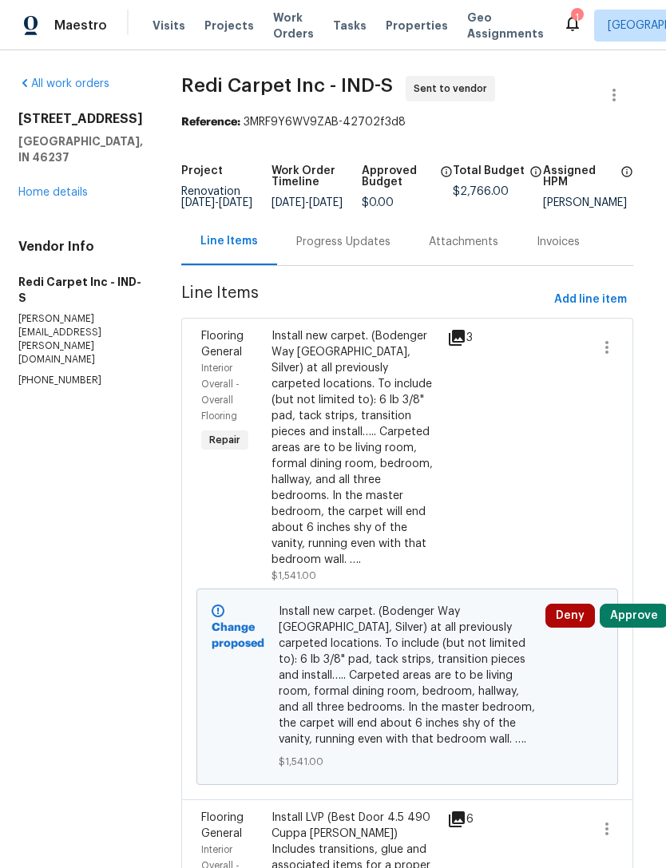
scroll to position [0, 7]
click at [47, 187] on link "Home details" at bounding box center [53, 192] width 70 height 11
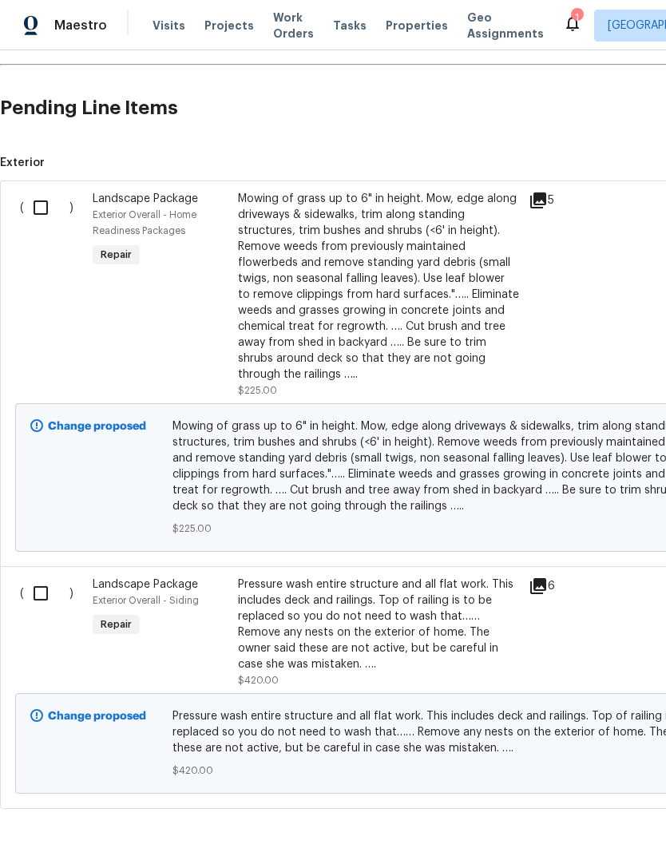
scroll to position [452, 0]
click at [50, 215] on input "checkbox" at bounding box center [47, 209] width 46 height 34
checkbox input "true"
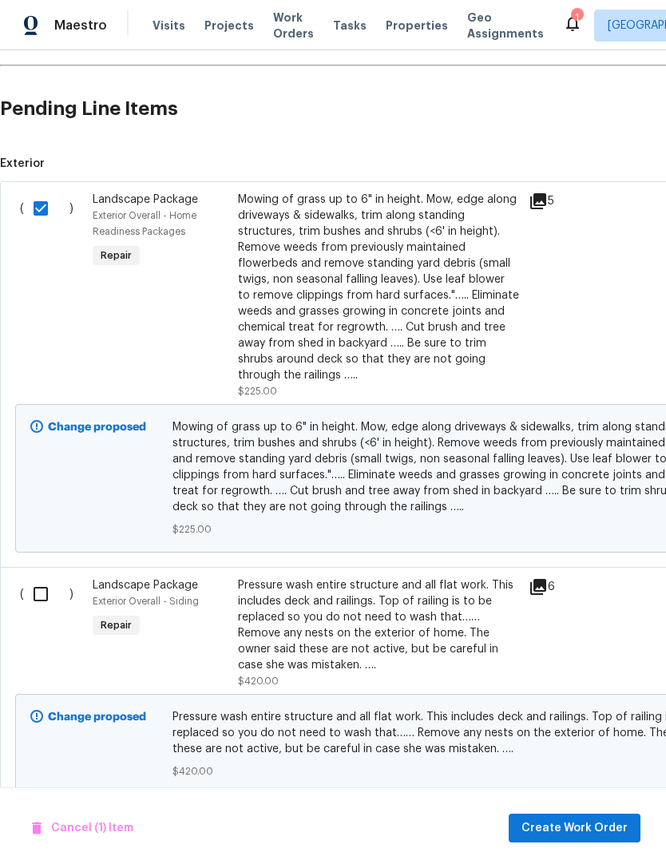
click at [44, 603] on input "checkbox" at bounding box center [47, 595] width 46 height 34
checkbox input "true"
click at [582, 826] on span "Create Work Order" at bounding box center [575, 829] width 106 height 20
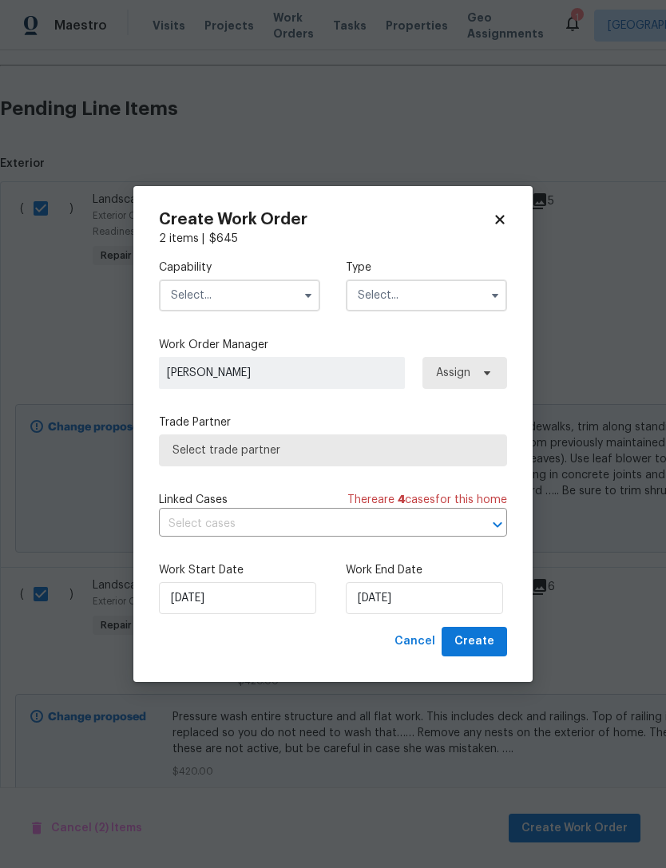
click at [185, 290] on input "text" at bounding box center [239, 296] width 161 height 32
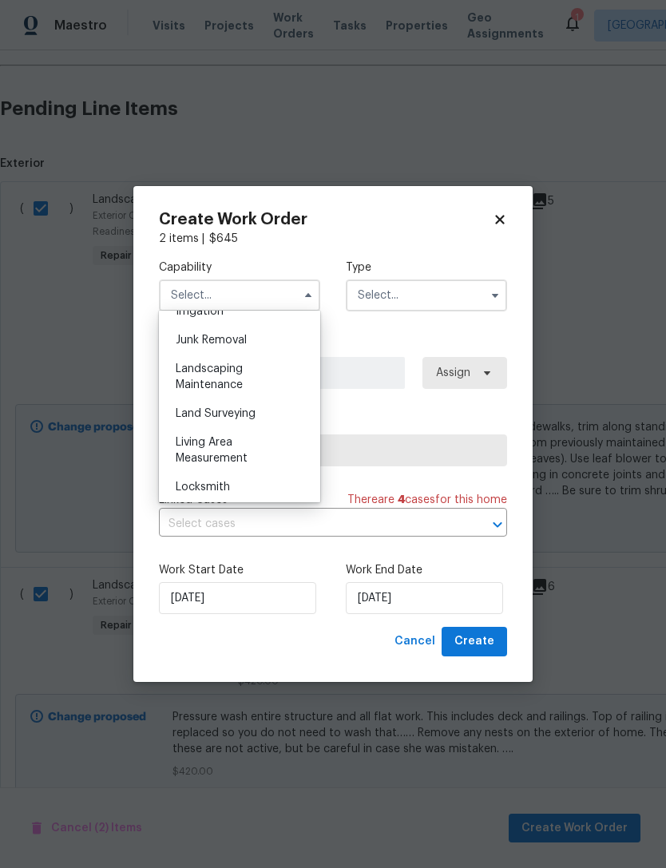
scroll to position [1011, 0]
click at [181, 375] on div "Landscaping Maintenance" at bounding box center [239, 377] width 153 height 45
type input "Landscaping Maintenance"
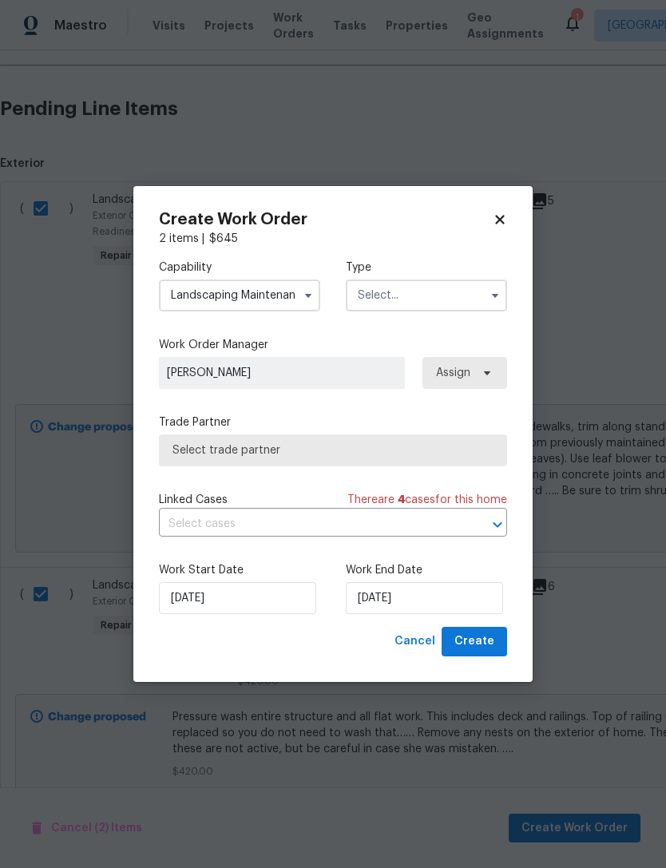
click at [448, 296] on input "text" at bounding box center [426, 296] width 161 height 32
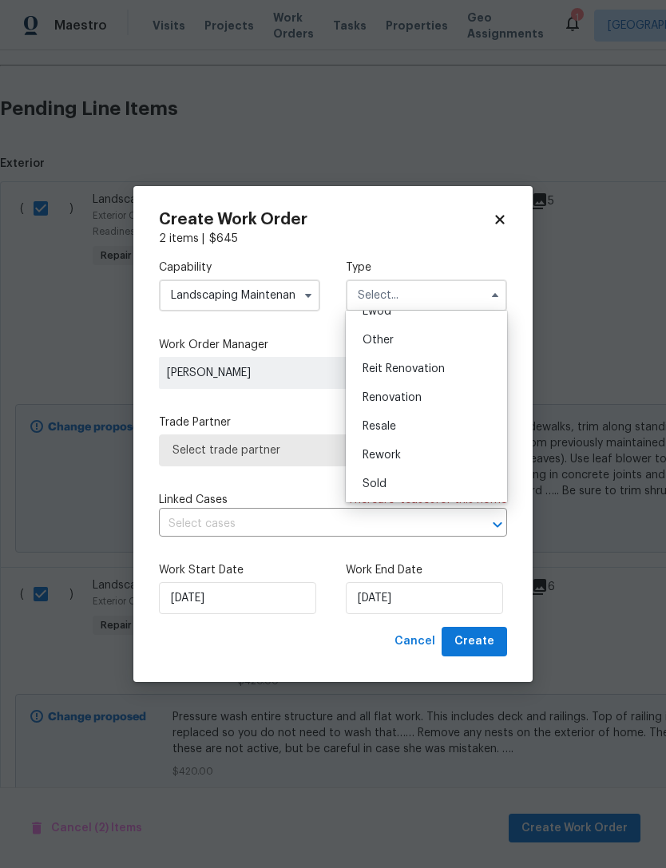
scroll to position [190, 0]
click at [459, 392] on div "Renovation" at bounding box center [426, 397] width 153 height 29
type input "Renovation"
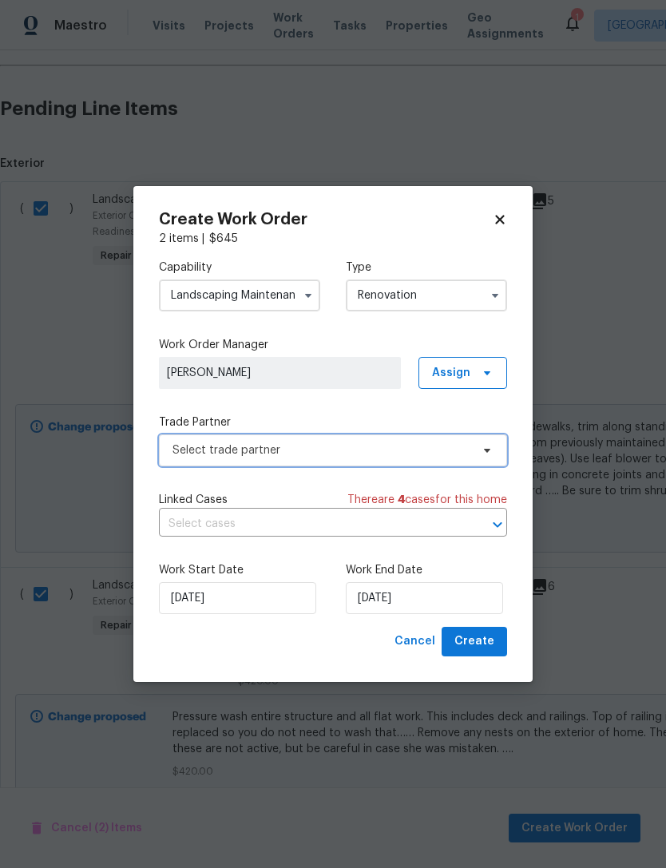
click at [180, 457] on span "Select trade partner" at bounding box center [322, 451] width 298 height 16
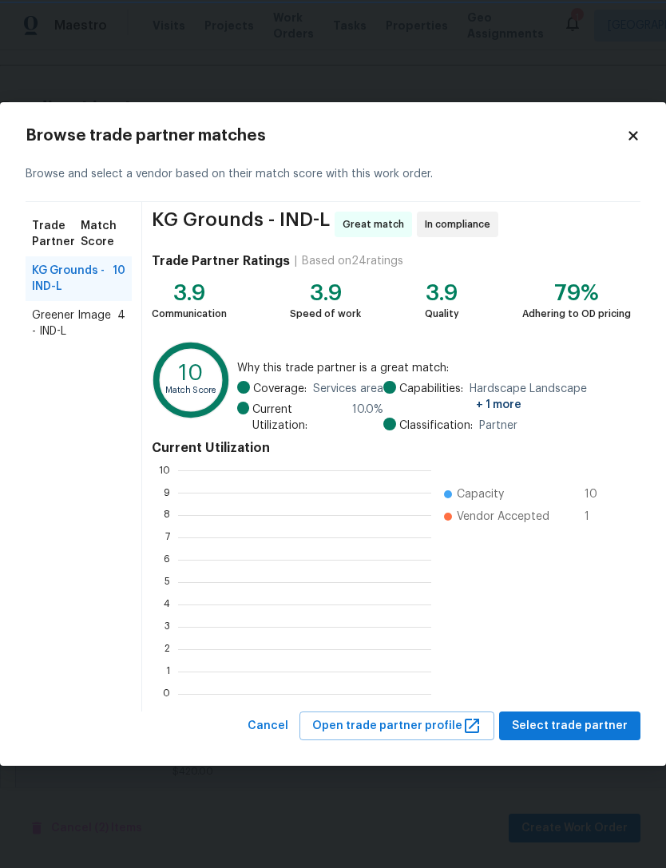
scroll to position [224, 253]
click at [595, 726] on span "Select trade partner" at bounding box center [570, 727] width 116 height 20
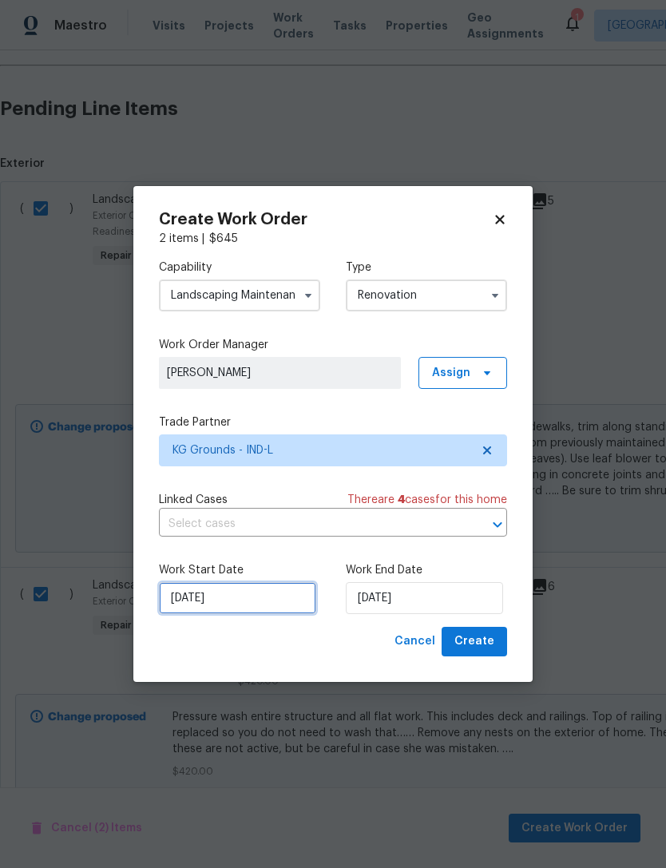
click at [183, 598] on input "9/23/2025" at bounding box center [237, 598] width 157 height 32
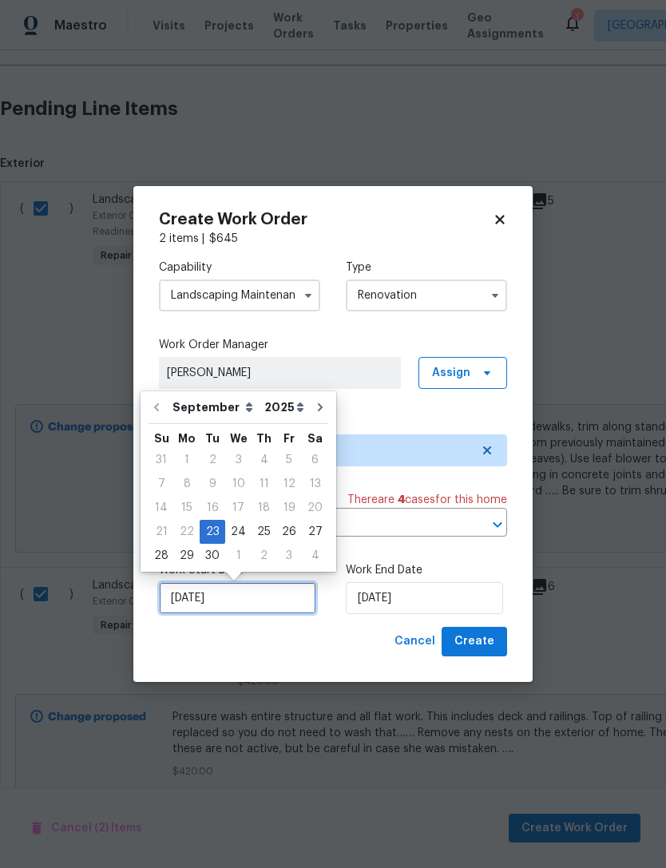
scroll to position [30, 0]
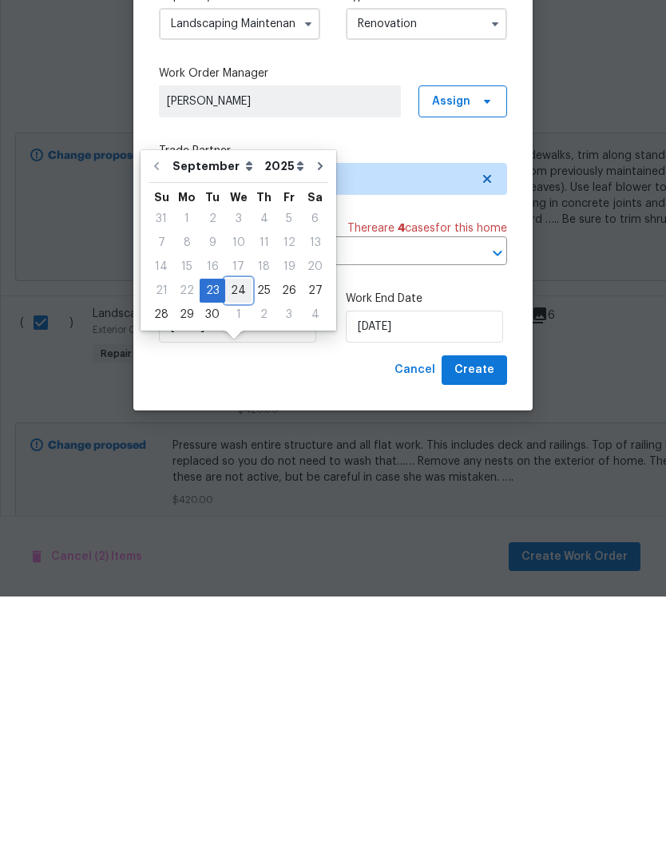
click at [231, 551] on div "24" at bounding box center [238, 562] width 26 height 22
type input "[DATE]"
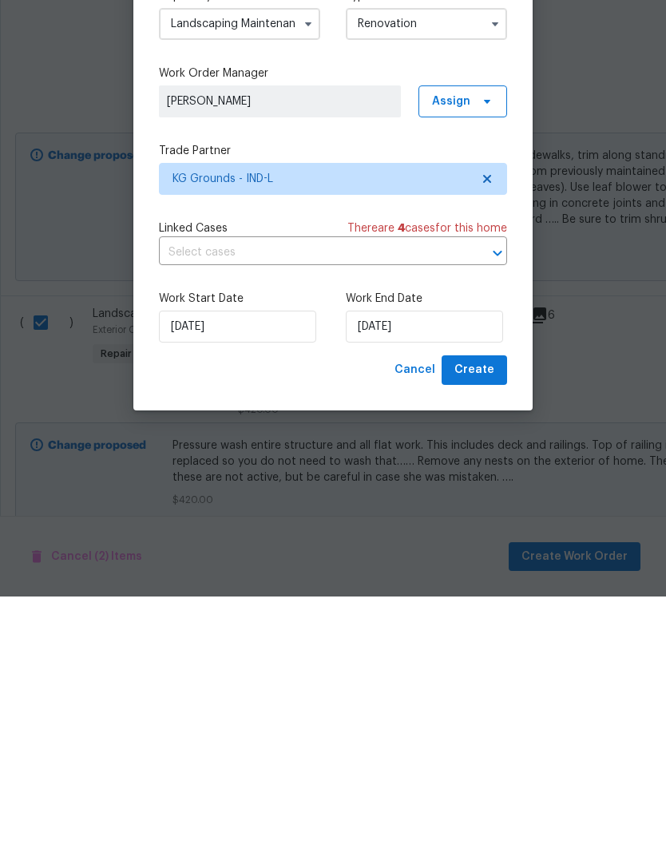
scroll to position [51, 0]
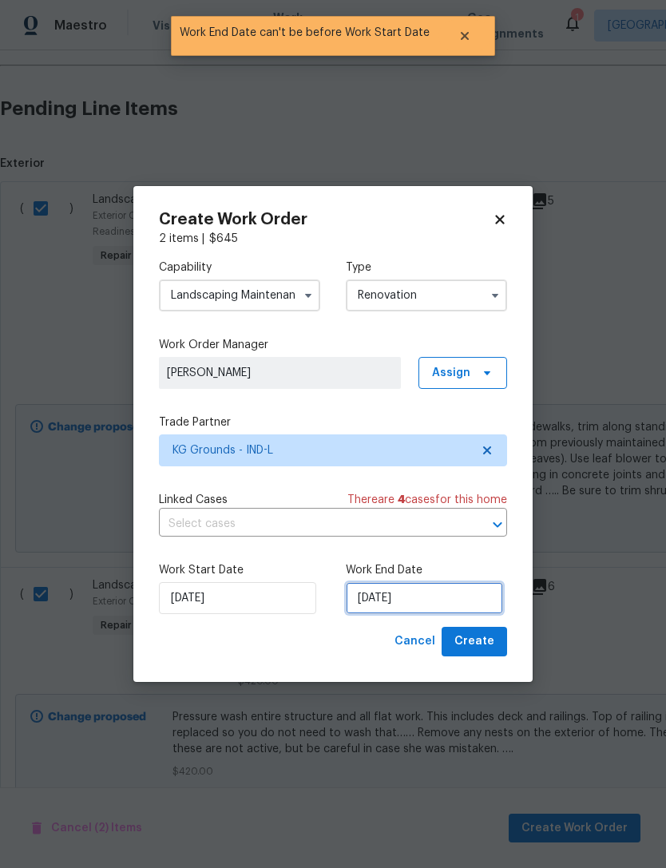
click at [439, 594] on input "[DATE]" at bounding box center [424, 598] width 157 height 32
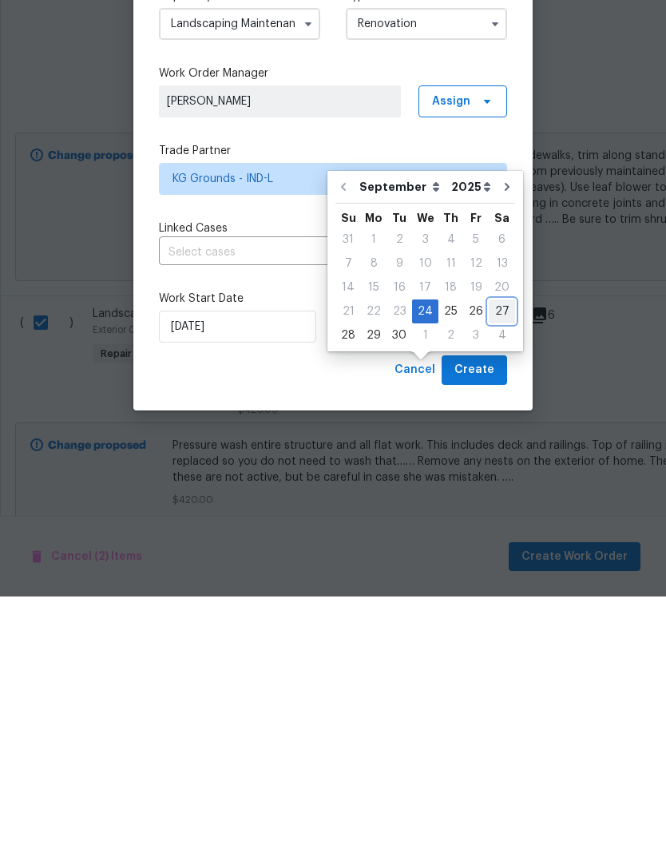
click at [491, 572] on div "27" at bounding box center [502, 583] width 26 height 22
type input "9/27/2025"
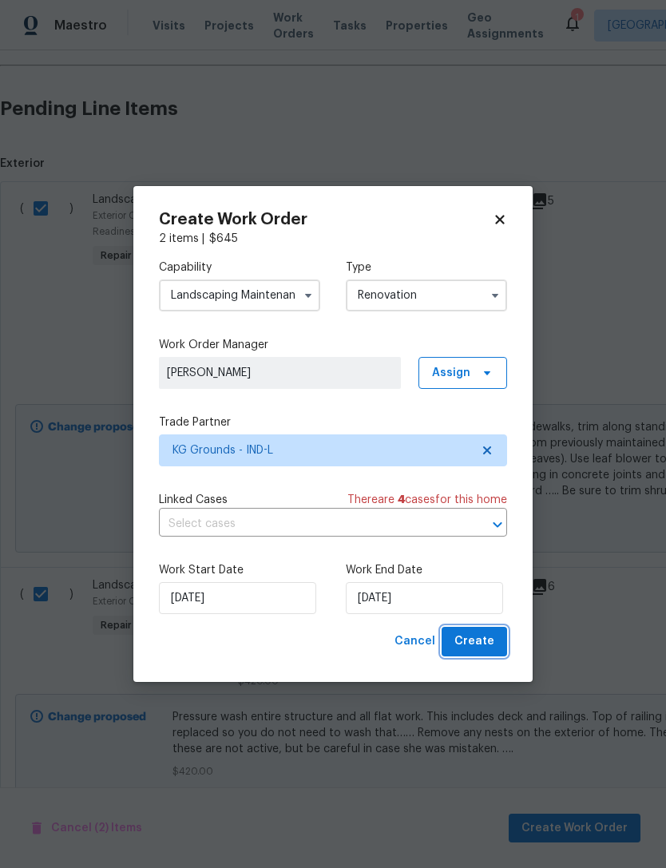
click at [506, 640] on button "Create" at bounding box center [475, 642] width 66 height 30
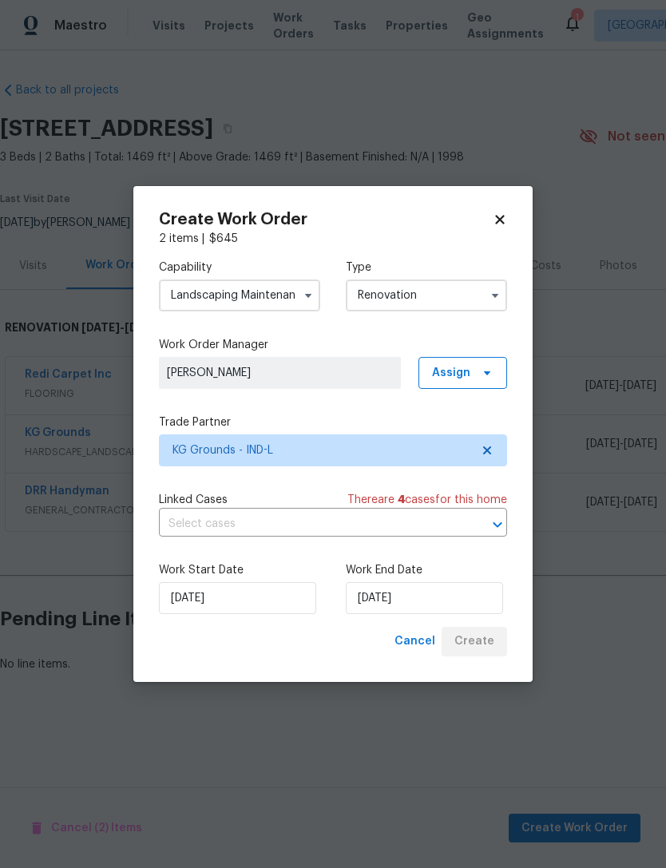
scroll to position [0, 0]
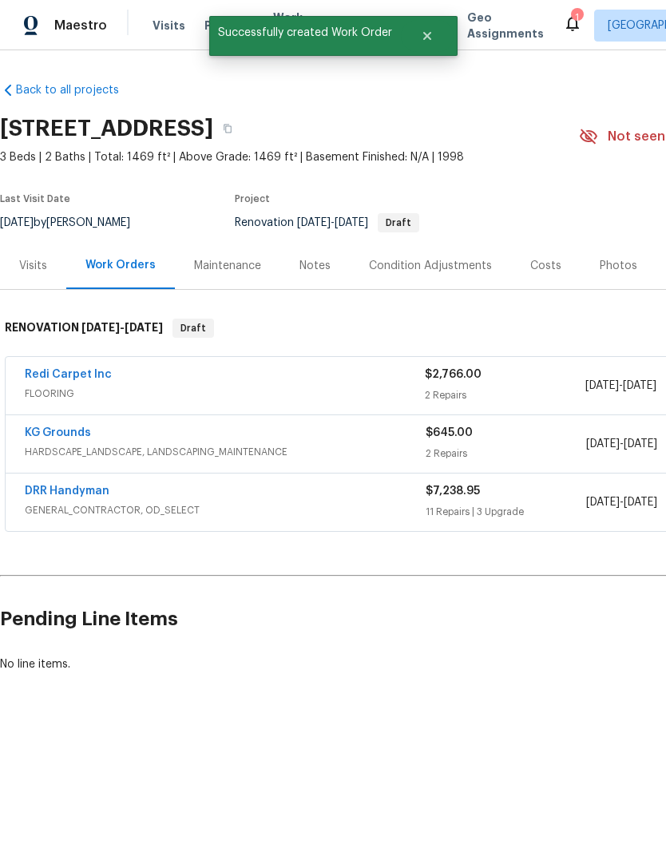
click at [42, 436] on link "KG Grounds" at bounding box center [58, 432] width 66 height 11
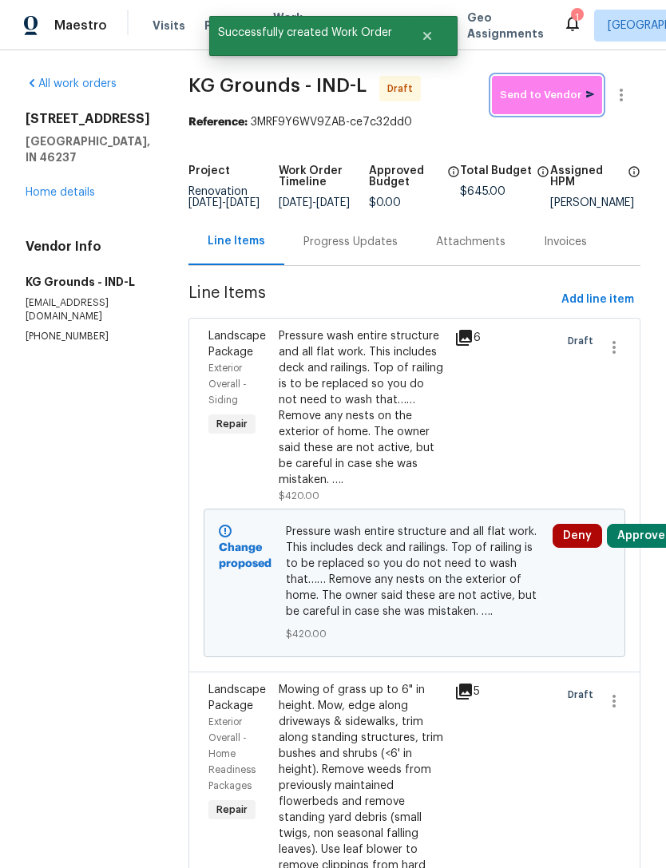
click at [553, 97] on span "Send to Vendor" at bounding box center [547, 95] width 94 height 18
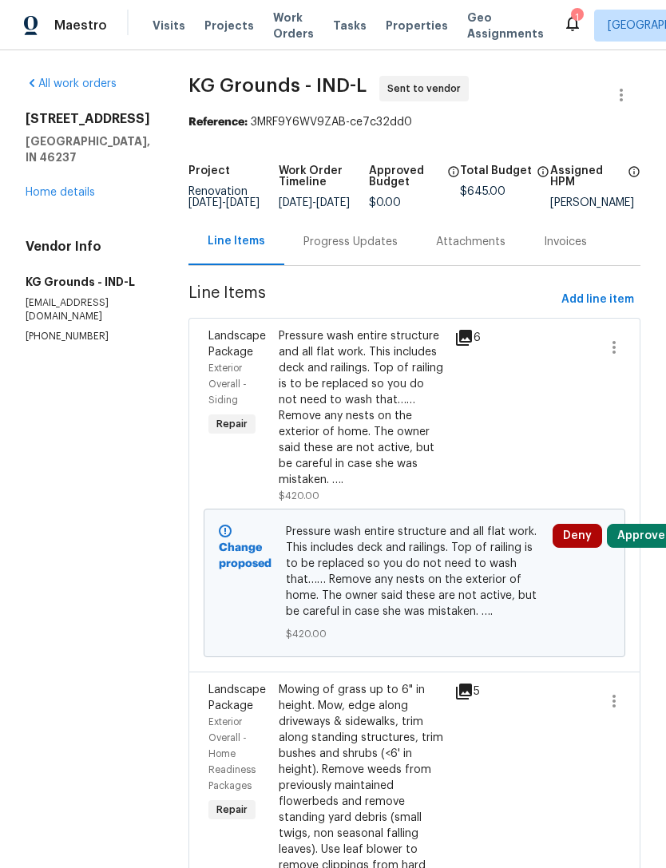
click at [51, 187] on link "Home details" at bounding box center [61, 192] width 70 height 11
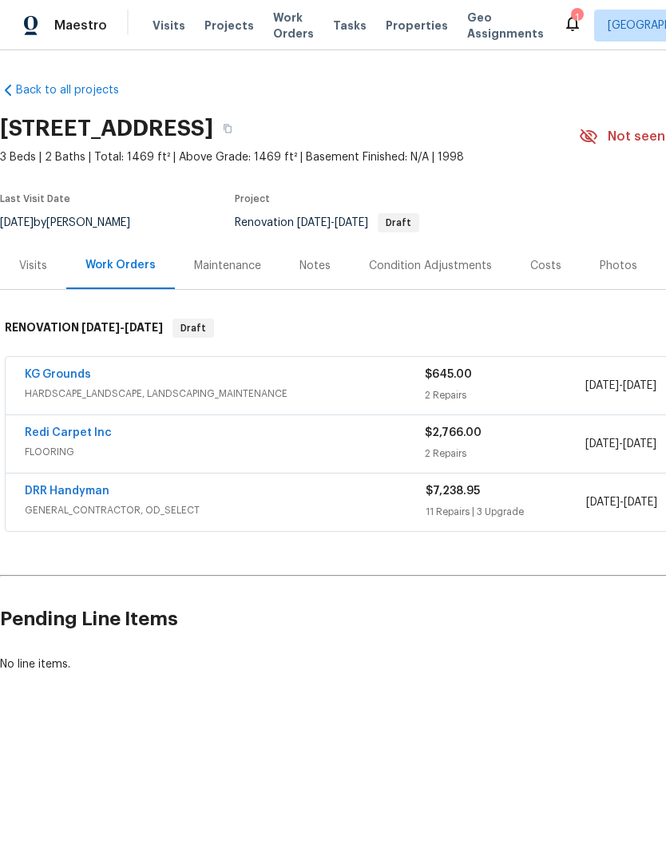
click at [563, 22] on icon at bounding box center [572, 23] width 19 height 19
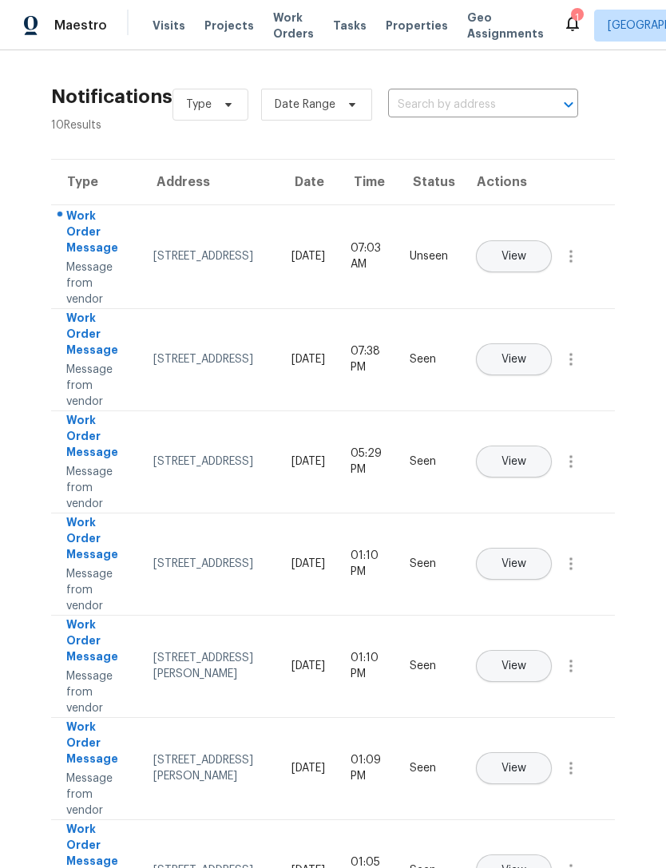
click at [167, 30] on span "Visits" at bounding box center [169, 26] width 33 height 16
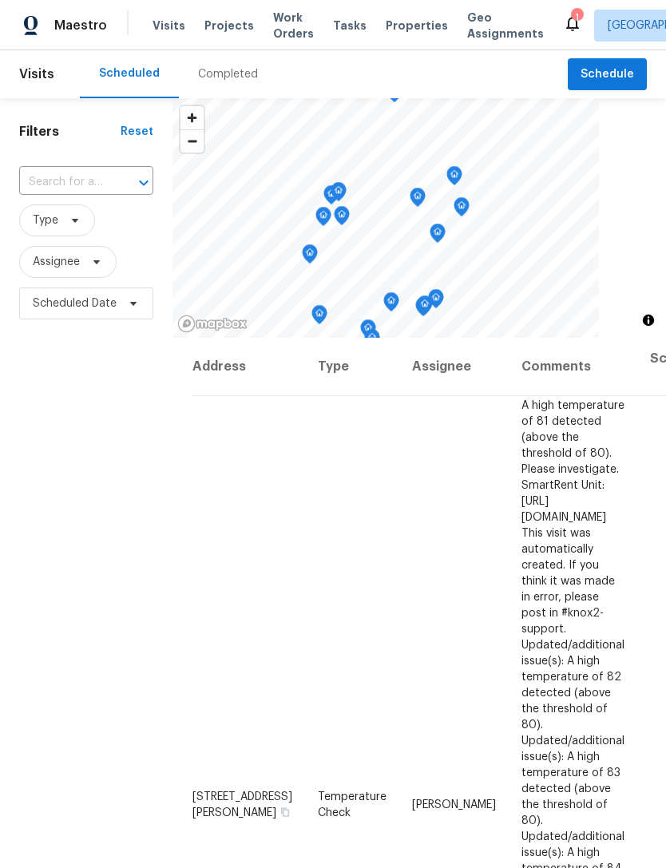
click at [49, 185] on input "text" at bounding box center [63, 182] width 89 height 25
type input "7418 woodington"
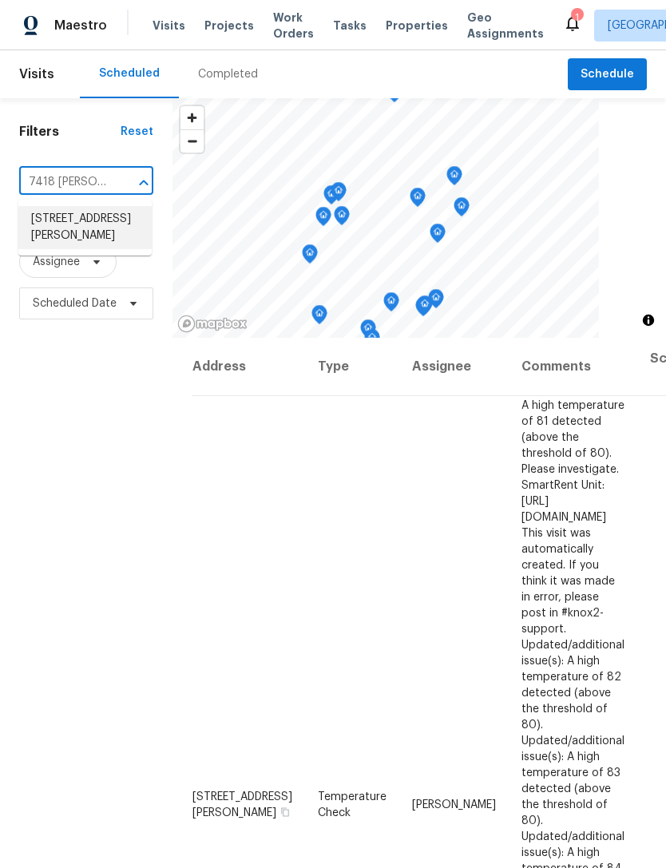
click at [68, 234] on li "[STREET_ADDRESS][PERSON_NAME]" at bounding box center [84, 227] width 133 height 43
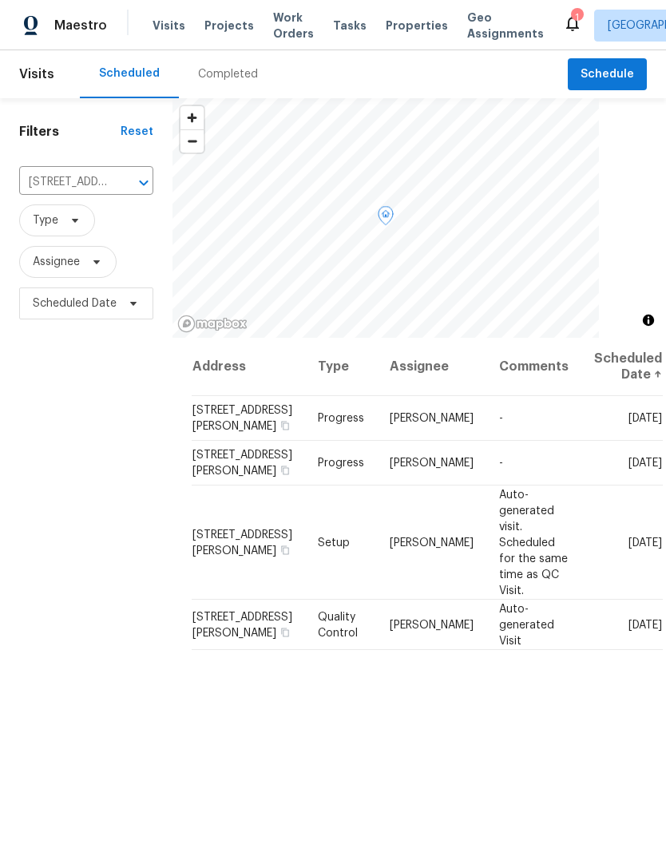
click at [224, 431] on td "[STREET_ADDRESS][PERSON_NAME]" at bounding box center [248, 418] width 113 height 45
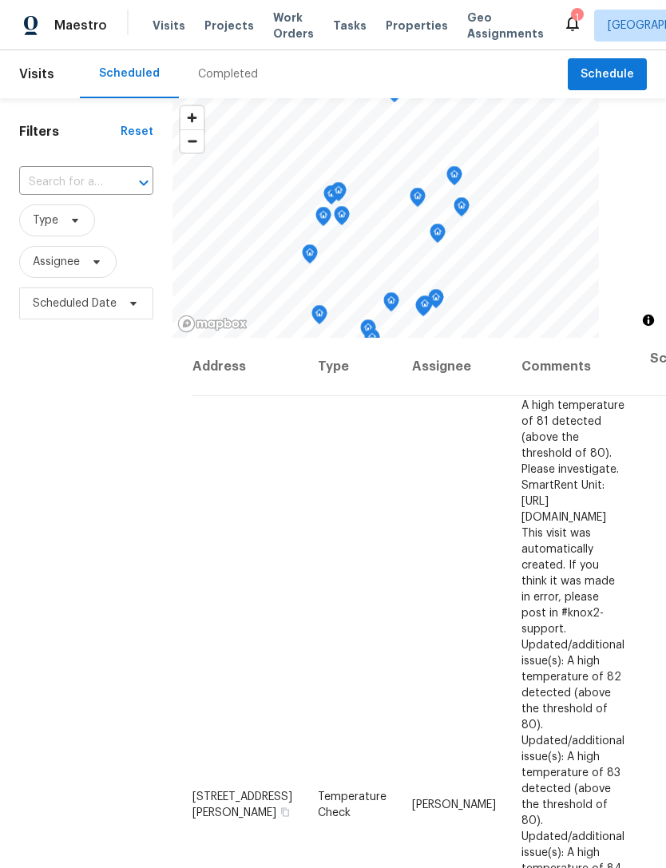
click at [158, 30] on span "Visits" at bounding box center [169, 26] width 33 height 16
click at [55, 181] on input "text" at bounding box center [63, 182] width 89 height 25
type input "[PERSON_NAME]"
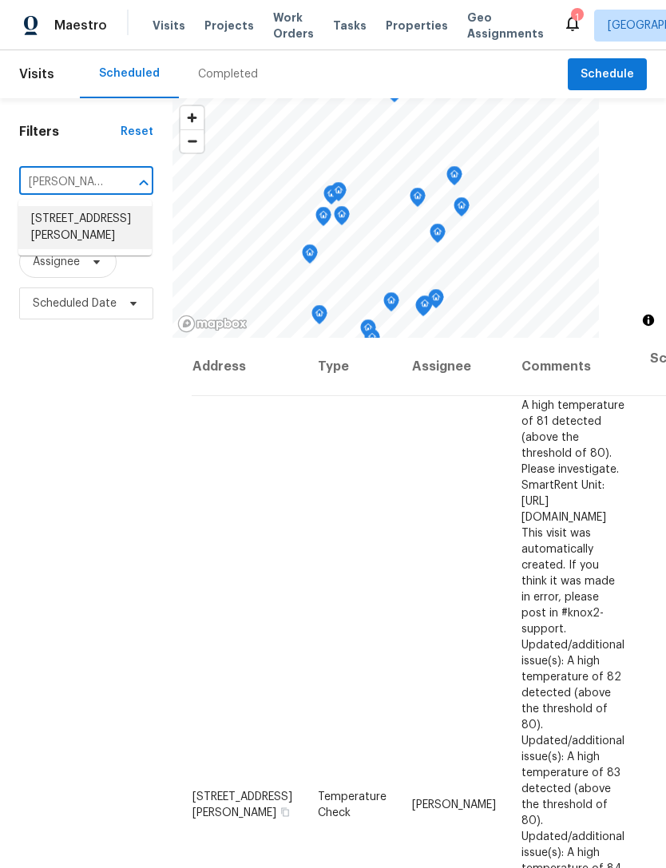
click at [62, 232] on li "[STREET_ADDRESS][PERSON_NAME]" at bounding box center [84, 227] width 133 height 43
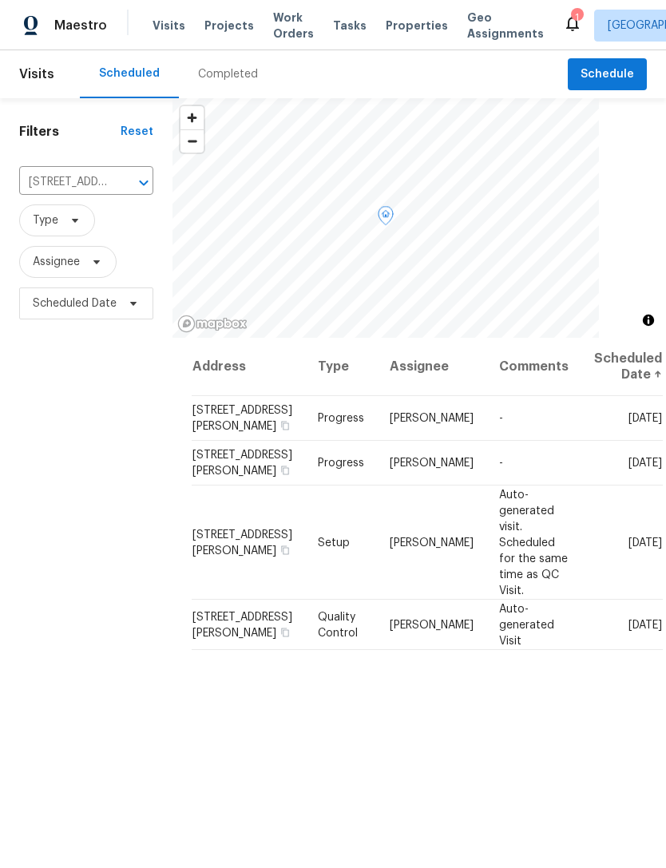
click at [0, 0] on icon at bounding box center [0, 0] width 0 height 0
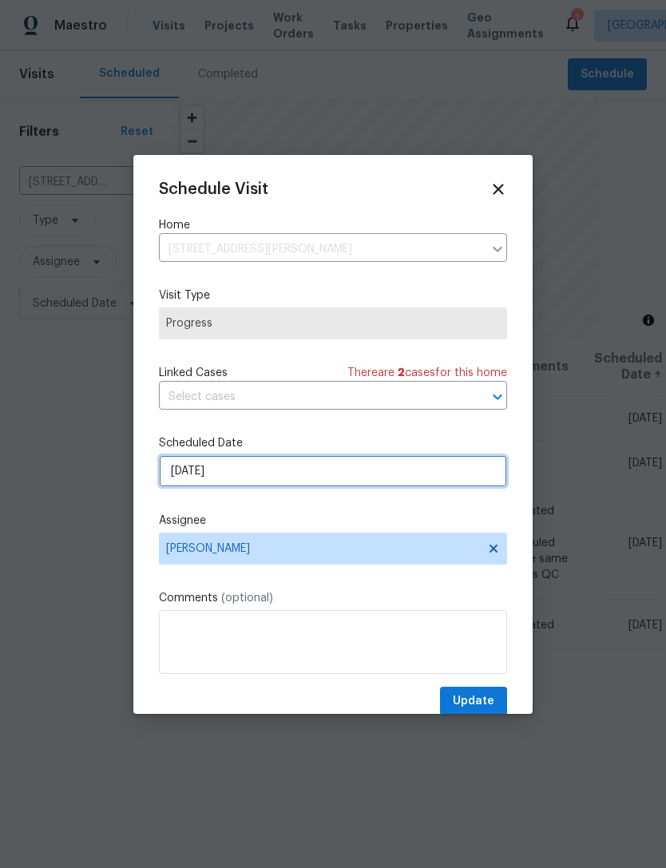
click at [183, 478] on input "[DATE]" at bounding box center [333, 471] width 348 height 32
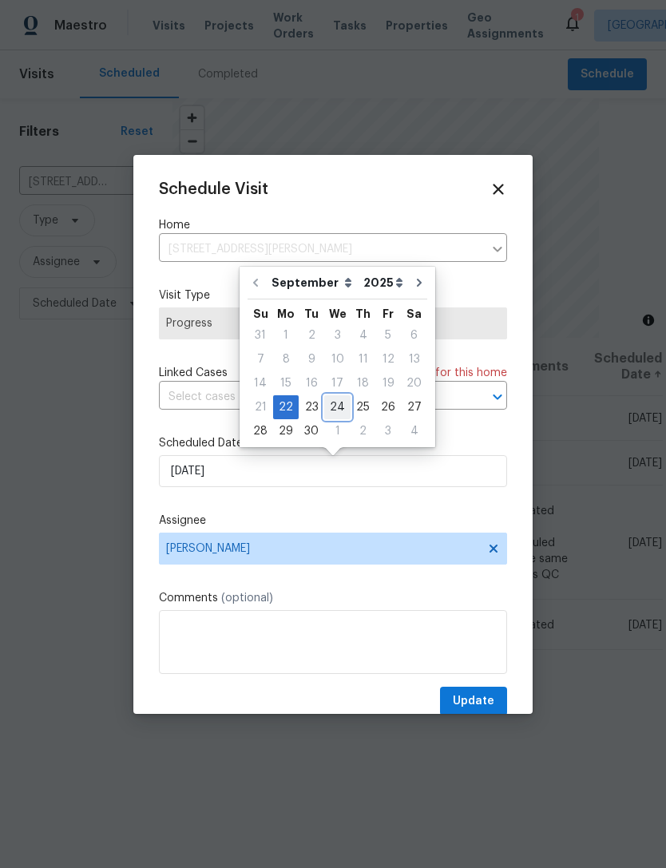
click at [331, 403] on div "24" at bounding box center [337, 407] width 26 height 22
type input "[DATE]"
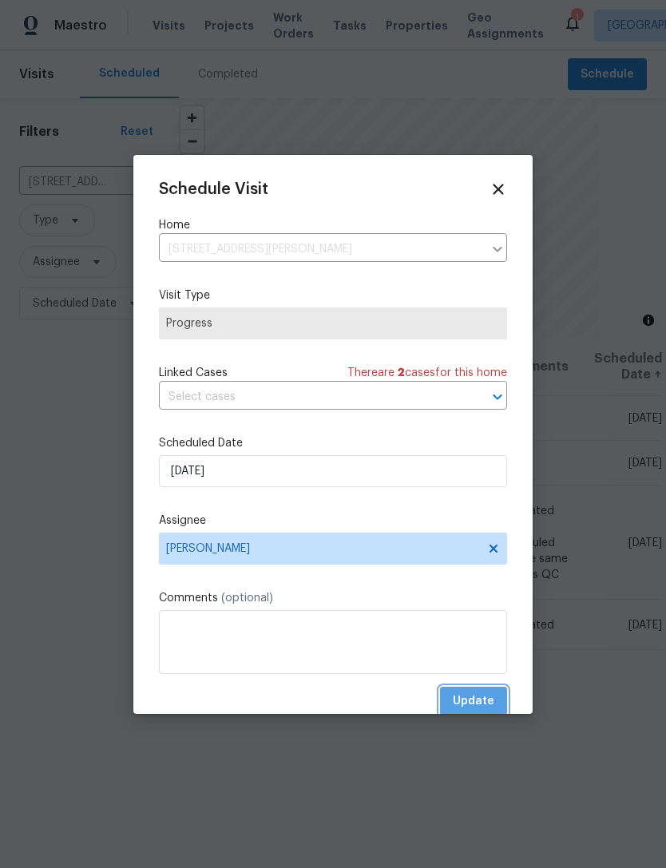
click at [485, 699] on span "Update" at bounding box center [474, 702] width 42 height 20
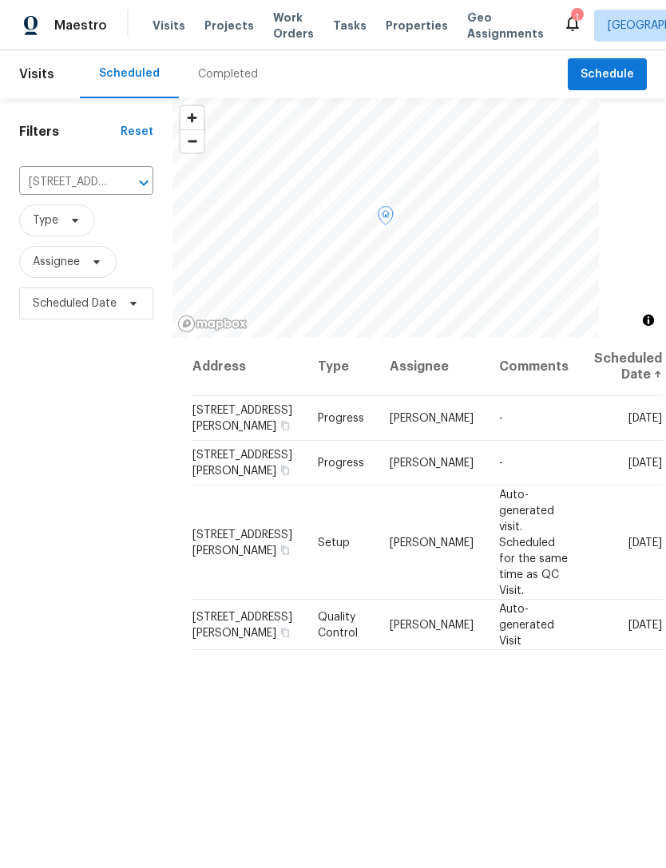
click at [0, 0] on icon at bounding box center [0, 0] width 0 height 0
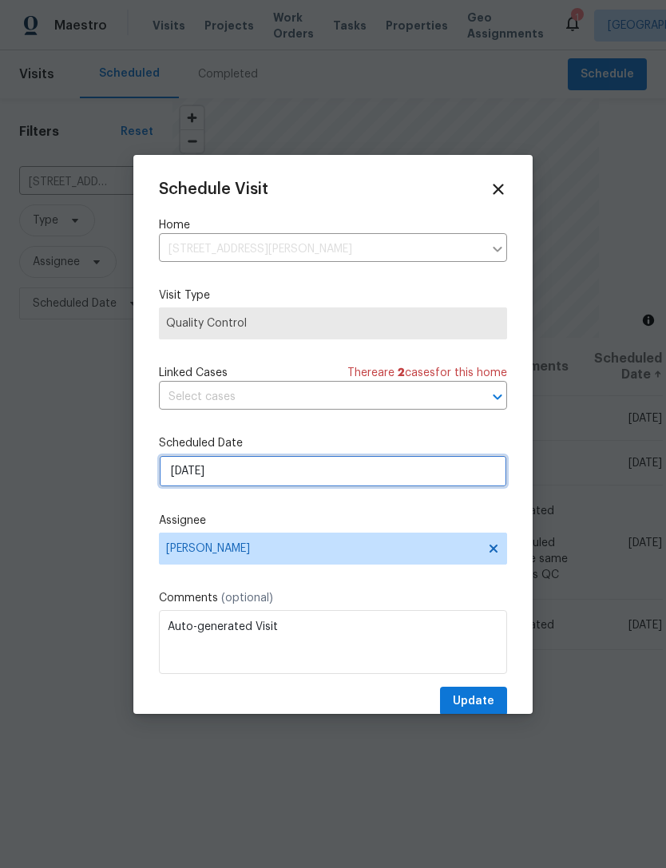
click at [177, 475] on input "[DATE]" at bounding box center [333, 471] width 348 height 32
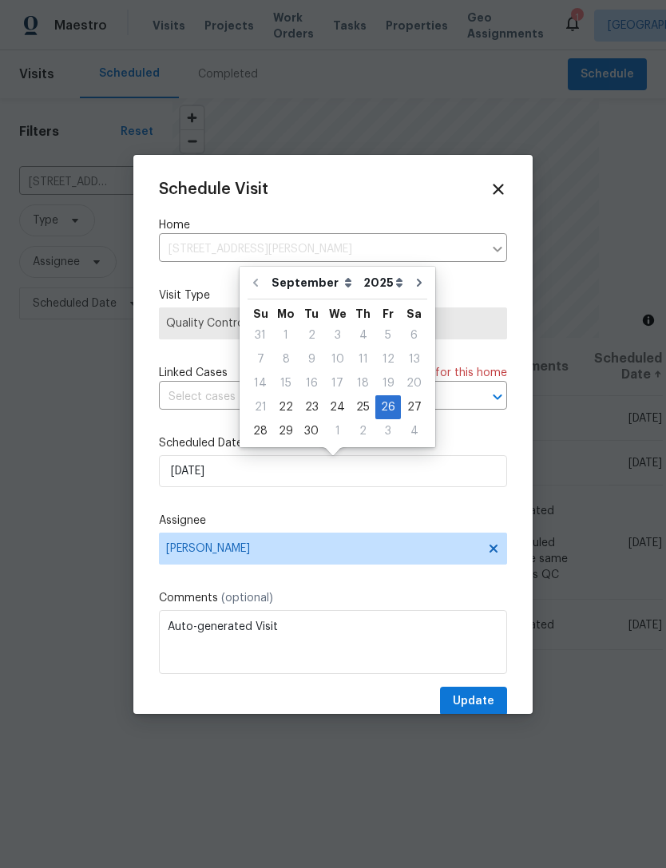
click at [505, 193] on icon at bounding box center [499, 190] width 18 height 18
